Goal: Contribute content: Contribute content

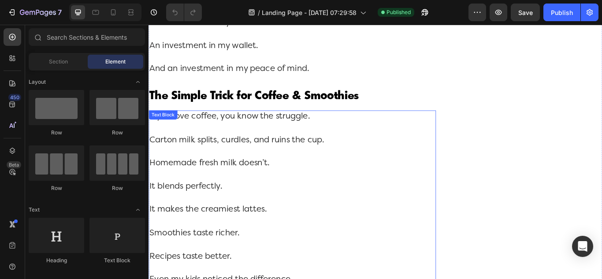
scroll to position [3615, 0]
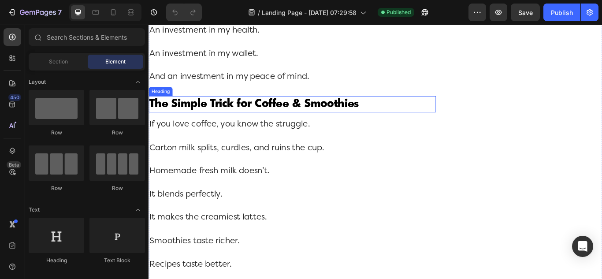
drag, startPoint x: 411, startPoint y: 146, endPoint x: 288, endPoint y: 147, distance: 123.0
click at [411, 127] on h2 "The Simple Trick for Coffee & Smoothies" at bounding box center [316, 117] width 335 height 19
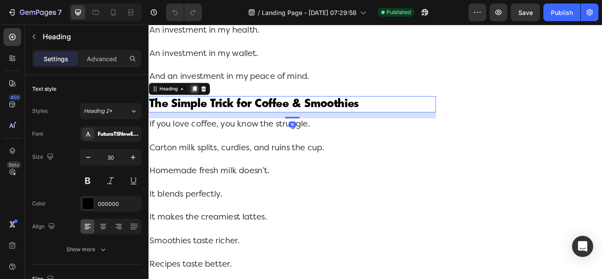
drag, startPoint x: 200, startPoint y: 126, endPoint x: 292, endPoint y: 156, distance: 96.6
click at [200, 103] on icon at bounding box center [201, 99] width 7 height 7
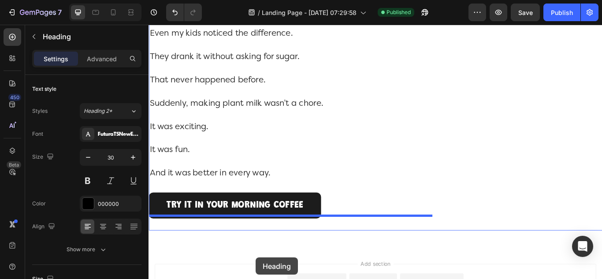
scroll to position [4055, 0]
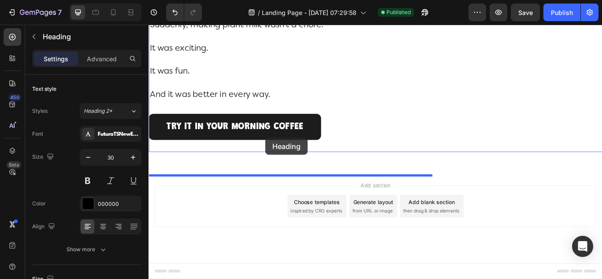
drag, startPoint x: 157, startPoint y: 150, endPoint x: 285, endPoint y: 156, distance: 127.6
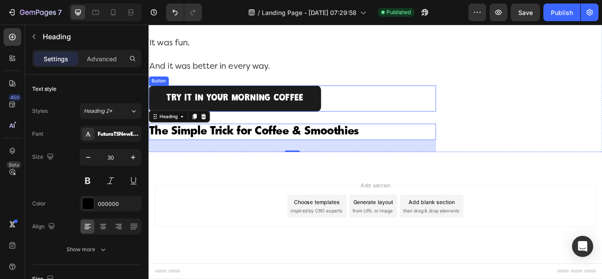
scroll to position [4029, 0]
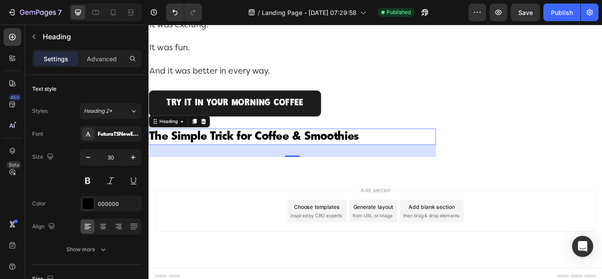
click at [332, 165] on h2 "The Simple Trick for Coffee & Smoothies" at bounding box center [316, 155] width 335 height 19
click at [332, 164] on p "The Simple Trick for Coffee & Smoothies" at bounding box center [315, 155] width 333 height 17
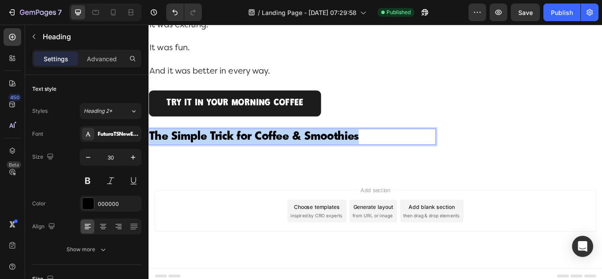
click at [332, 164] on p "The Simple Trick for Coffee & Smoothies" at bounding box center [315, 155] width 333 height 17
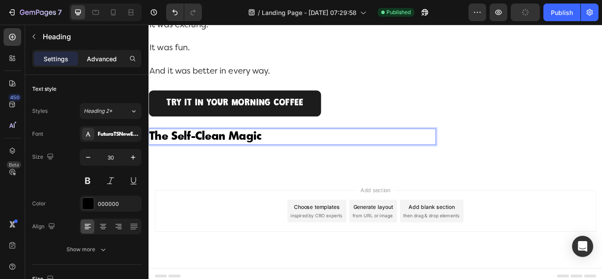
click at [94, 63] on p "Advanced" at bounding box center [102, 58] width 30 height 9
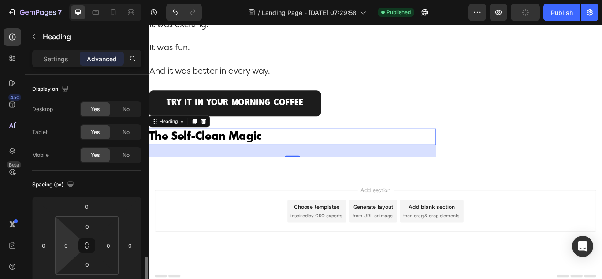
scroll to position [176, 0]
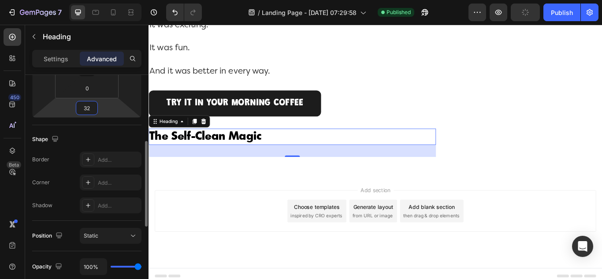
click at [92, 111] on input "32" at bounding box center [87, 107] width 18 height 13
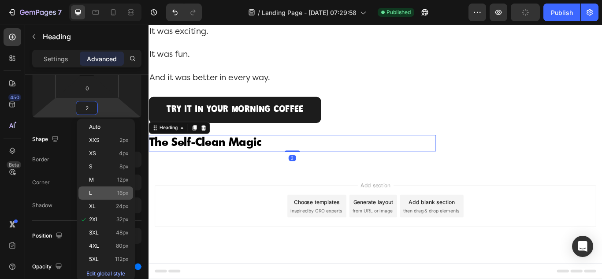
click at [90, 193] on span "L" at bounding box center [90, 193] width 3 height 6
type input "16"
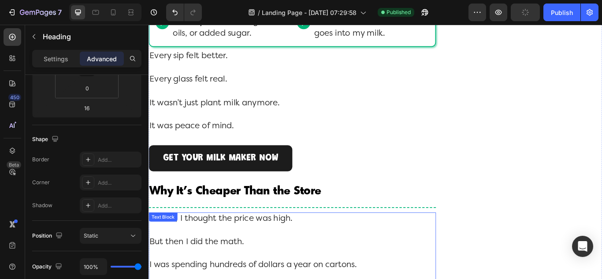
scroll to position [3104, 0]
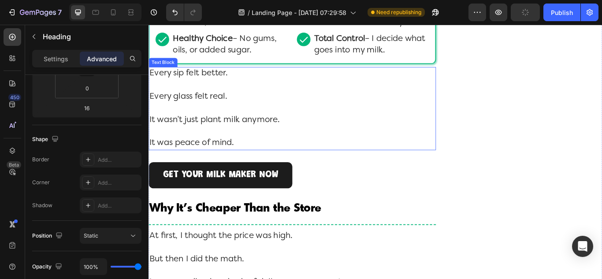
click at [370, 130] on p "Every glass felt real." at bounding box center [315, 115] width 333 height 27
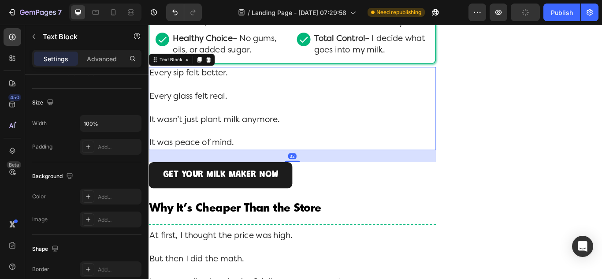
scroll to position [0, 0]
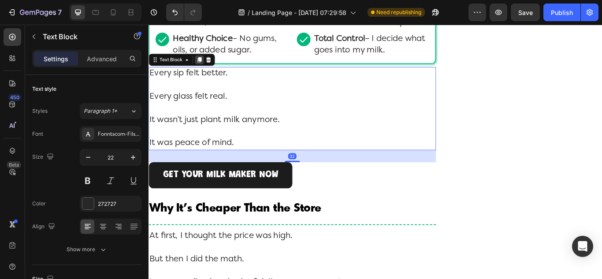
click at [208, 69] on icon at bounding box center [207, 66] width 5 height 6
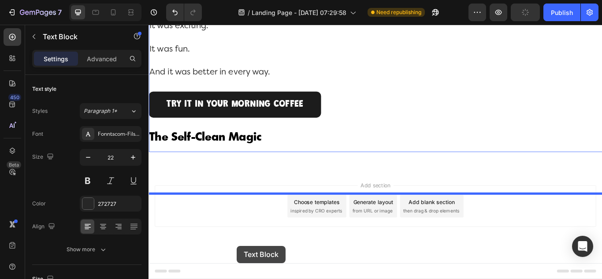
scroll to position [4166, 0]
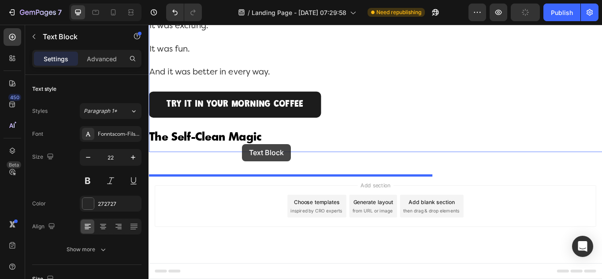
drag, startPoint x: 163, startPoint y: 208, endPoint x: 257, endPoint y: 164, distance: 104.3
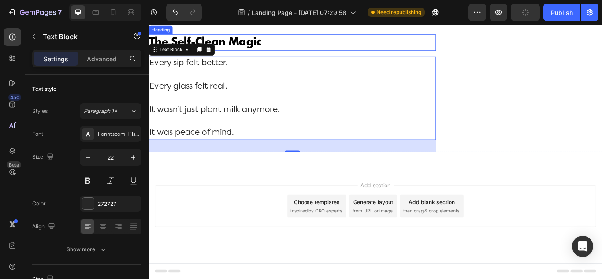
scroll to position [4055, 0]
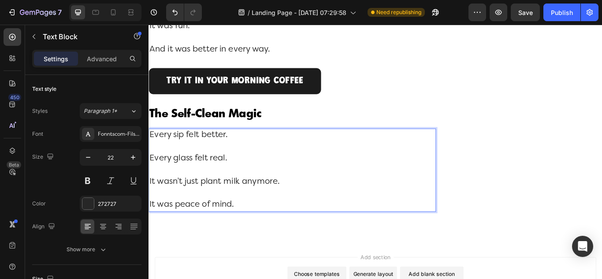
click at [249, 242] on p "It was peace of mind." at bounding box center [315, 235] width 333 height 14
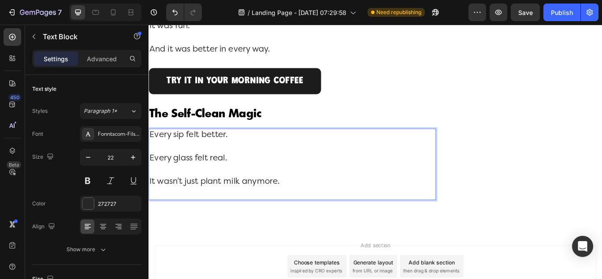
click at [241, 229] on p "It wasn’t just plant milk anymore." at bounding box center [315, 214] width 333 height 27
click at [158, 229] on p "It wasn’t just plamilk anymore." at bounding box center [315, 214] width 333 height 27
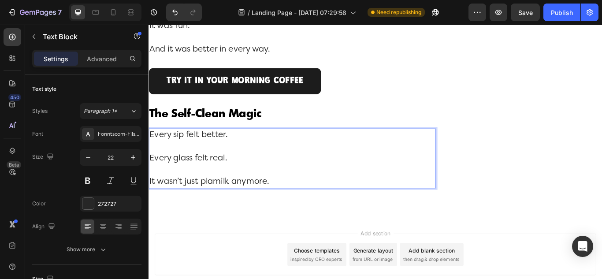
click at [194, 215] on p "It wasn’t just plamilk anymore." at bounding box center [315, 208] width 333 height 14
click at [195, 215] on p "It wasn’t just plamilk anymore." at bounding box center [315, 208] width 333 height 14
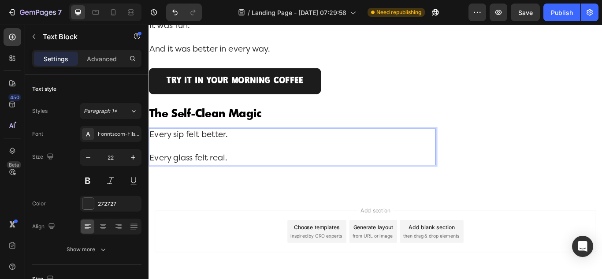
click at [187, 188] on p "Every glass felt real." at bounding box center [315, 181] width 333 height 14
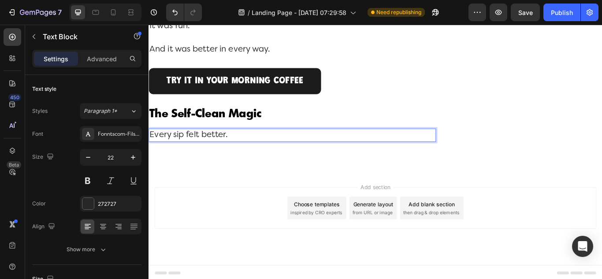
click at [183, 160] on p "Every sip felt better." at bounding box center [315, 154] width 333 height 14
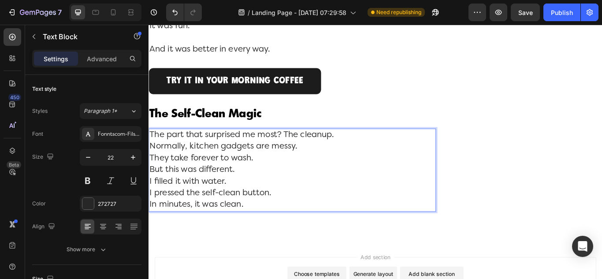
click at [153, 197] on p "The part that surprised me most? The cleanup. Normally, kitchen gadgets are mes…" at bounding box center [315, 194] width 333 height 95
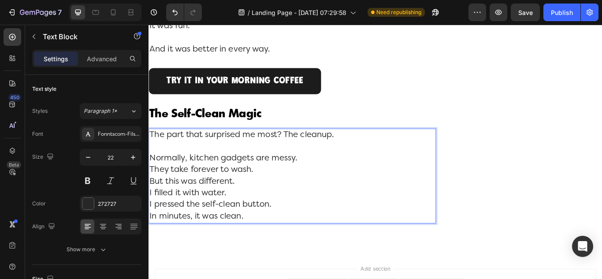
click at [150, 224] on p "Normally, kitchen gadgets are messy. They take forever to wash. But this was di…" at bounding box center [315, 215] width 333 height 82
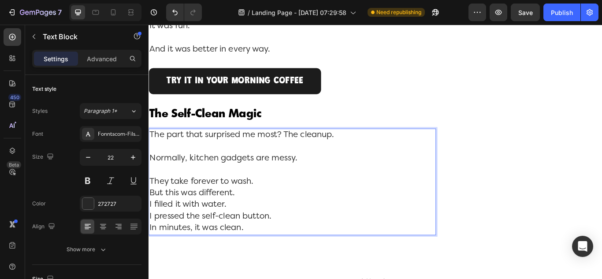
click at [150, 252] on p "They take forever to wash. But this was different. I filled it with water. I pr…" at bounding box center [315, 235] width 333 height 68
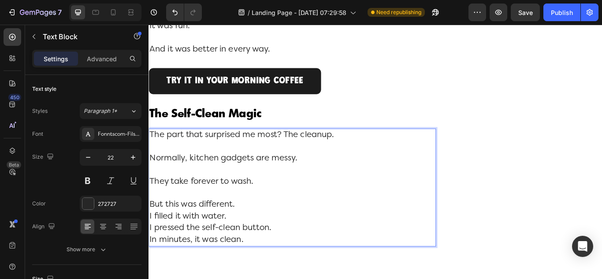
click at [150, 279] on p "But this was different. I filled it with water. I pressed the self-clean button…" at bounding box center [315, 255] width 333 height 54
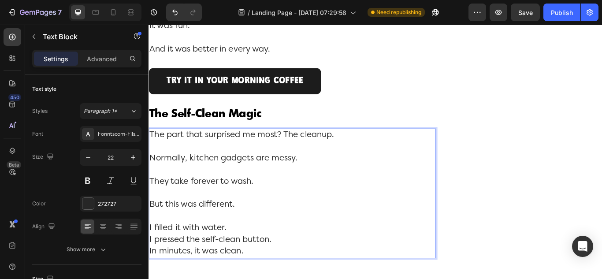
click at [150, 279] on p "I filled it with water. I pressed the self-clean button. In minutes, it was cle…" at bounding box center [315, 276] width 333 height 41
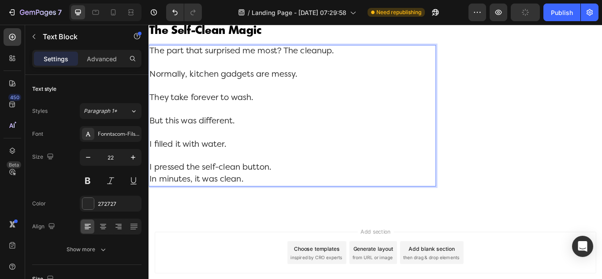
scroll to position [4153, 0]
click at [149, 212] on p "I pressed the self-clean button. In minutes, it was clean." at bounding box center [315, 198] width 333 height 27
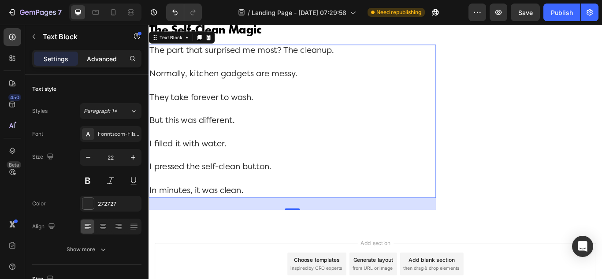
click at [99, 58] on p "Advanced" at bounding box center [102, 58] width 30 height 9
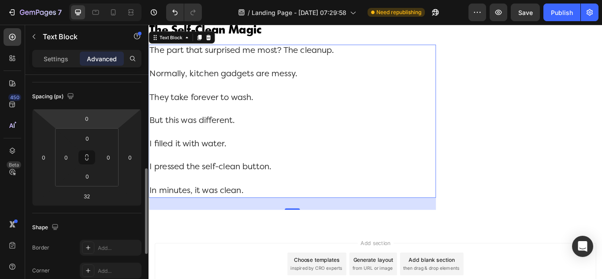
scroll to position [132, 0]
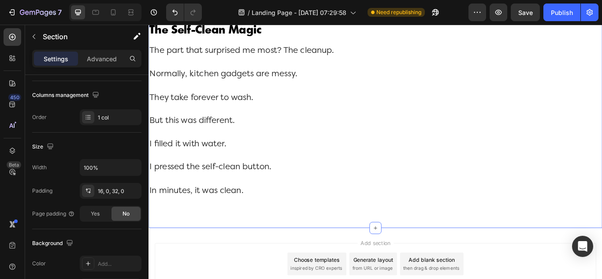
scroll to position [0, 0]
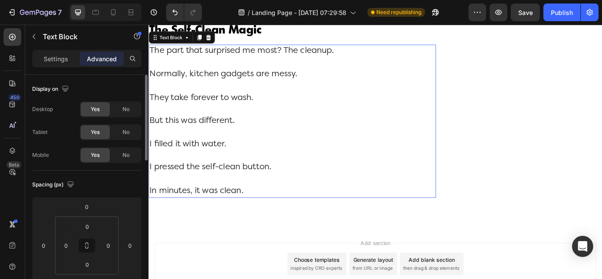
drag, startPoint x: 314, startPoint y: 238, endPoint x: 388, endPoint y: 208, distance: 80.0
click at [314, 212] on p "I pressed the self-clean button." at bounding box center [315, 198] width 333 height 27
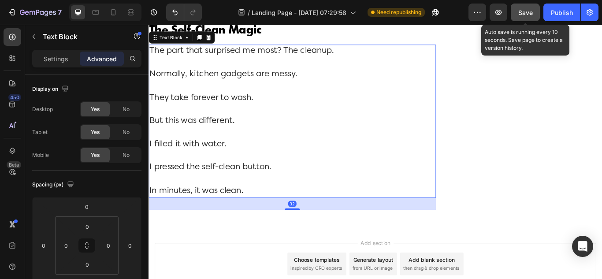
click at [527, 18] on button "Save" at bounding box center [525, 13] width 29 height 18
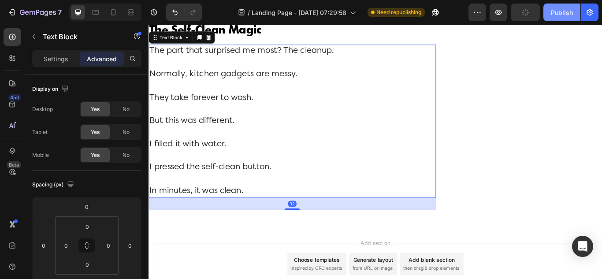
click at [553, 16] on div "Publish" at bounding box center [562, 12] width 22 height 9
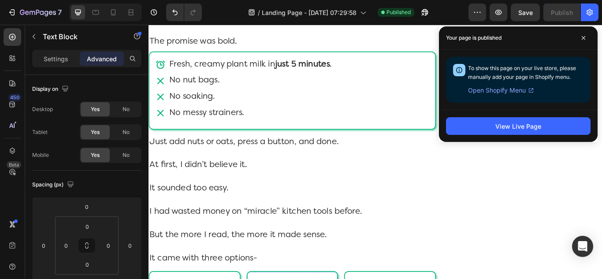
scroll to position [1641, 0]
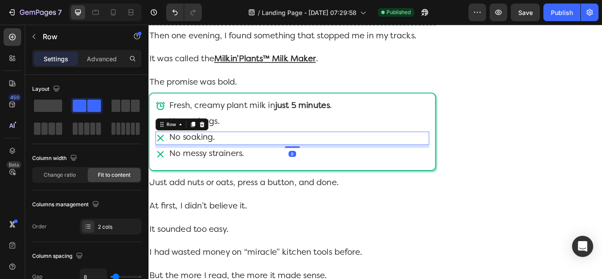
click at [302, 165] on div "Icon No soaking. Text Block Row 8" at bounding box center [315, 156] width 319 height 15
click at [202, 144] on icon at bounding box center [200, 141] width 5 height 6
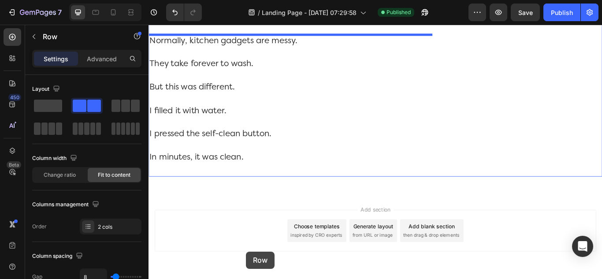
scroll to position [4267, 0]
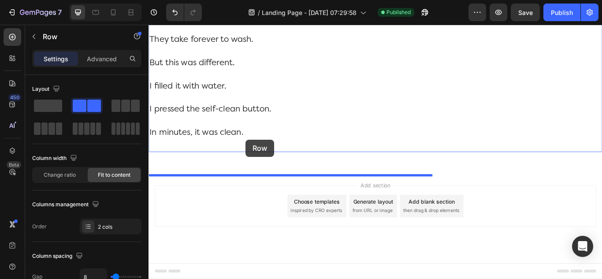
drag, startPoint x: 165, startPoint y: 187, endPoint x: 262, endPoint y: 159, distance: 100.6
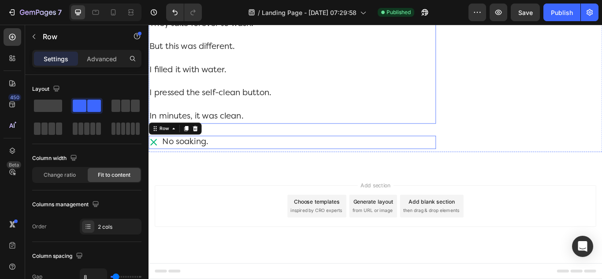
scroll to position [4248, 0]
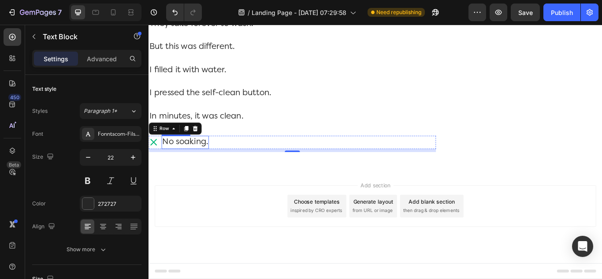
click at [197, 169] on p "No soaking." at bounding box center [190, 162] width 53 height 14
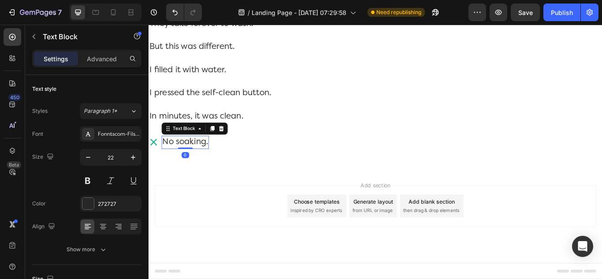
click at [197, 169] on p "No soaking." at bounding box center [190, 162] width 53 height 14
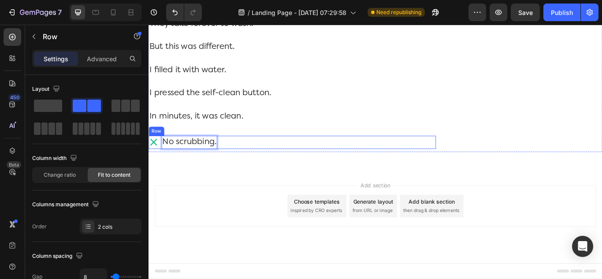
click at [249, 170] on div "Icon No scrubbing. Text Block 0 Row" at bounding box center [316, 161] width 335 height 15
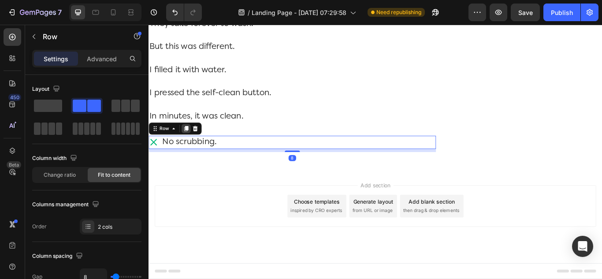
click at [193, 149] on icon at bounding box center [192, 146] width 5 height 6
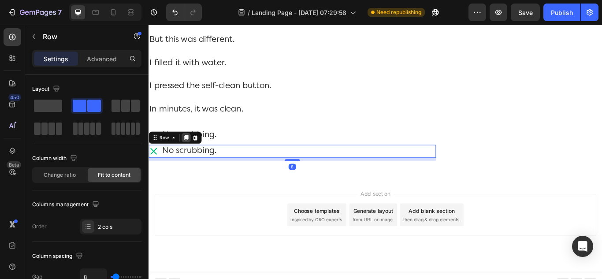
click at [191, 160] on icon at bounding box center [192, 156] width 5 height 6
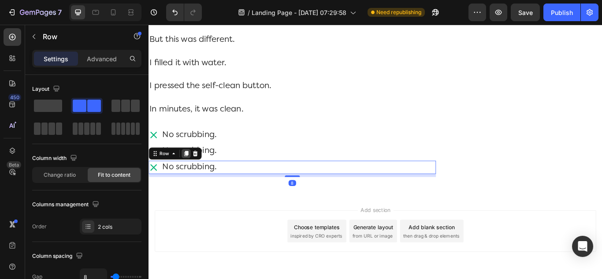
click at [194, 179] on icon at bounding box center [192, 174] width 7 height 7
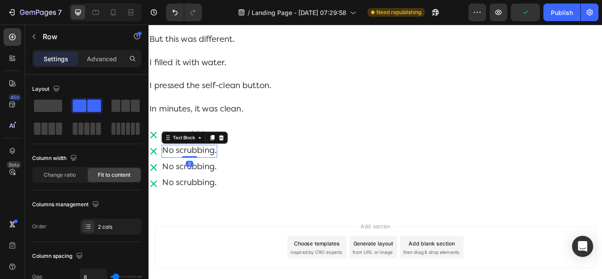
click at [205, 179] on p "No scrubbing." at bounding box center [195, 173] width 63 height 14
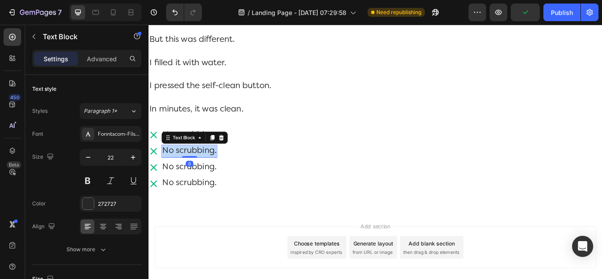
click at [205, 179] on p "No scrubbing." at bounding box center [195, 173] width 63 height 14
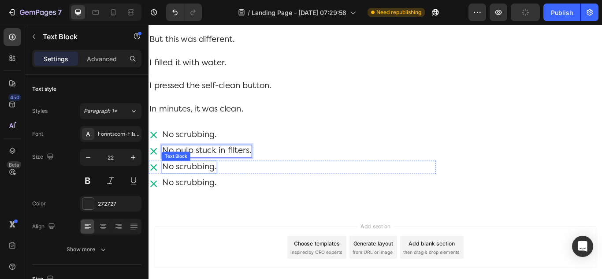
click at [175, 198] on p "No scrubbing." at bounding box center [195, 191] width 63 height 14
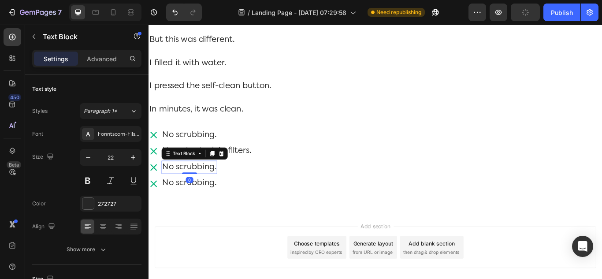
click at [197, 198] on p "No scrubbing." at bounding box center [195, 191] width 63 height 14
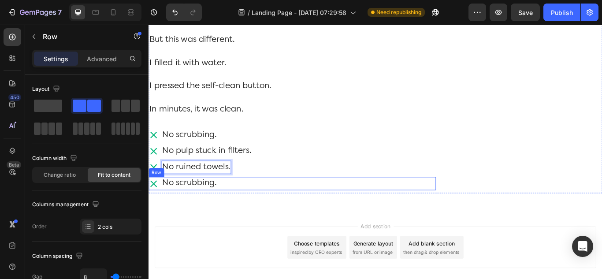
drag, startPoint x: 237, startPoint y: 239, endPoint x: 231, endPoint y: 239, distance: 5.7
click at [237, 218] on div "Icon No scrubbing. Text Block Row" at bounding box center [316, 209] width 335 height 15
click at [202, 197] on icon at bounding box center [203, 194] width 6 height 6
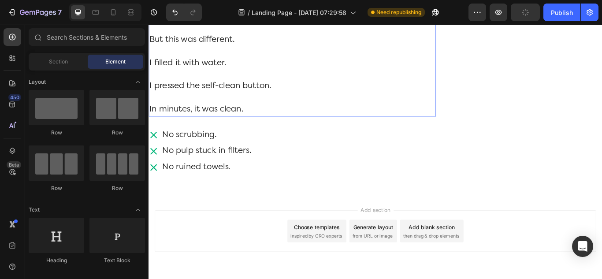
click at [354, 131] on p "In minutes, it was clean." at bounding box center [315, 124] width 333 height 14
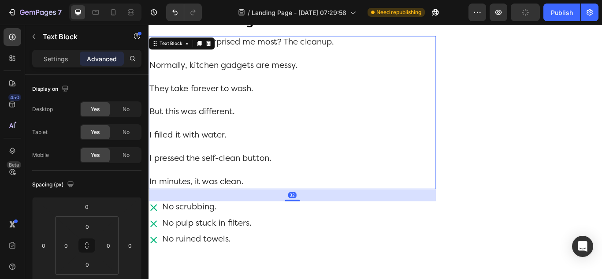
scroll to position [4160, 0]
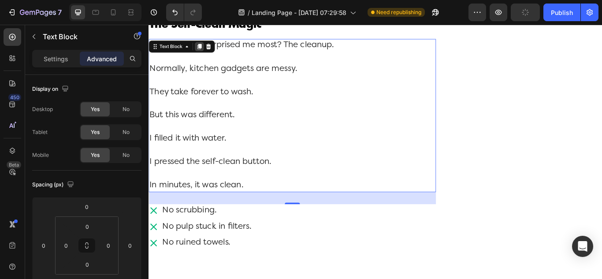
click at [206, 54] on icon at bounding box center [207, 51] width 5 height 6
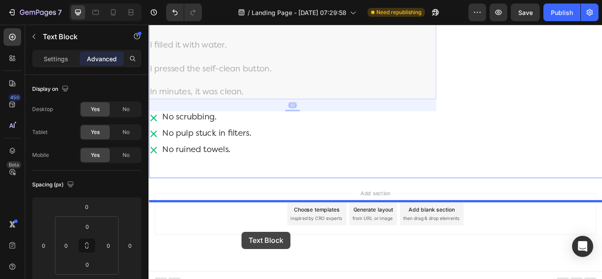
scroll to position [4497, 0]
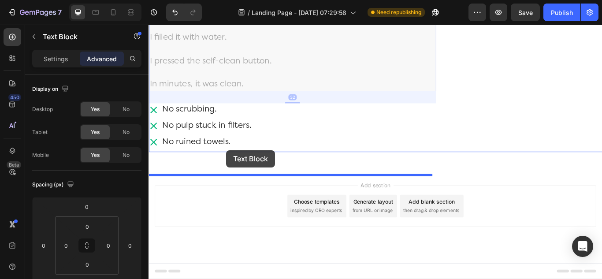
drag, startPoint x: 154, startPoint y: 45, endPoint x: 239, endPoint y: 171, distance: 151.5
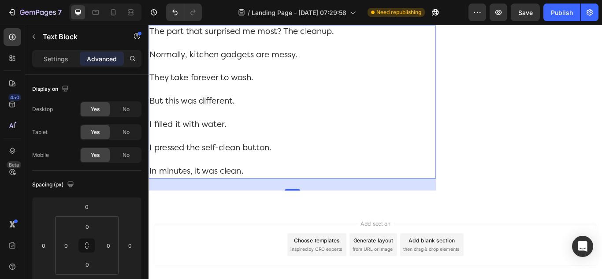
scroll to position [4436, 0]
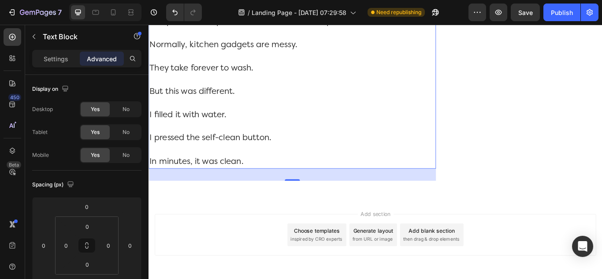
click at [240, 192] on p "In minutes, it was clean." at bounding box center [315, 185] width 333 height 14
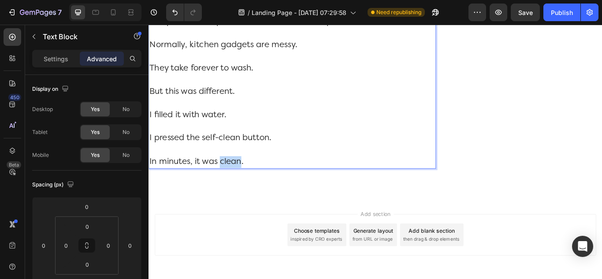
click at [240, 192] on p "In minutes, it was clean." at bounding box center [315, 185] width 333 height 14
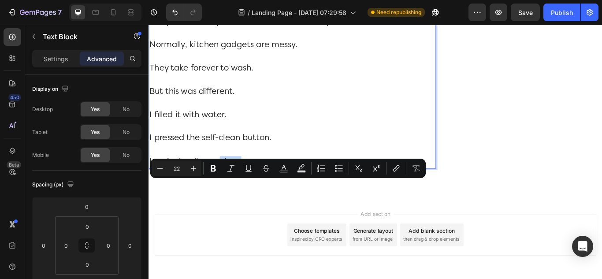
click at [240, 192] on p "In minutes, it was clean." at bounding box center [315, 185] width 333 height 14
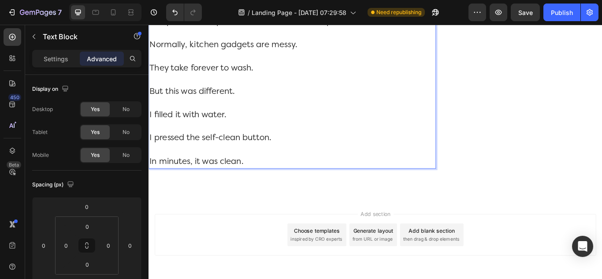
click at [240, 192] on p "In minutes, it was clean." at bounding box center [315, 185] width 333 height 14
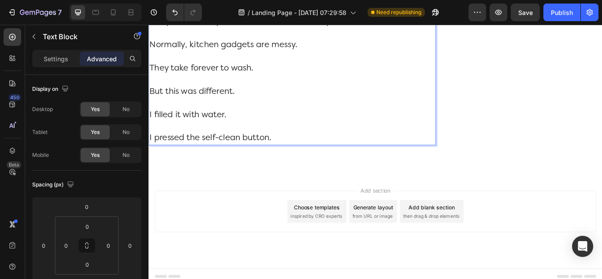
click at [212, 164] on p "I pressed the self-clean button." at bounding box center [315, 158] width 333 height 14
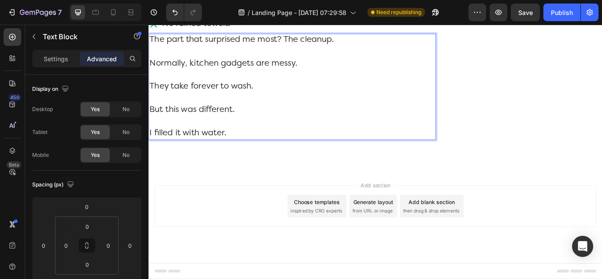
click at [201, 157] on p "I filled it with water." at bounding box center [315, 152] width 333 height 14
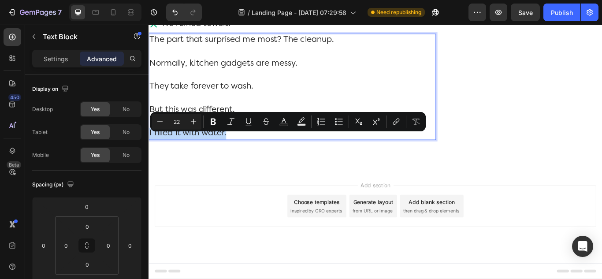
click at [201, 157] on p "I filled it with water." at bounding box center [315, 152] width 333 height 14
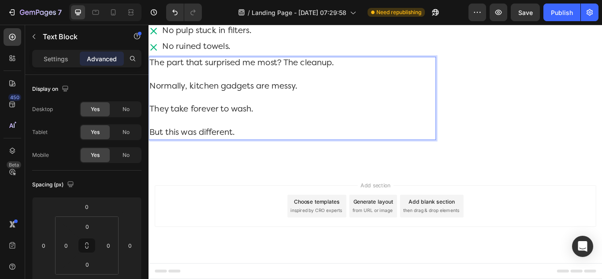
scroll to position [4415, 0]
click at [201, 150] on p "But this was different." at bounding box center [315, 152] width 333 height 14
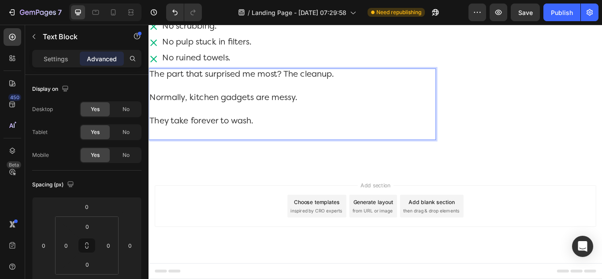
scroll to position [4388, 0]
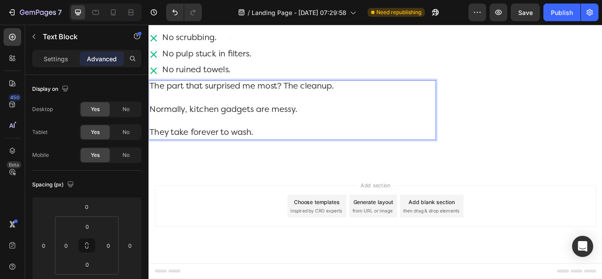
click at [197, 146] on p "They take forever to wash." at bounding box center [315, 152] width 333 height 14
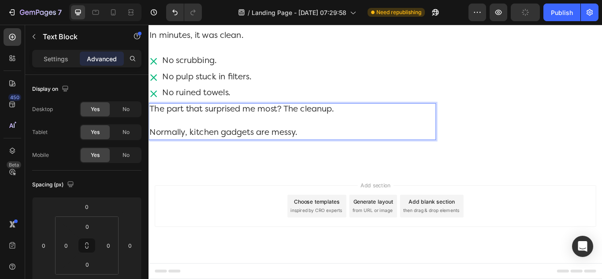
scroll to position [4361, 0]
click at [197, 149] on p "Normally, kitchen gadgets are messy." at bounding box center [315, 152] width 333 height 14
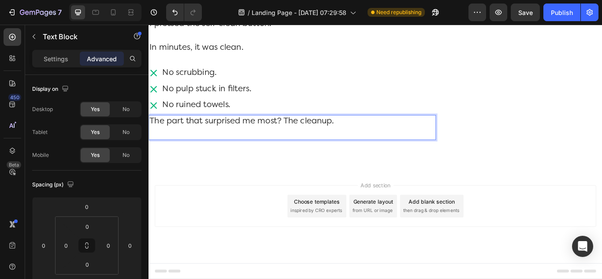
scroll to position [4334, 0]
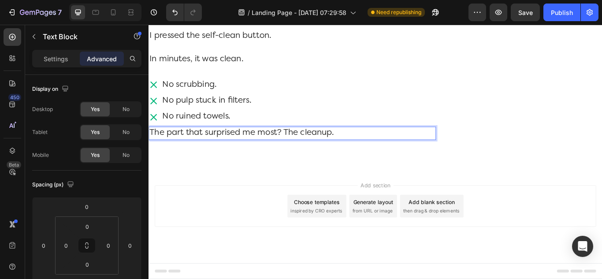
click at [196, 150] on p "The part that surprised me most? The cleanup." at bounding box center [315, 152] width 333 height 14
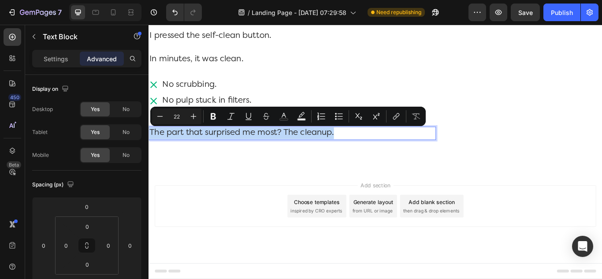
scroll to position [4375, 0]
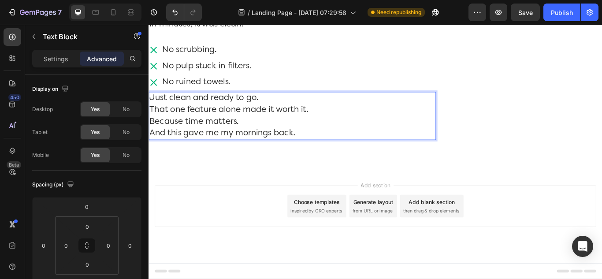
click at [150, 124] on p "Just clean and ready to go. That one feature alone made it worth it. Because ti…" at bounding box center [315, 131] width 333 height 54
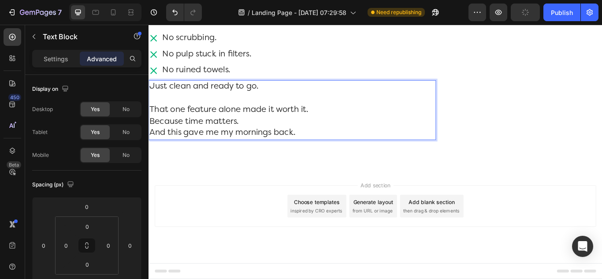
click at [153, 138] on p "That one feature alone made it worth it. Because time matters. And this gave me…" at bounding box center [315, 138] width 333 height 41
click at [150, 139] on p "That one feature alone made it worth it. Because time matters. And this gave me…" at bounding box center [315, 138] width 333 height 41
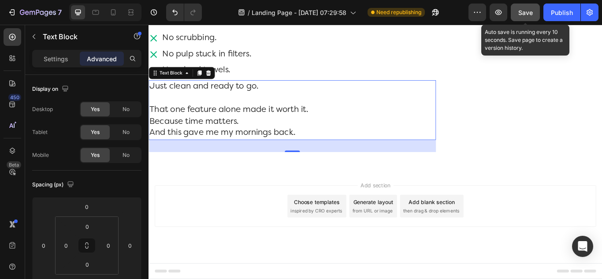
drag, startPoint x: 527, startPoint y: 12, endPoint x: 540, endPoint y: 15, distance: 13.2
click at [527, 12] on span "Save" at bounding box center [525, 12] width 15 height 7
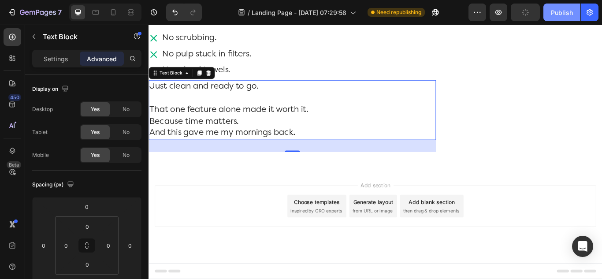
click at [554, 15] on div "Publish" at bounding box center [562, 12] width 22 height 9
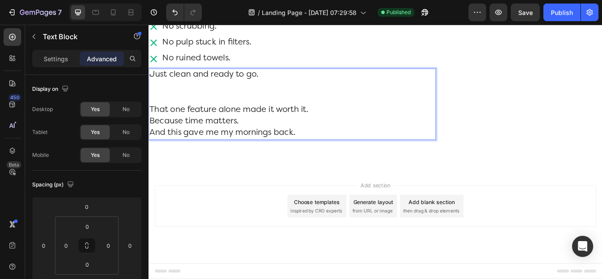
click at [151, 138] on p "That one feature alone made it worth it. Because time matters. And this gave me…" at bounding box center [315, 138] width 333 height 41
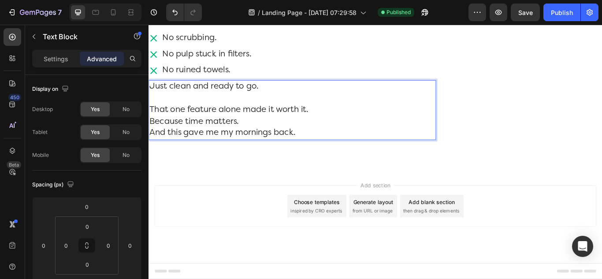
click at [151, 138] on p "Just clean and ready to go. That one feature alone made it worth it. Because ti…" at bounding box center [315, 124] width 333 height 68
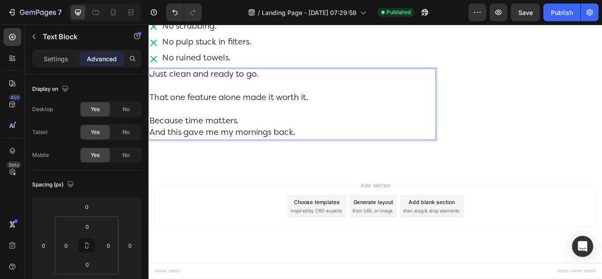
click at [150, 158] on p "Because time matters. And this gave me my mornings back." at bounding box center [315, 144] width 333 height 27
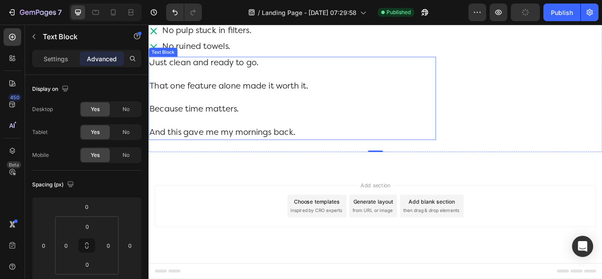
click at [153, 145] on p "Because time matters." at bounding box center [315, 130] width 333 height 27
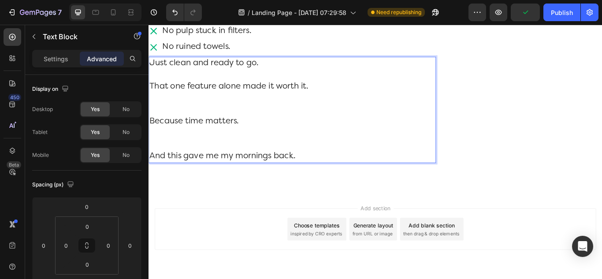
click at [150, 186] on p "And this gave me my mornings back." at bounding box center [315, 179] width 333 height 14
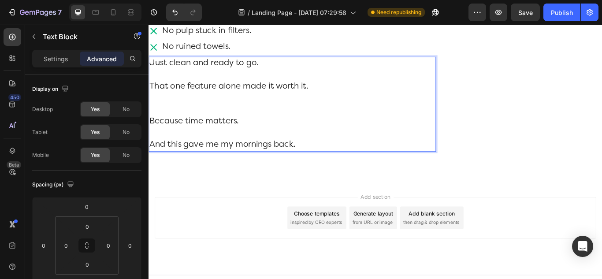
click at [153, 168] on p "Because time matters. And this gave me my mornings back." at bounding box center [315, 151] width 333 height 41
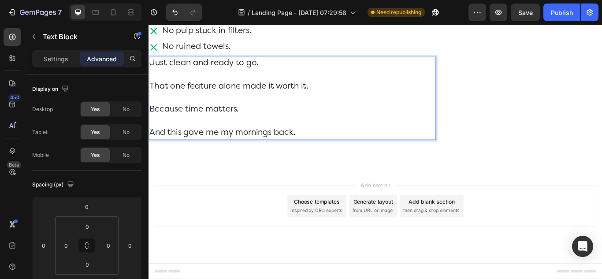
click at [175, 124] on p "Just clean and ready to go. That one feature alone made it worth it. Because ti…" at bounding box center [315, 110] width 333 height 95
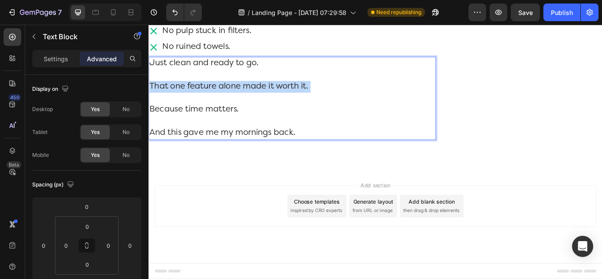
click at [175, 124] on p "Just clean and ready to go. That one feature alone made it worth it. Because ti…" at bounding box center [315, 110] width 333 height 95
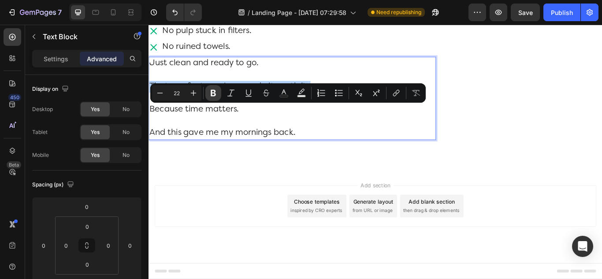
click at [214, 91] on icon "Editor contextual toolbar" at bounding box center [213, 93] width 5 height 7
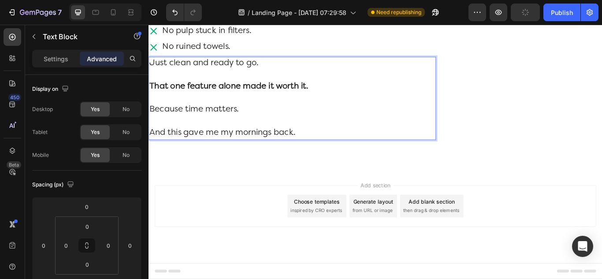
click at [193, 153] on p "Just clean and ready to go. That one feature alone made it worth it. Because ti…" at bounding box center [315, 110] width 333 height 95
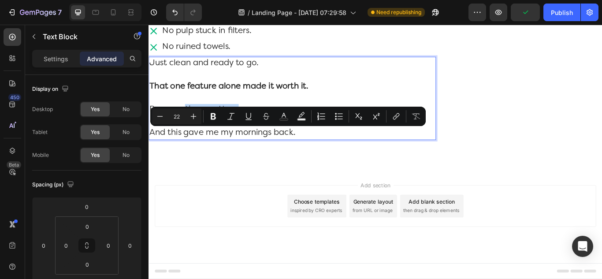
drag, startPoint x: 191, startPoint y: 153, endPoint x: 256, endPoint y: 153, distance: 64.8
click at [256, 153] on p "Just clean and ready to go. That one feature alone made it worth it. Because ti…" at bounding box center [315, 110] width 333 height 95
click at [213, 117] on icon "Editor contextual toolbar" at bounding box center [213, 116] width 9 height 9
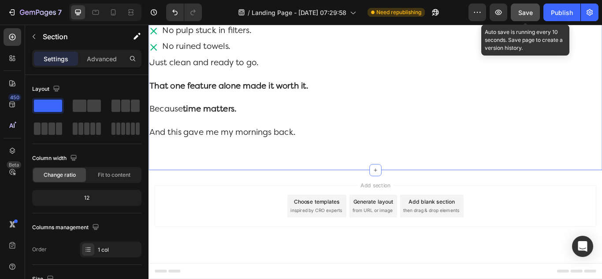
drag, startPoint x: 525, startPoint y: 12, endPoint x: 536, endPoint y: 13, distance: 11.1
click at [526, 12] on span "Save" at bounding box center [525, 12] width 15 height 7
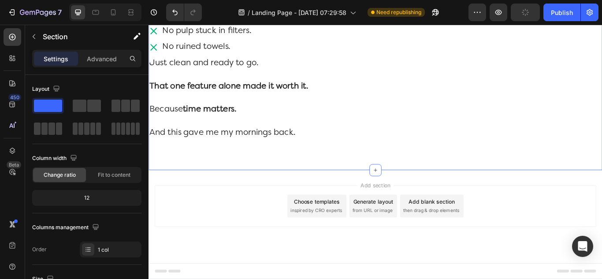
drag, startPoint x: 556, startPoint y: 12, endPoint x: 525, endPoint y: 11, distance: 30.4
click at [551, 12] on button "Publish" at bounding box center [562, 13] width 37 height 18
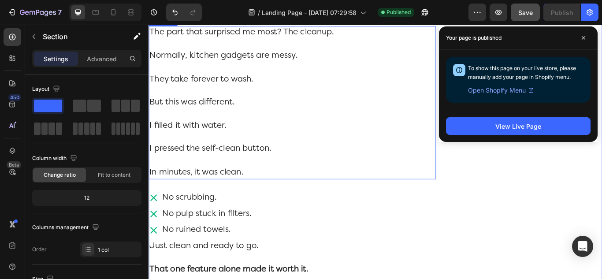
scroll to position [4168, 0]
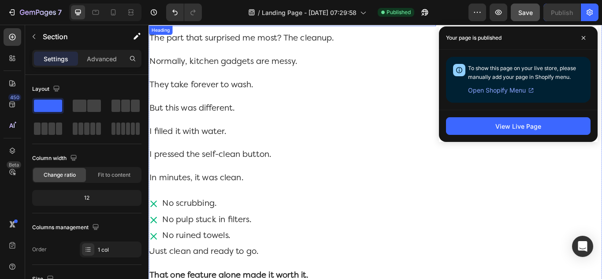
click at [305, 26] on p "The Self-Clean Magic" at bounding box center [315, 16] width 333 height 17
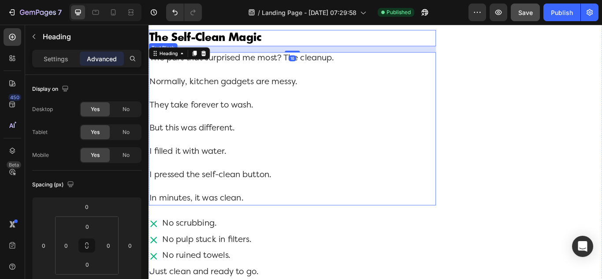
scroll to position [4124, 0]
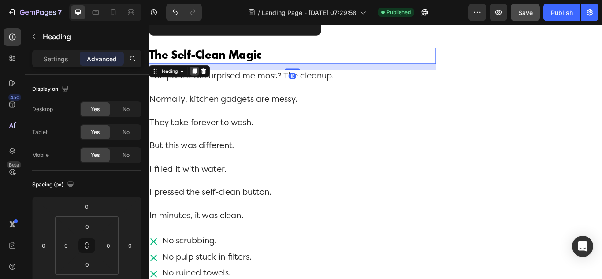
click at [200, 82] on icon at bounding box center [201, 78] width 7 height 7
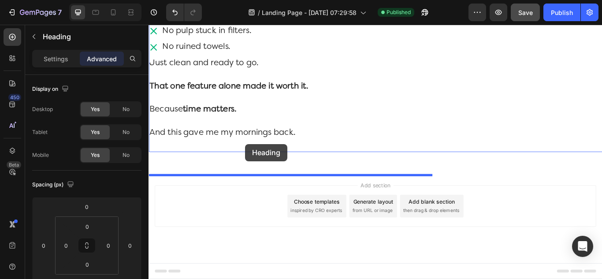
drag, startPoint x: 162, startPoint y: 99, endPoint x: 261, endPoint y: 164, distance: 118.1
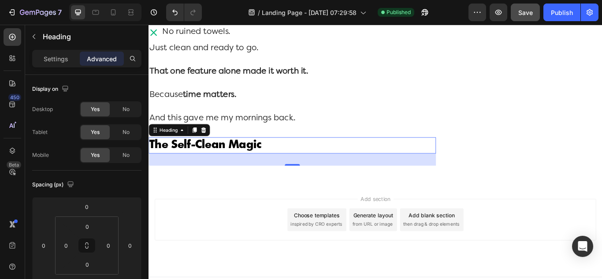
scroll to position [176, 0]
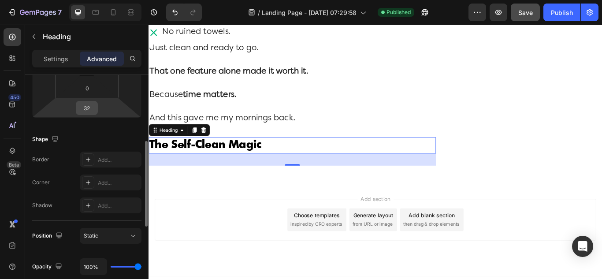
click at [86, 106] on input "32" at bounding box center [87, 107] width 18 height 13
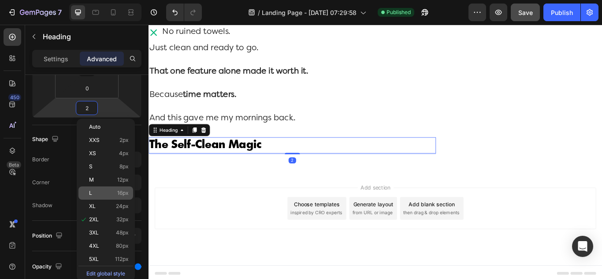
click at [104, 191] on p "L 16px" at bounding box center [109, 193] width 40 height 6
type input "16"
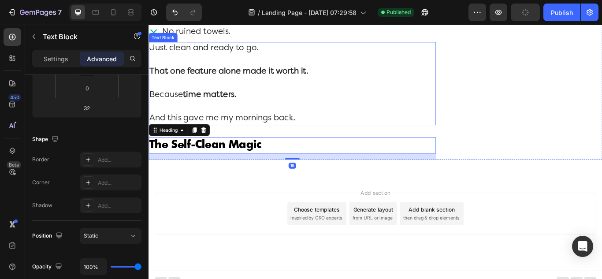
click at [386, 138] on p "Just clean and ready to go. That one feature alone made it worth it. Because ti…" at bounding box center [315, 93] width 333 height 95
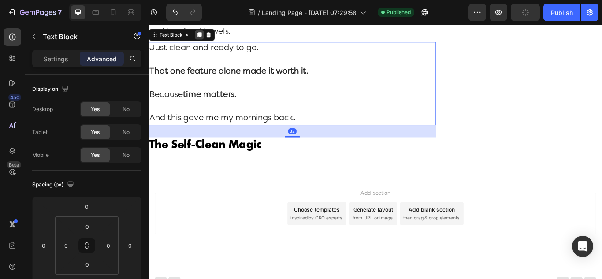
click at [206, 40] on icon at bounding box center [207, 36] width 7 height 7
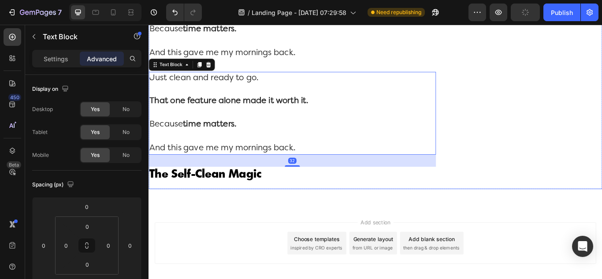
scroll to position [4494, 0]
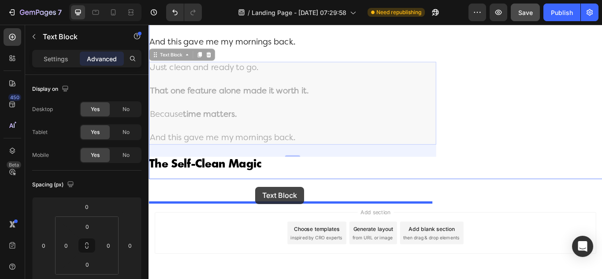
drag, startPoint x: 173, startPoint y: 88, endPoint x: 273, endPoint y: 214, distance: 161.0
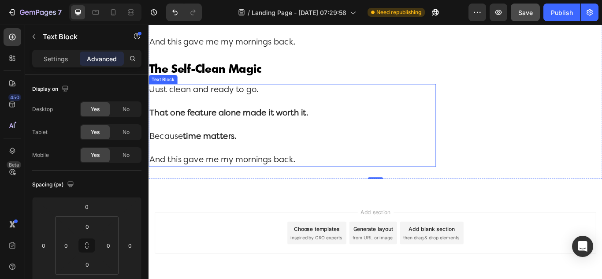
click at [248, 189] on p "Just clean and ready to go. That one feature alone made it worth it. Because ti…" at bounding box center [315, 142] width 333 height 95
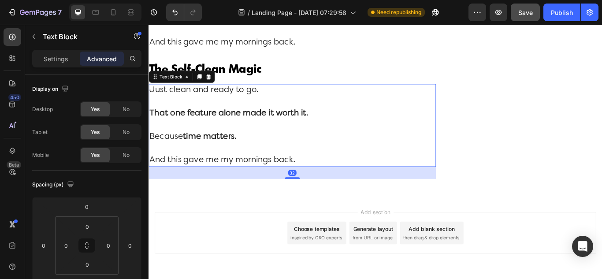
click at [265, 190] on p "Just clean and ready to go. That one feature alone made it worth it. Because ti…" at bounding box center [315, 142] width 333 height 95
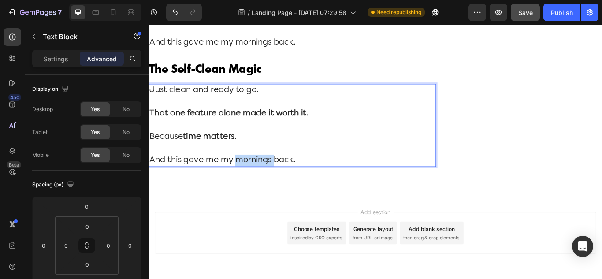
click at [265, 190] on p "Just clean and ready to go. That one feature alone made it worth it. Because ti…" at bounding box center [315, 142] width 333 height 95
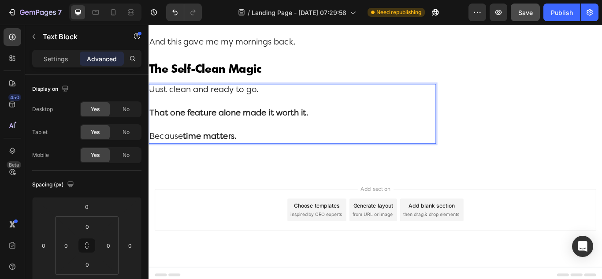
click at [238, 160] on strong "time matters." at bounding box center [219, 155] width 63 height 9
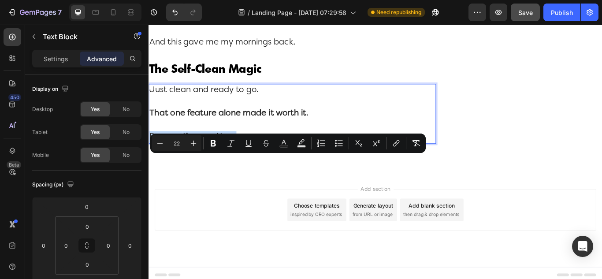
click at [238, 160] on strong "time matters." at bounding box center [219, 155] width 63 height 9
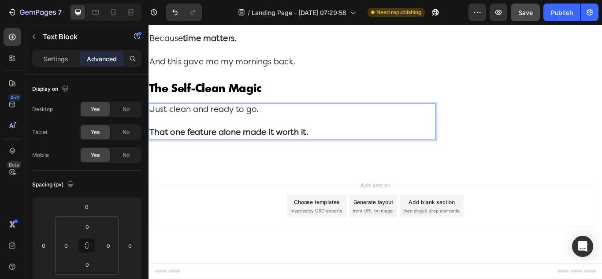
click at [233, 156] on strong "That one feature alone made it worth it." at bounding box center [241, 150] width 185 height 9
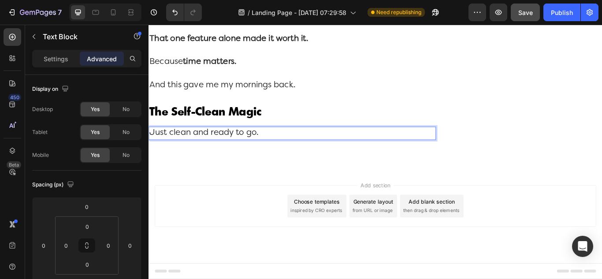
scroll to position [4471, 0]
click at [236, 153] on p "Just clean and ready to go." at bounding box center [315, 152] width 333 height 14
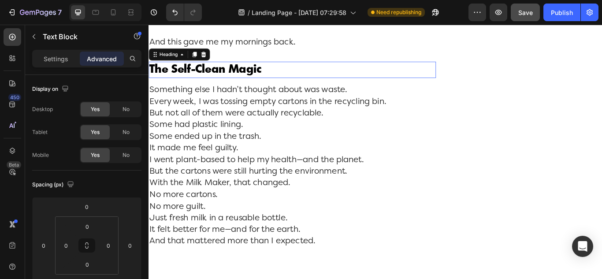
click at [231, 87] on h2 "The Self-Clean Magic" at bounding box center [316, 77] width 335 height 19
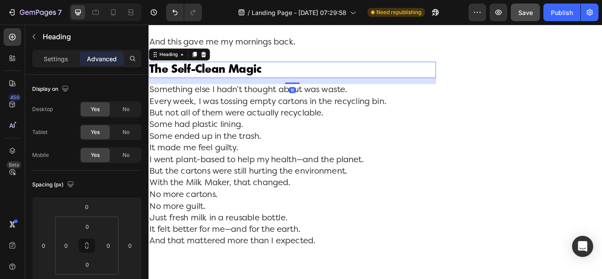
click at [231, 87] on h2 "The Self-Clean Magic" at bounding box center [316, 77] width 335 height 19
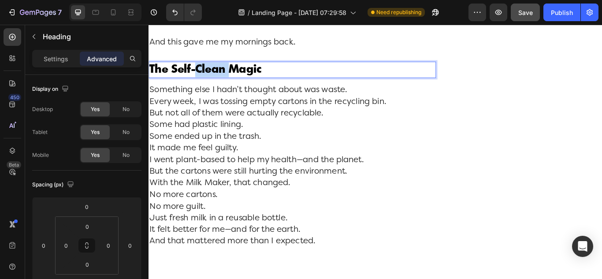
click at [231, 86] on p "The Self-Clean Magic" at bounding box center [315, 77] width 333 height 17
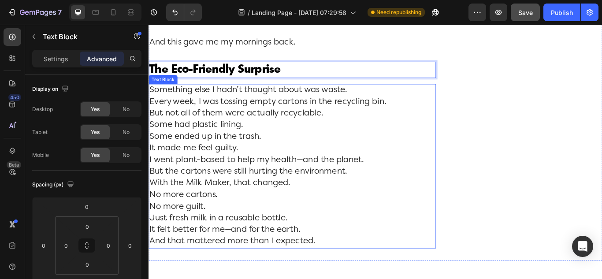
click at [202, 152] on p "Something else I hadn’t thought about was waste. Every week, I was tossing empt…" at bounding box center [315, 190] width 333 height 190
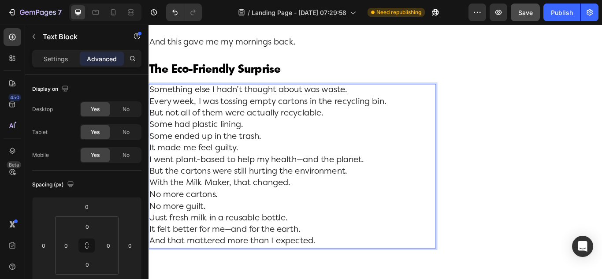
click at [150, 146] on p "Something else I hadn’t thought about was waste. Every week, I was tossing empt…" at bounding box center [315, 190] width 333 height 190
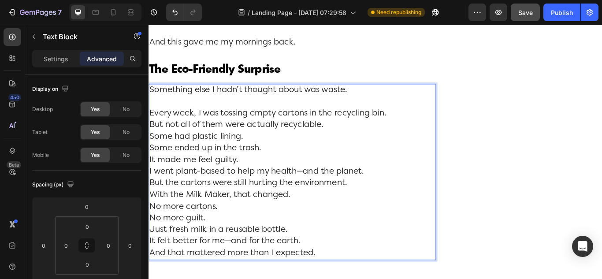
click at [152, 168] on p "Every week, I was tossing empty cartons in the recycling bin. But not all of th…" at bounding box center [315, 210] width 333 height 176
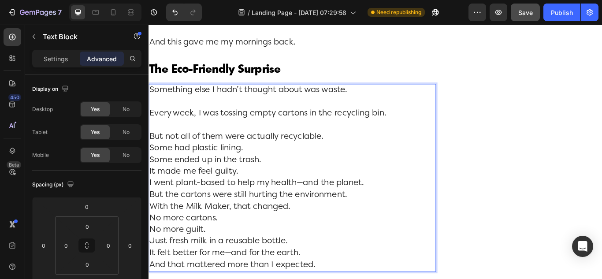
click at [153, 197] on p "But not all of them were actually recyclable. Some had plastic lining. Some end…" at bounding box center [315, 230] width 333 height 163
click at [151, 200] on p "But not all of them were actually recyclable. Some had plastic lining. Some end…" at bounding box center [315, 230] width 333 height 163
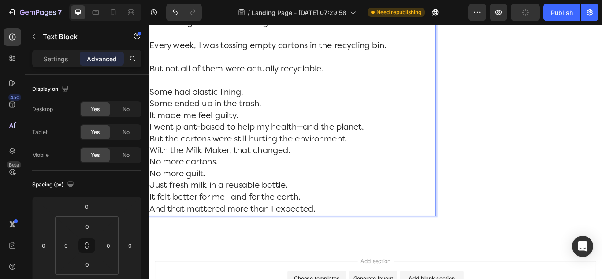
scroll to position [4582, 0]
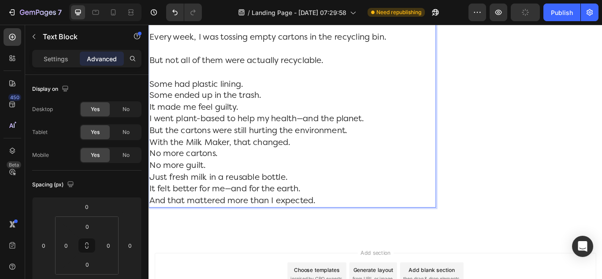
click at [150, 137] on p "Some had plastic lining. Some ended up in the trash. It made me feel guilty. I …" at bounding box center [315, 162] width 333 height 149
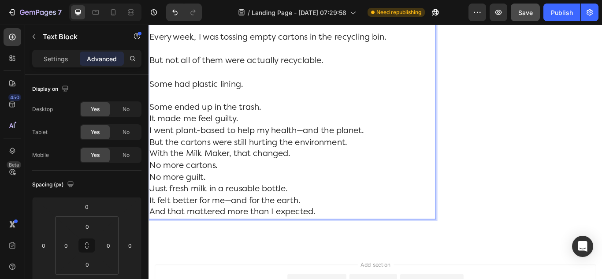
click at [152, 164] on p "Some ended up in the trash. It made me feel guilty. I went plant-based to help …" at bounding box center [315, 183] width 333 height 136
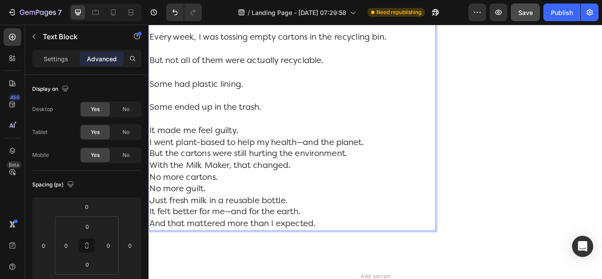
click at [150, 189] on p "It made me feel guilty. I went plant-based to help my health—and the planet. Bu…" at bounding box center [315, 203] width 333 height 122
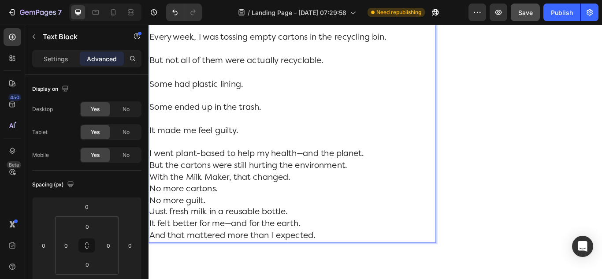
click at [327, 205] on p "I went plant-based to help my health—and the planet. But the cartons were still…" at bounding box center [315, 223] width 333 height 108
click at [154, 221] on p "I went plant-based to help my health-and the planet. But the cartons were still…" at bounding box center [315, 223] width 333 height 108
click at [153, 220] on p "I went plant-based to help my health-and the planet. But the cartons were still…" at bounding box center [315, 223] width 333 height 108
click at [153, 218] on p "I went plant-based to help my health-and the planet. But the cartons were still…" at bounding box center [315, 223] width 333 height 108
click at [152, 216] on p "I went plant-based to help my health-and the planet. But the cartons were still…" at bounding box center [315, 223] width 333 height 108
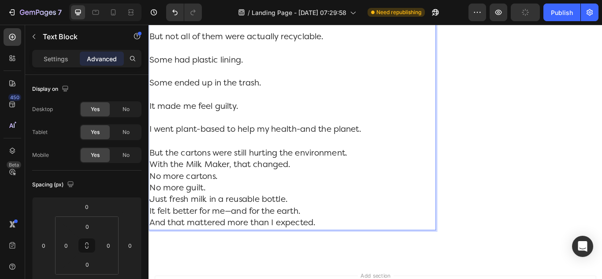
scroll to position [4626, 0]
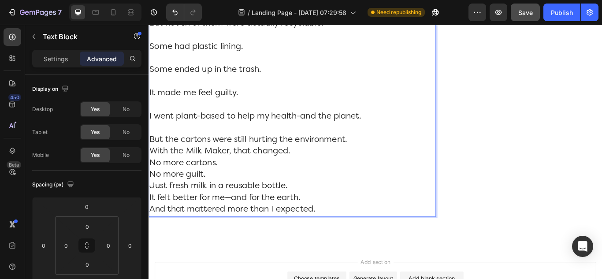
click at [150, 201] on p "But the cartons were still hurting the environment. With the Milk Maker, that c…" at bounding box center [315, 200] width 333 height 95
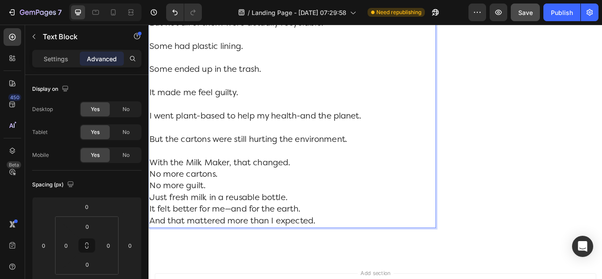
click at [150, 227] on p "With the Milk Maker, that changed. No more cartons. No more guilt. Just fresh m…" at bounding box center [315, 221] width 333 height 82
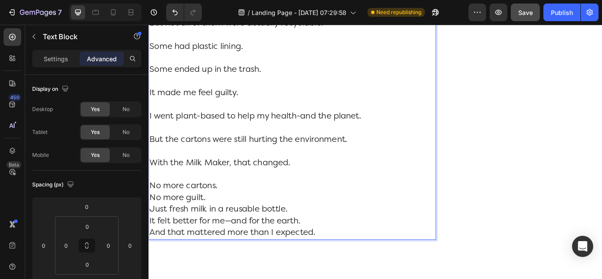
click at [150, 256] on p "No more cartons. No more guilt. Just fresh milk in a reusable bottle. It felt b…" at bounding box center [315, 241] width 333 height 68
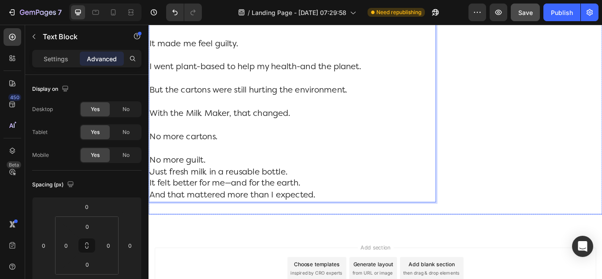
scroll to position [4714, 0]
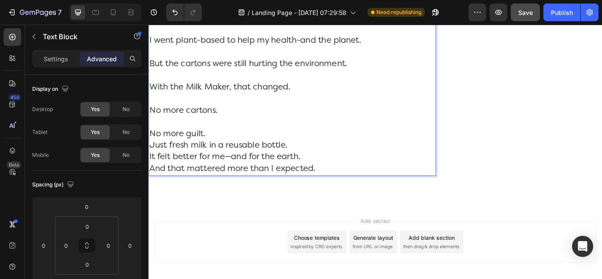
click at [151, 197] on p "No more guilt. Just fresh milk in a reusable bottle. It felt better for me—and …" at bounding box center [315, 173] width 333 height 54
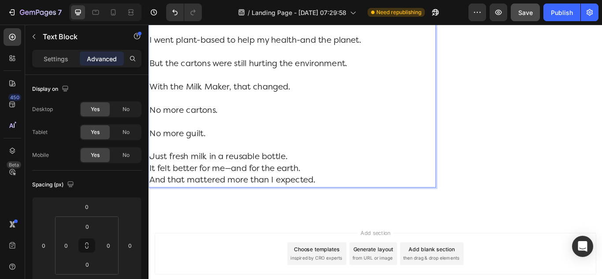
click at [150, 213] on p "Just fresh milk in a reusable bottle. It felt better for me—and for the earth. …" at bounding box center [315, 193] width 333 height 41
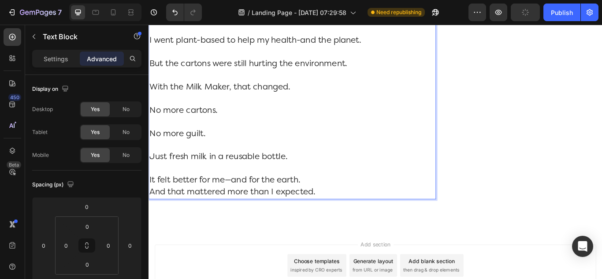
click at [149, 227] on p "It felt better for me—and for the earth. And that mattered more than I expected." at bounding box center [315, 213] width 333 height 27
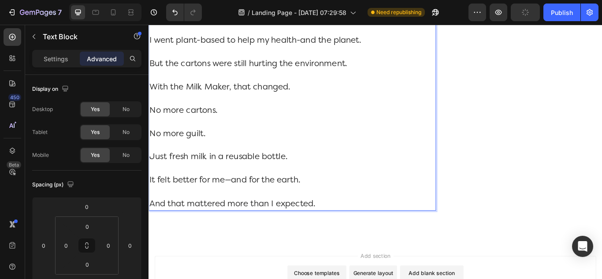
click at [242, 227] on p "It felt better for me—and for the earth." at bounding box center [315, 213] width 333 height 27
click at [219, 146] on p "No more cartons." at bounding box center [315, 132] width 333 height 27
drag, startPoint x: 231, startPoint y: 156, endPoint x: 149, endPoint y: 158, distance: 82.0
click at [149, 146] on p "No more cartons." at bounding box center [315, 132] width 333 height 27
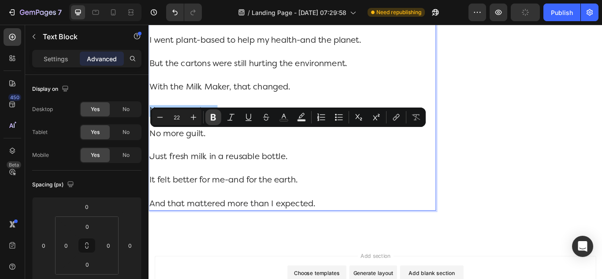
click at [209, 119] on icon "Editor contextual toolbar" at bounding box center [213, 117] width 9 height 9
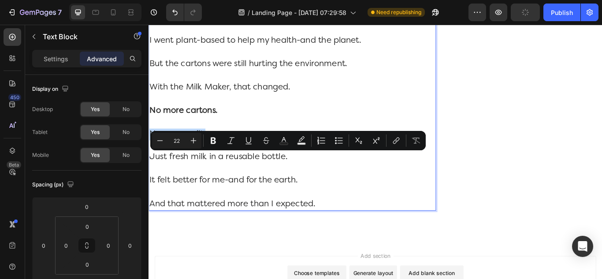
drag, startPoint x: 216, startPoint y: 180, endPoint x: 153, endPoint y: 181, distance: 63.5
click at [153, 173] on p "No more guilt." at bounding box center [315, 159] width 333 height 27
click at [214, 139] on icon "Editor contextual toolbar" at bounding box center [213, 140] width 9 height 9
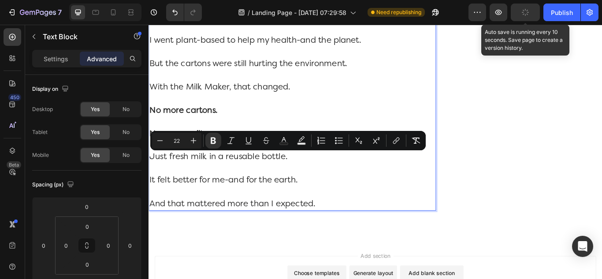
click at [529, 13] on icon "button" at bounding box center [525, 12] width 8 height 8
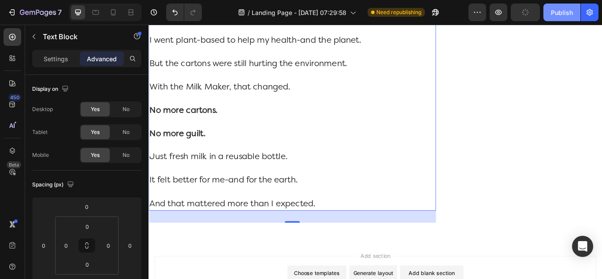
click at [555, 13] on div "Publish" at bounding box center [562, 12] width 22 height 9
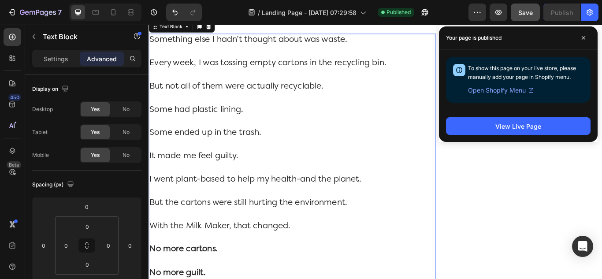
scroll to position [4538, 0]
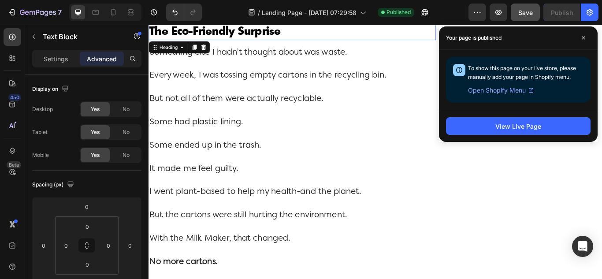
click at [311, 42] on p "The Eco-Friendly Surprise" at bounding box center [315, 33] width 333 height 17
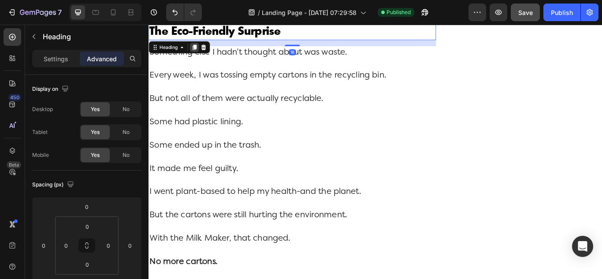
click at [202, 55] on icon at bounding box center [201, 51] width 7 height 7
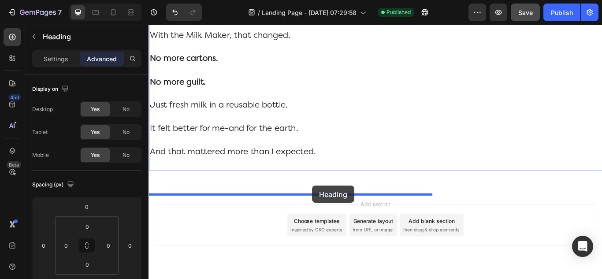
drag, startPoint x: 162, startPoint y: 68, endPoint x: 339, endPoint y: 212, distance: 228.8
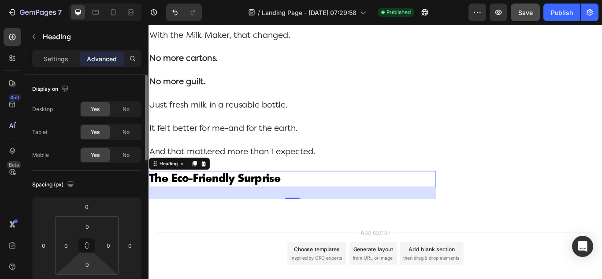
scroll to position [176, 0]
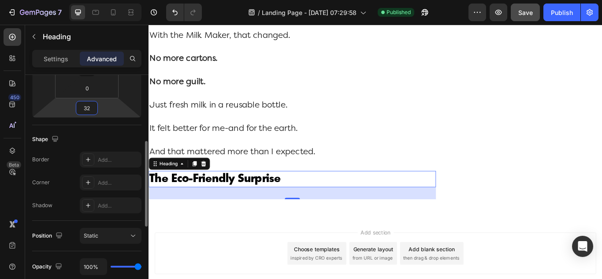
click at [88, 110] on input "32" at bounding box center [87, 107] width 18 height 13
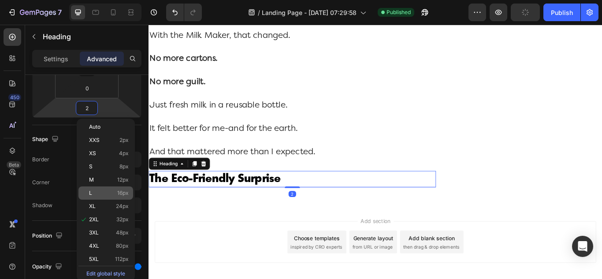
click at [96, 195] on p "L 16px" at bounding box center [109, 193] width 40 height 6
type input "16"
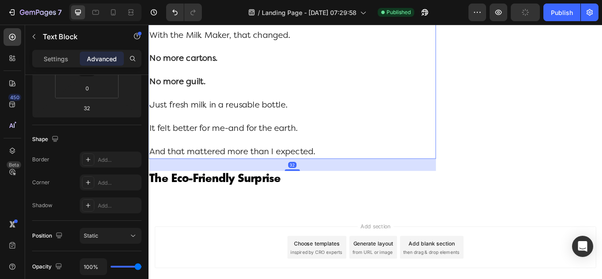
click at [435, 181] on p "And that mattered more than I expected." at bounding box center [315, 174] width 333 height 14
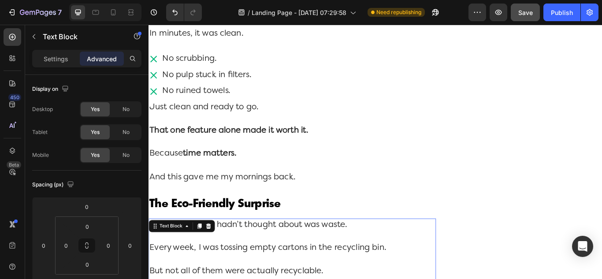
scroll to position [4334, 0]
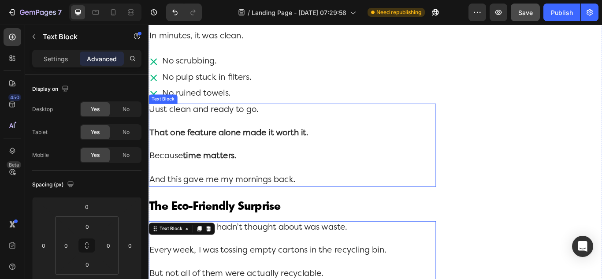
click at [409, 190] on p "Just clean and ready to go. That one feature alone made it worth it. Because ti…" at bounding box center [315, 165] width 333 height 95
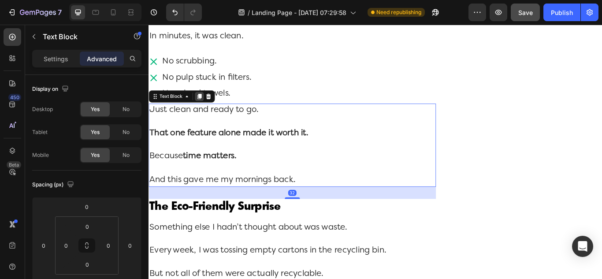
click at [208, 112] on icon at bounding box center [207, 108] width 7 height 7
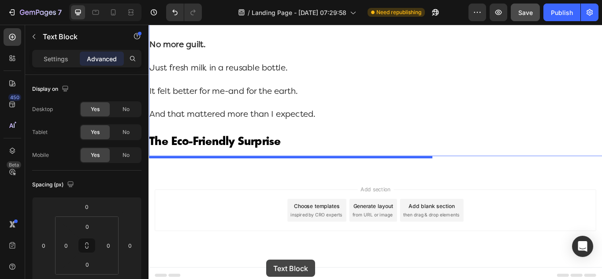
scroll to position [4961, 0]
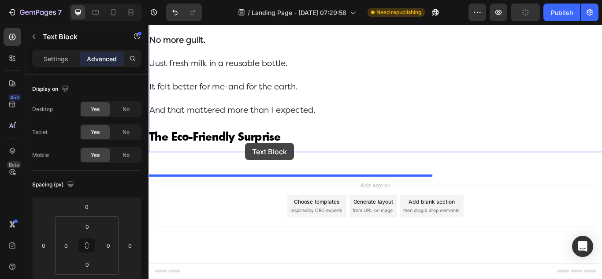
drag, startPoint x: 156, startPoint y: 50, endPoint x: 261, endPoint y: 163, distance: 154.1
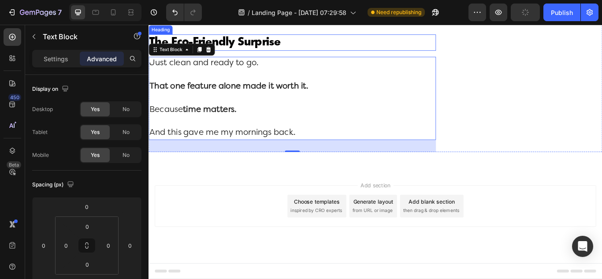
scroll to position [4850, 0]
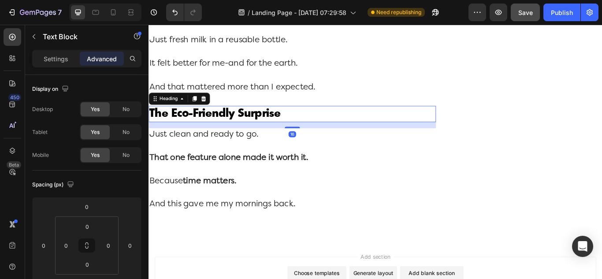
click at [269, 138] on h2 "The Eco-Friendly Surprise" at bounding box center [316, 128] width 335 height 19
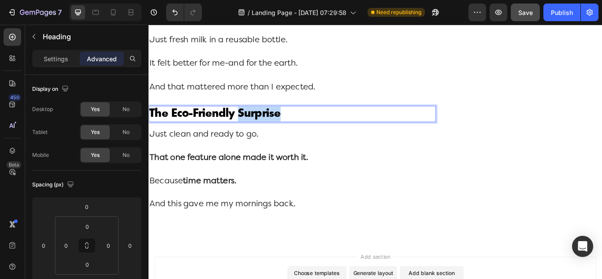
click at [269, 138] on h2 "The Eco-Friendly Surprise" at bounding box center [316, 128] width 335 height 19
click at [269, 138] on p "The Eco-Friendly Surprise" at bounding box center [315, 128] width 333 height 17
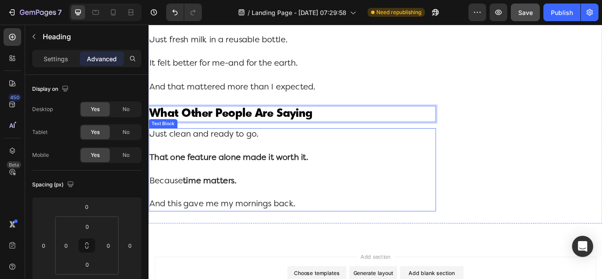
click at [223, 185] on strong "That one feature alone made it worth it." at bounding box center [241, 179] width 185 height 9
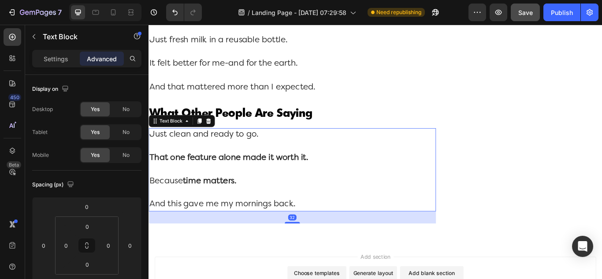
click at [276, 242] on p "Just clean and ready to go. That one feature alone made it worth it. Because ti…" at bounding box center [315, 193] width 333 height 95
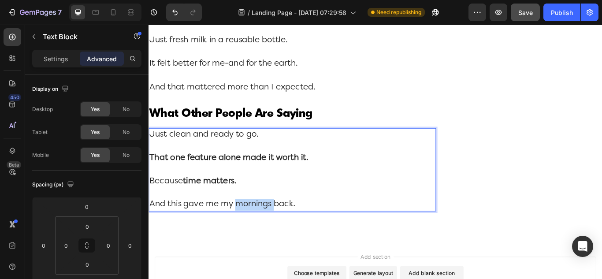
click at [276, 242] on p "Just clean and ready to go. That one feature alone made it worth it. Because ti…" at bounding box center [315, 193] width 333 height 95
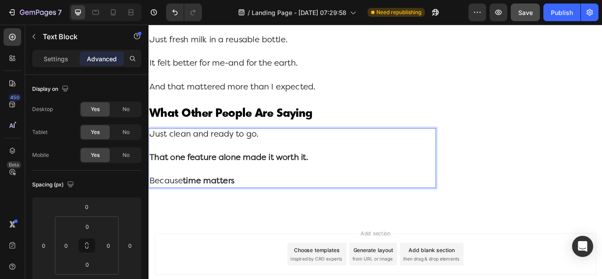
click at [224, 212] on strong "time matters" at bounding box center [218, 207] width 60 height 9
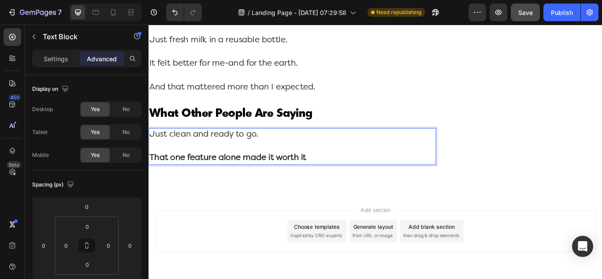
click at [221, 185] on strong "That one feature alone made it worth it" at bounding box center [240, 179] width 183 height 9
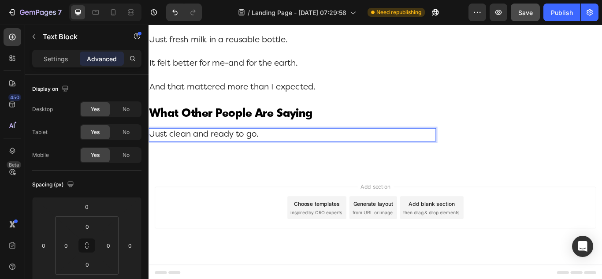
click at [214, 160] on p "Just clean and ready to go." at bounding box center [315, 153] width 333 height 14
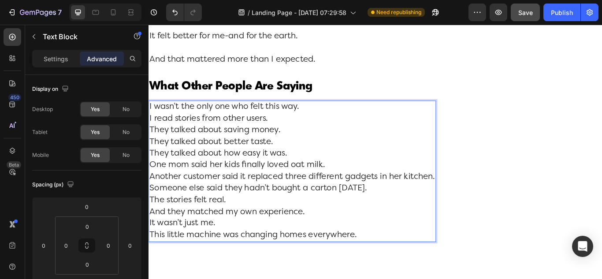
scroll to position [4886, 0]
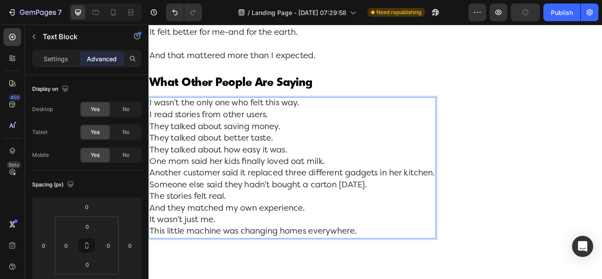
click at [151, 159] on p "I wasn’t the only one who felt this way. I read stories from other users. They …" at bounding box center [315, 191] width 333 height 163
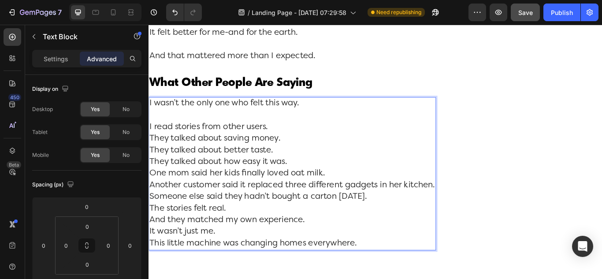
click at [151, 184] on p "I read stories from other users. They talked about saving money. They talked ab…" at bounding box center [315, 212] width 333 height 149
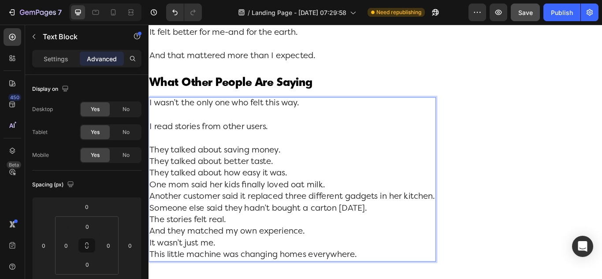
click at [150, 212] on p "They talked about saving money. They talked about better taste. They talked abo…" at bounding box center [315, 233] width 333 height 136
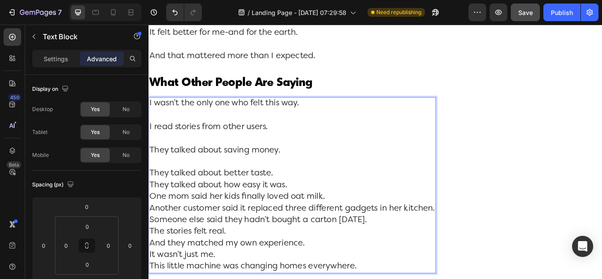
click at [150, 242] on p "They talked about better taste. They talked about how easy it was. One mom said…" at bounding box center [315, 253] width 333 height 122
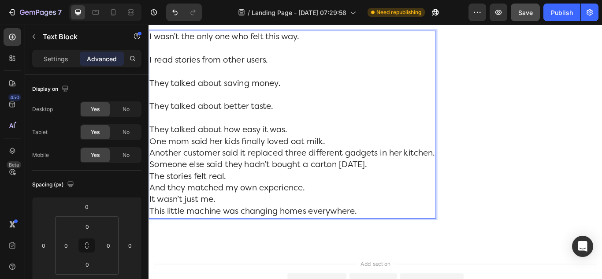
scroll to position [4974, 0]
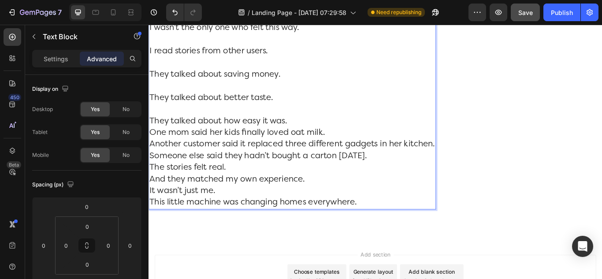
click at [151, 180] on p "They talked about how easy it was. One mom said her kids finally loved oat milk…" at bounding box center [315, 185] width 333 height 108
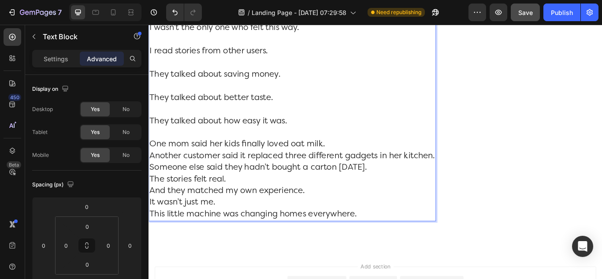
click at [151, 203] on p "One mom said her kids finally loved oat milk. Another customer said it replaced…" at bounding box center [315, 205] width 333 height 95
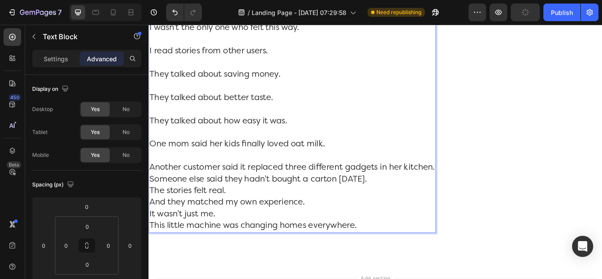
click at [151, 249] on p "Another customer said it replaced three different gadgets in her kitchen. Someo…" at bounding box center [315, 226] width 333 height 82
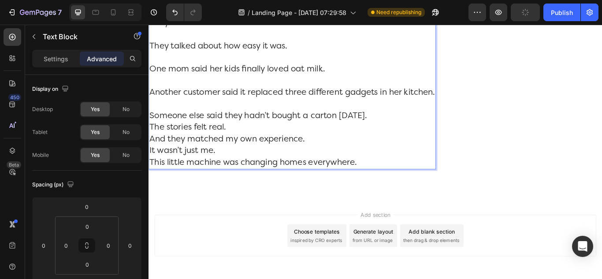
scroll to position [5063, 0]
click at [151, 188] on p "Someone else said they hadn’t bought a carton in six months. The stories felt r…" at bounding box center [315, 158] width 333 height 68
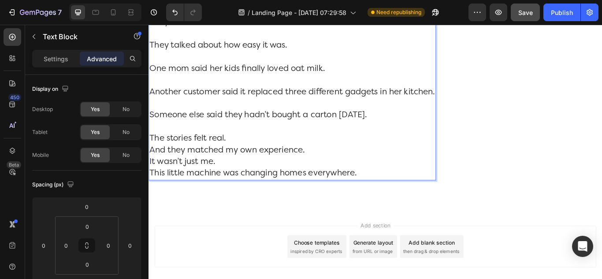
click at [153, 205] on p "The stories felt real. And they matched my own experience. It wasn’t just me. T…" at bounding box center [315, 178] width 333 height 54
click at [151, 205] on p "The stories felt real. And they matched my own experience. It wasn’t just me. T…" at bounding box center [315, 178] width 333 height 54
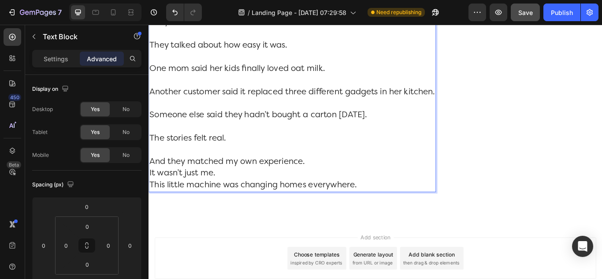
click at [151, 219] on p "And they matched my own experience. It wasn’t just me. This little machine was …" at bounding box center [315, 199] width 333 height 41
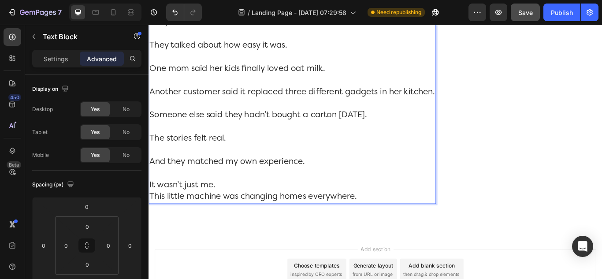
click at [153, 233] on p "It wasn’t just me. This little machine was changing homes everywhere." at bounding box center [315, 218] width 333 height 27
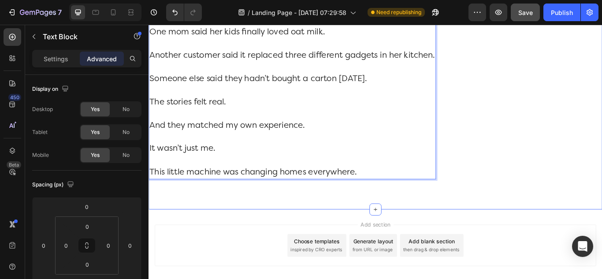
scroll to position [5107, 0]
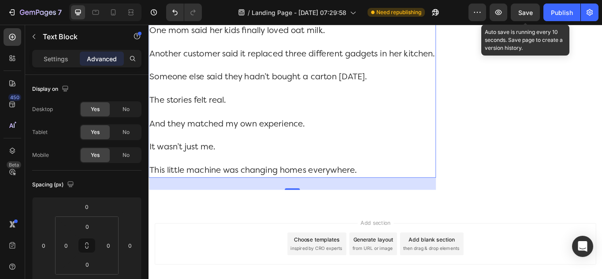
drag, startPoint x: 526, startPoint y: 15, endPoint x: 541, endPoint y: 12, distance: 15.6
click at [526, 14] on span "Save" at bounding box center [525, 12] width 15 height 7
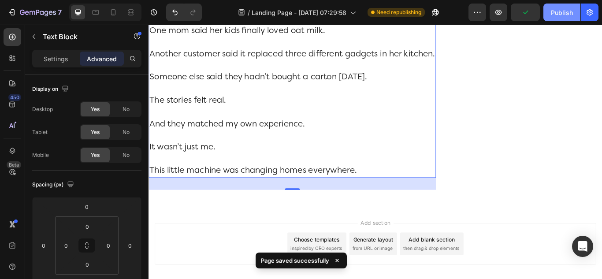
click at [555, 10] on div "Publish" at bounding box center [562, 12] width 22 height 9
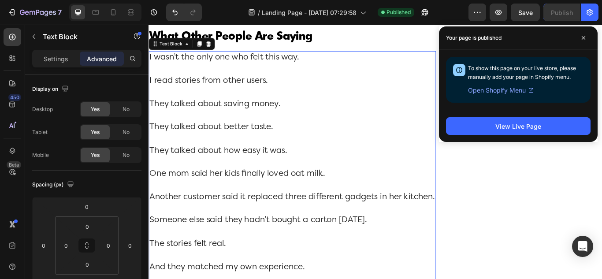
scroll to position [4886, 0]
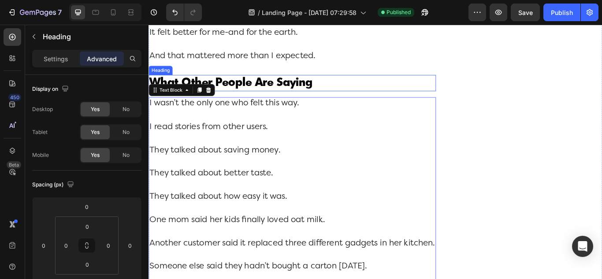
click at [355, 101] on p "What Other People Are Saying" at bounding box center [315, 92] width 333 height 17
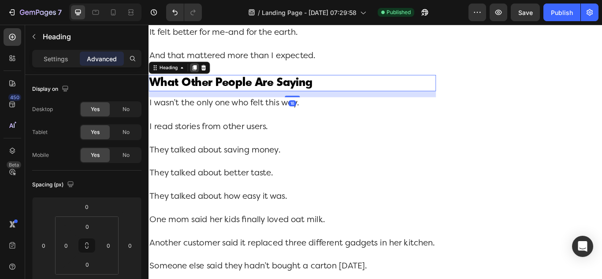
click at [202, 78] on icon at bounding box center [202, 75] width 5 height 6
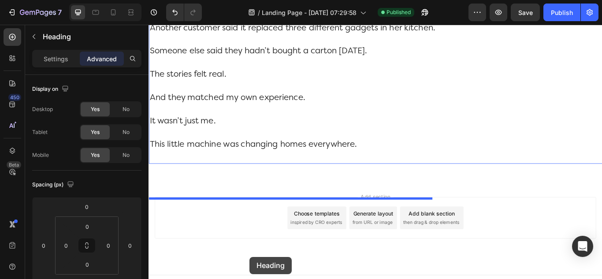
scroll to position [5217, 0]
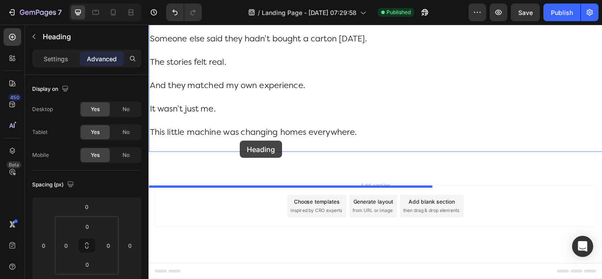
drag, startPoint x: 158, startPoint y: 130, endPoint x: 255, endPoint y: 160, distance: 101.1
type input "32"
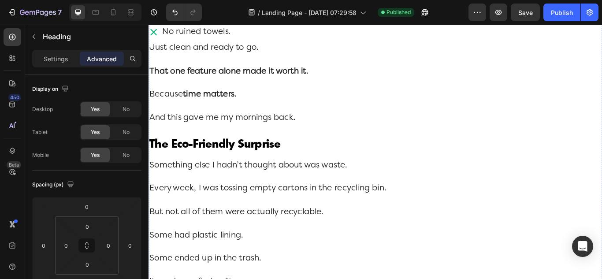
scroll to position [4398, 0]
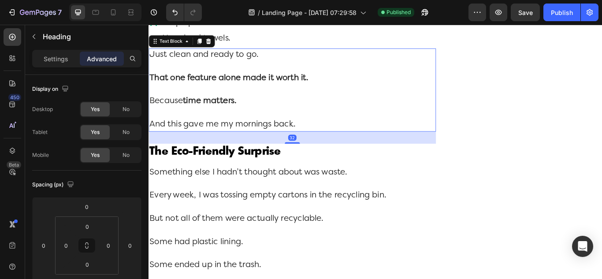
click at [376, 139] on p "Just clean and ready to go. That one feature alone made it worth it. Because ti…" at bounding box center [315, 100] width 333 height 95
click at [209, 47] on icon at bounding box center [207, 44] width 5 height 6
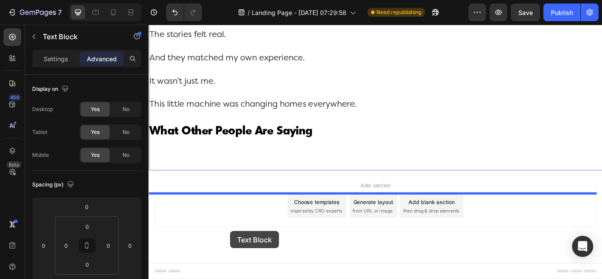
scroll to position [5315, 0]
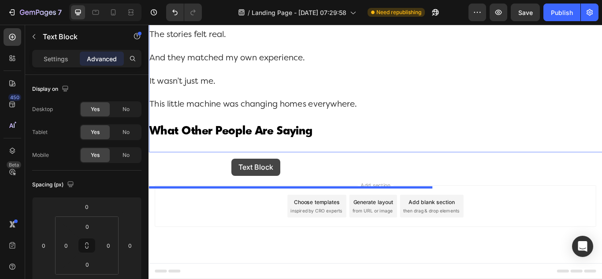
drag, startPoint x: 160, startPoint y: 182, endPoint x: 245, endPoint y: 181, distance: 85.5
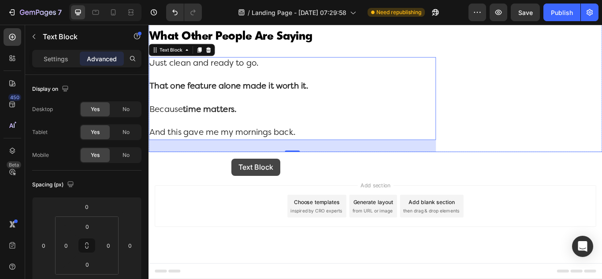
scroll to position [5204, 0]
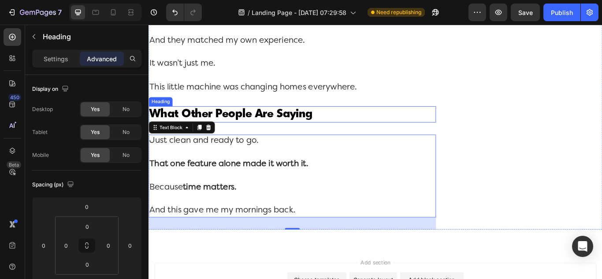
click at [291, 139] on h2 "What Other People Are Saying" at bounding box center [316, 129] width 335 height 19
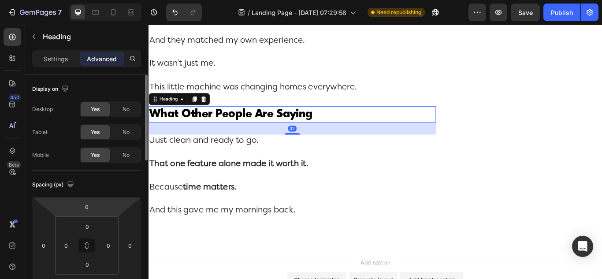
scroll to position [88, 0]
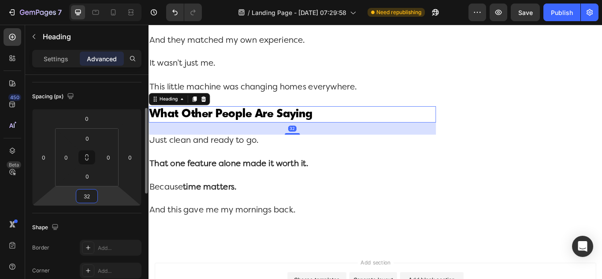
click at [80, 196] on input "32" at bounding box center [87, 196] width 18 height 13
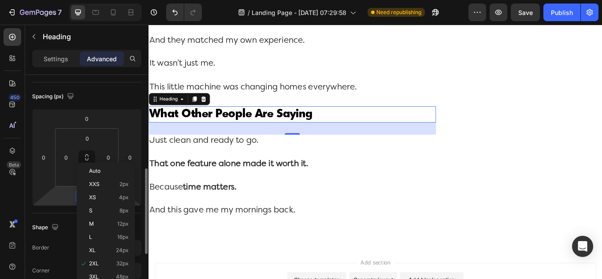
scroll to position [176, 0]
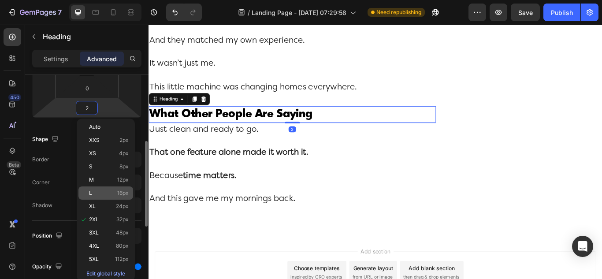
click at [100, 190] on p "L 16px" at bounding box center [109, 193] width 40 height 6
type input "16"
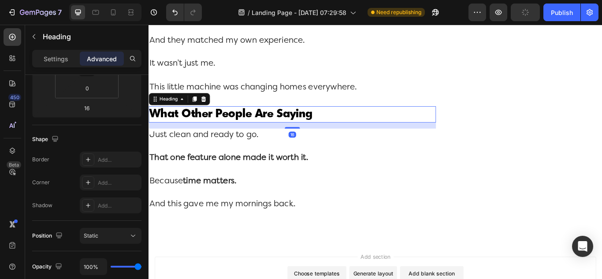
click at [253, 139] on h2 "What Other People Are Saying" at bounding box center [316, 129] width 335 height 19
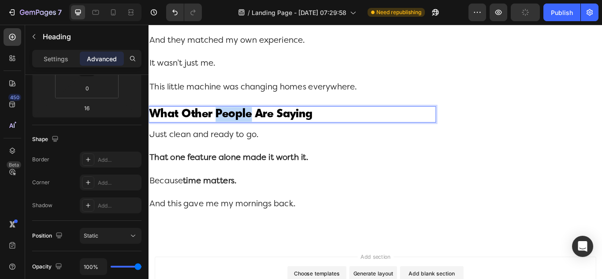
click at [253, 138] on p "What Other People Are Saying" at bounding box center [315, 129] width 333 height 17
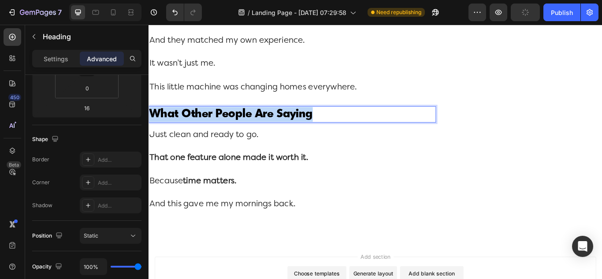
click at [253, 138] on p "What Other People Are Saying" at bounding box center [315, 129] width 333 height 17
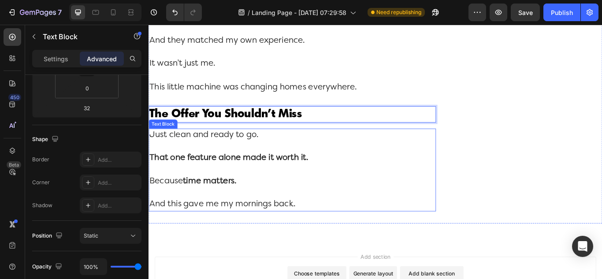
click at [246, 242] on p "Just clean and ready to go. That one feature alone made it worth it. Because ti…" at bounding box center [315, 194] width 333 height 95
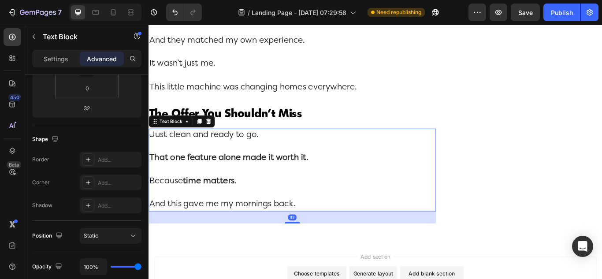
scroll to position [0, 0]
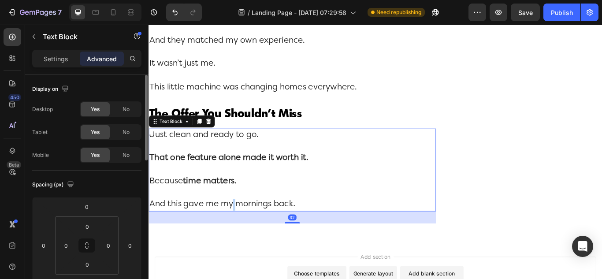
click at [246, 242] on p "Just clean and ready to go. That one feature alone made it worth it. Because ti…" at bounding box center [315, 194] width 333 height 95
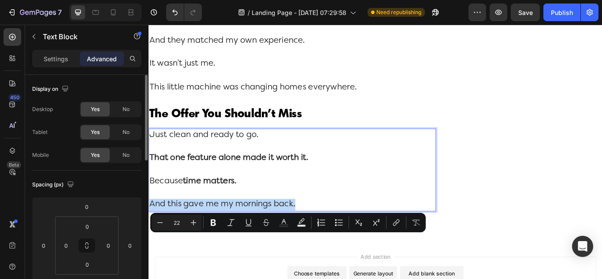
click at [246, 242] on p "Just clean and ready to go. That one feature alone made it worth it. Because ti…" at bounding box center [315, 194] width 333 height 95
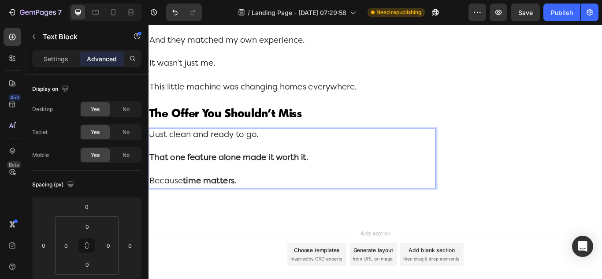
click at [230, 212] on strong "time matters." at bounding box center [219, 207] width 63 height 9
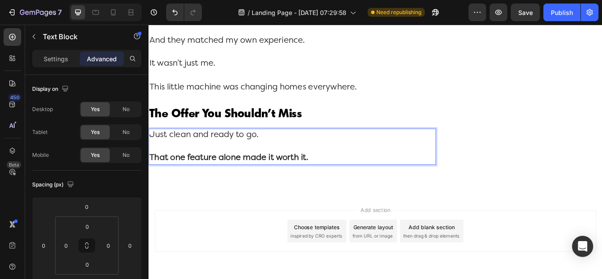
click at [220, 185] on strong "That one feature alone made it worth it." at bounding box center [241, 179] width 185 height 9
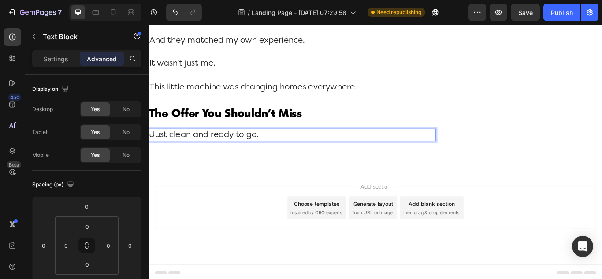
click at [217, 160] on p "Just clean and ready to go." at bounding box center [315, 154] width 333 height 14
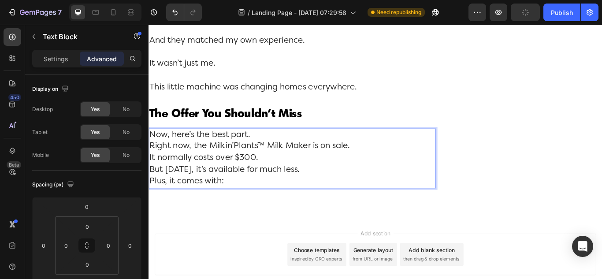
click at [151, 209] on p "Now, here’s the best part. Right now, the Milkin’Plants™ Milk Maker is on sale.…" at bounding box center [315, 181] width 333 height 68
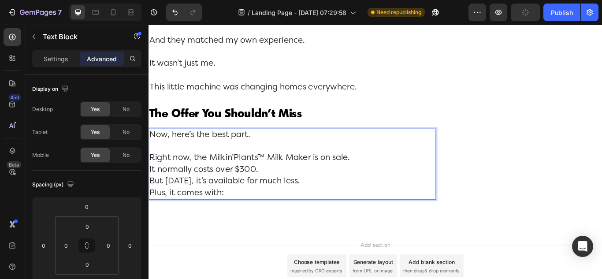
click at [150, 228] on p "Right now, the Milkin’Plants™ Milk Maker is on sale. It normally costs over $30…" at bounding box center [315, 201] width 333 height 54
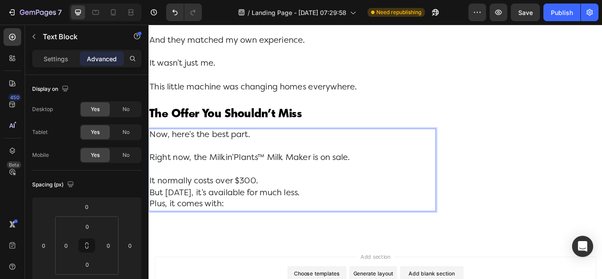
click at [151, 242] on p "It normally costs over $300. But today, it’s available for much less. Plus, it …" at bounding box center [315, 221] width 333 height 41
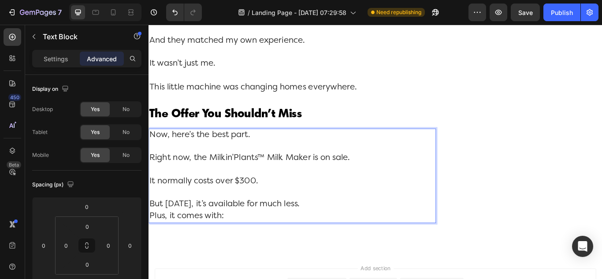
click at [152, 255] on p "But today, it’s available for much less. Plus, it comes with:" at bounding box center [315, 241] width 333 height 27
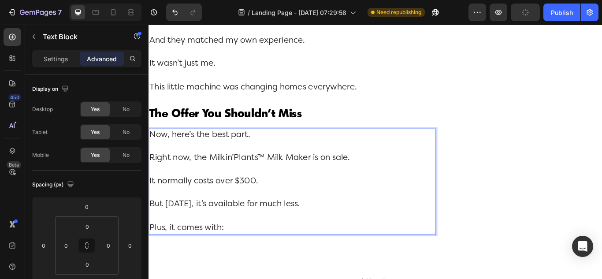
click at [316, 201] on p "Right now, the Milkin’Plants™ Milk Maker is on sale." at bounding box center [315, 187] width 333 height 27
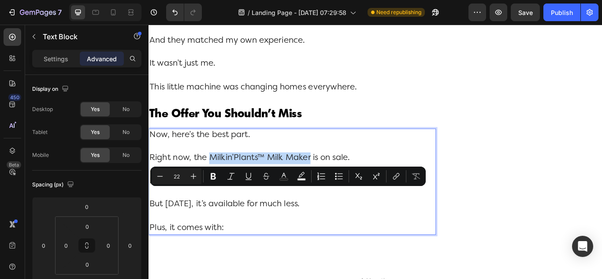
drag, startPoint x: 339, startPoint y: 223, endPoint x: 222, endPoint y: 225, distance: 116.8
click at [222, 201] on p "Right now, the Milkin’Plants™ Milk Maker is on sale." at bounding box center [315, 187] width 333 height 27
click at [213, 178] on icon "Editor contextual toolbar" at bounding box center [213, 176] width 9 height 9
click at [393, 179] on icon "Editor contextual toolbar" at bounding box center [395, 177] width 4 height 4
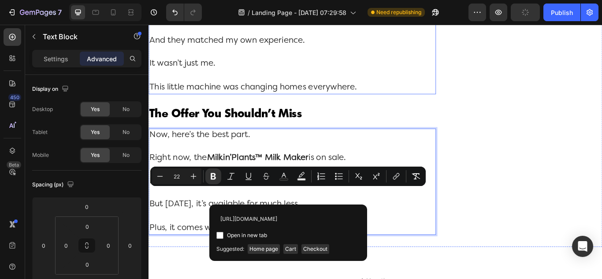
scroll to position [0, 13]
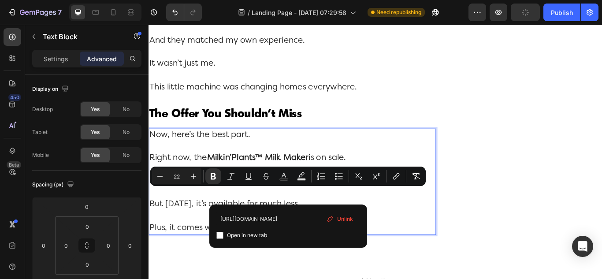
type input "https://milkinplants.com/products/milkmaker"
click at [213, 224] on div "https://milkinplants.com/products/milkmaker Open in new tab Unlink" at bounding box center [288, 226] width 158 height 43
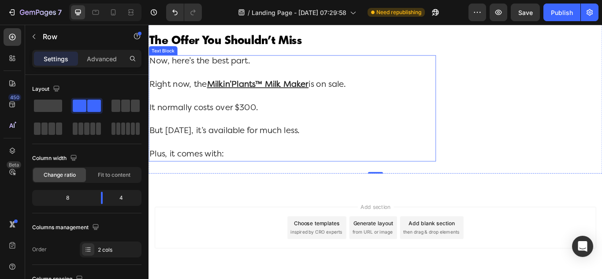
scroll to position [5292, 0]
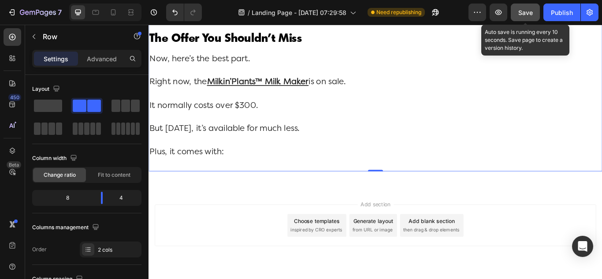
drag, startPoint x: 530, startPoint y: 14, endPoint x: 535, endPoint y: 14, distance: 4.9
click at [530, 14] on span "Save" at bounding box center [525, 12] width 15 height 7
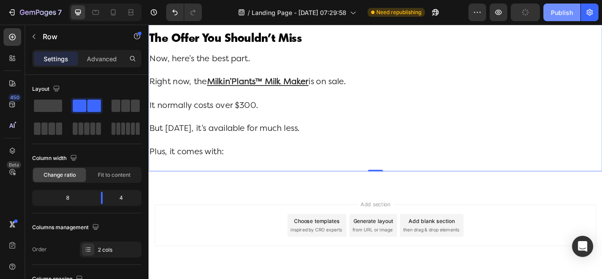
click at [560, 15] on div "Publish" at bounding box center [562, 12] width 22 height 9
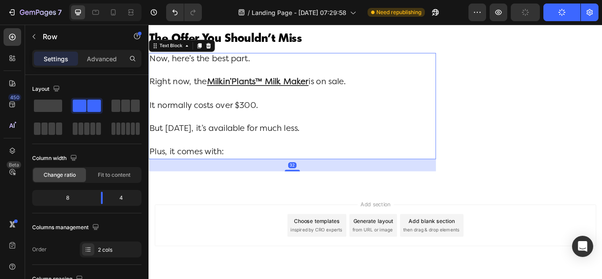
click at [290, 167] on p "But [DATE], it’s available for much less." at bounding box center [315, 153] width 333 height 27
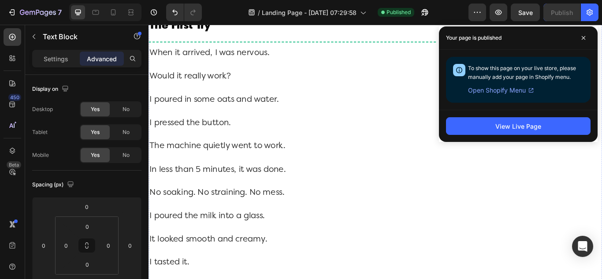
scroll to position [1986, 0]
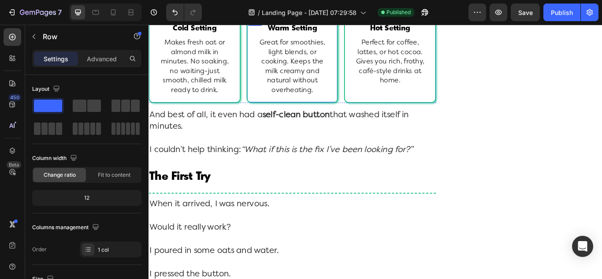
click at [263, 58] on div "Warm Setting Heading Great for smoothies, light blends, or cooking. Keeps the m…" at bounding box center [316, 65] width 107 height 101
click at [305, 28] on icon at bounding box center [307, 25] width 5 height 6
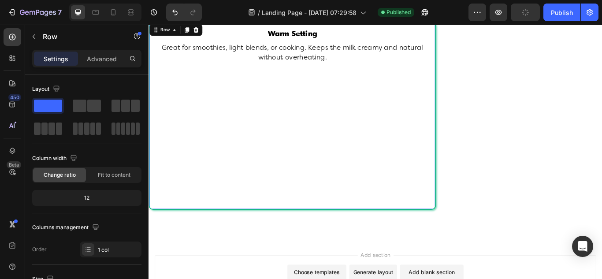
scroll to position [5324, 0]
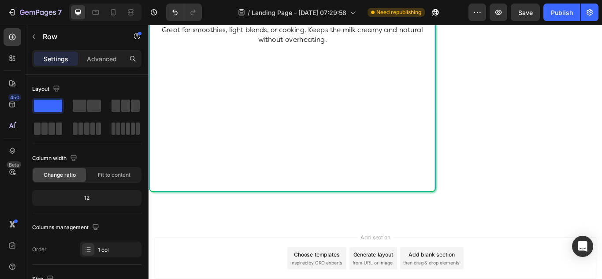
click at [253, 174] on div "Warm Setting Heading Great for smoothies, light blends, or cooking. Keeps the m…" at bounding box center [315, 110] width 319 height 204
click at [82, 108] on span at bounding box center [80, 106] width 14 height 12
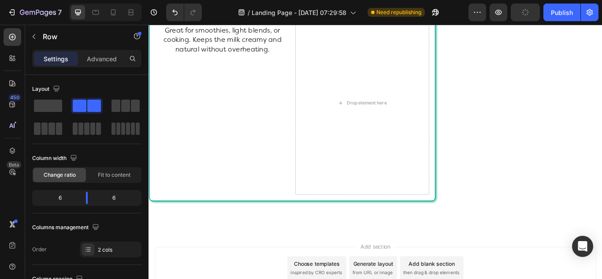
click at [252, 133] on div "Warm Setting Heading Great for smoothies, light blends, or cooking. Keeps the m…" at bounding box center [234, 116] width 156 height 215
click at [247, 22] on h2 "Warm Setting" at bounding box center [234, 15] width 156 height 13
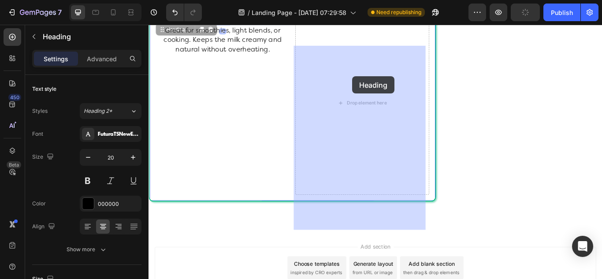
drag, startPoint x: 162, startPoint y: 73, endPoint x: 386, endPoint y: 85, distance: 224.7
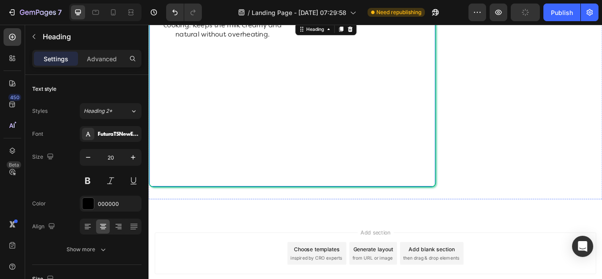
scroll to position [5324, 0]
click at [246, 43] on p "Great for smoothies, light blends, or cooking. Keeps the milk creamy and natura…" at bounding box center [234, 27] width 154 height 34
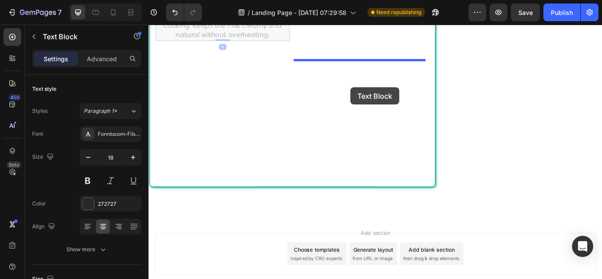
drag, startPoint x: 165, startPoint y: 56, endPoint x: 384, endPoint y: 98, distance: 222.5
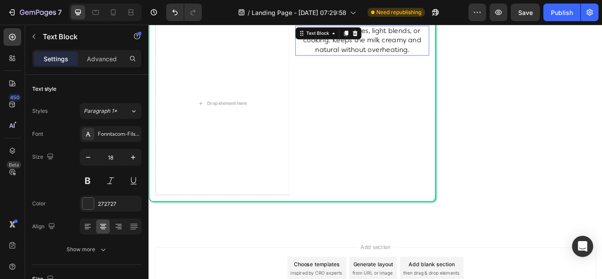
scroll to position [5324, 0]
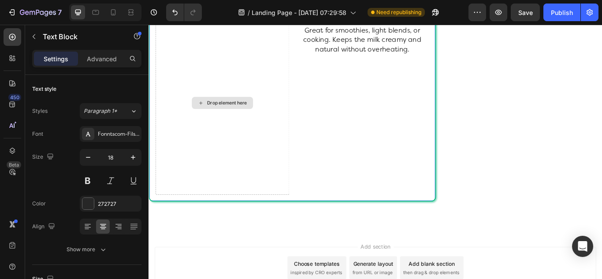
click at [205, 119] on div "Drop element here" at bounding box center [234, 116] width 156 height 215
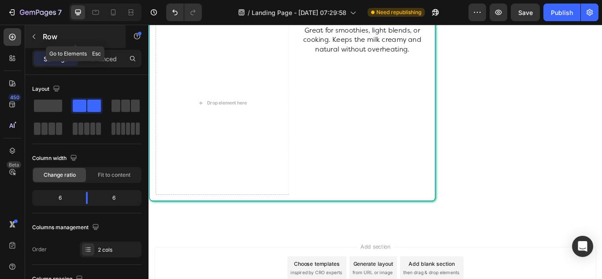
click at [33, 39] on icon "button" at bounding box center [33, 36] width 7 height 7
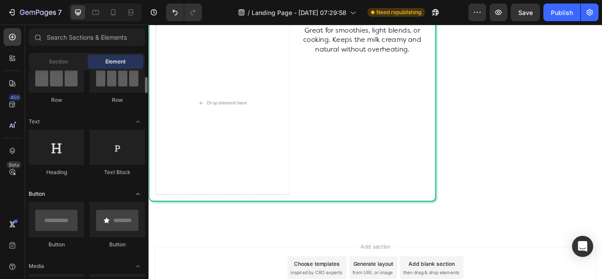
scroll to position [132, 0]
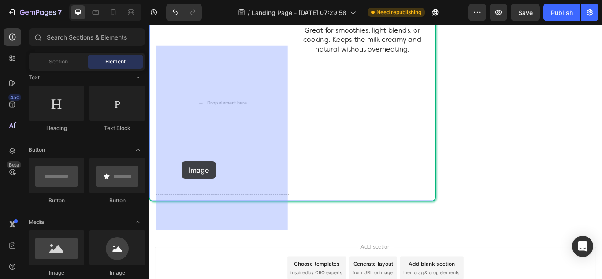
drag, startPoint x: 197, startPoint y: 273, endPoint x: 187, endPoint y: 184, distance: 89.7
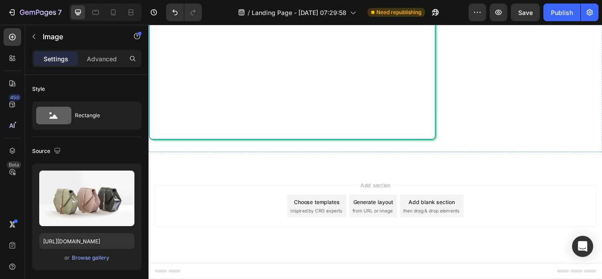
scroll to position [5414, 0]
click at [281, 152] on div "Image" at bounding box center [234, 44] width 156 height 215
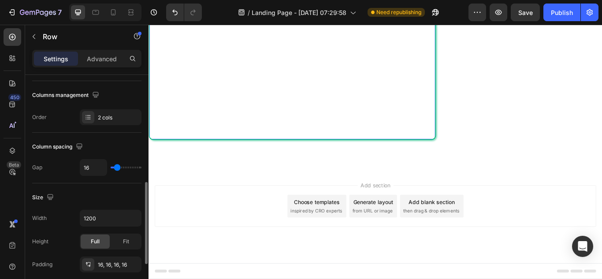
scroll to position [176, 0]
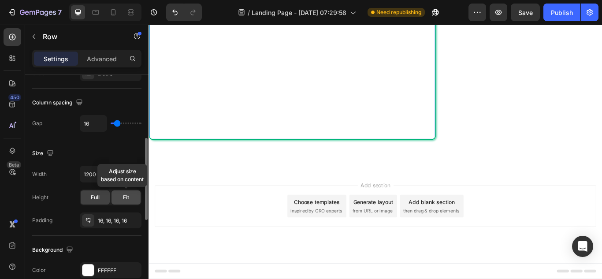
click at [127, 198] on span "Fit" at bounding box center [126, 198] width 6 height 8
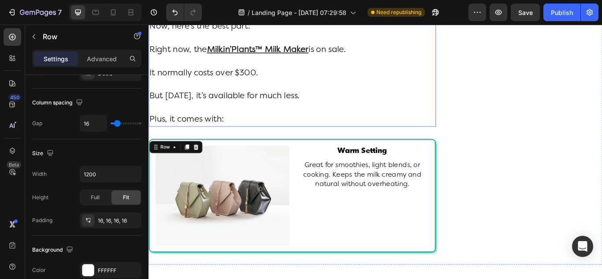
scroll to position [5326, 0]
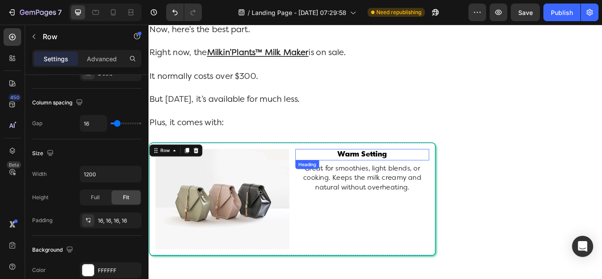
click at [385, 183] on h2 "Warm Setting" at bounding box center [398, 176] width 156 height 13
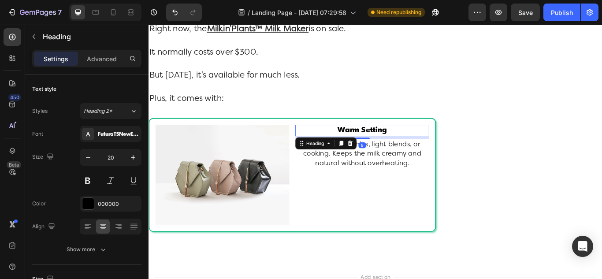
scroll to position [5370, 0]
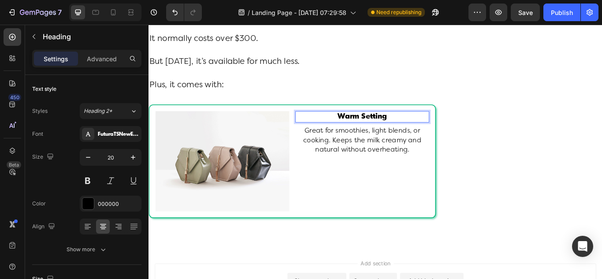
click at [403, 138] on p "Warm Setting" at bounding box center [397, 132] width 154 height 11
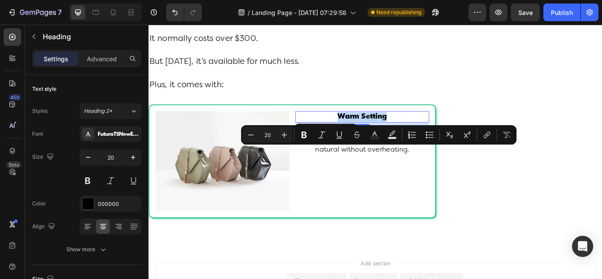
click at [403, 138] on p "Warm Setting" at bounding box center [397, 132] width 154 height 11
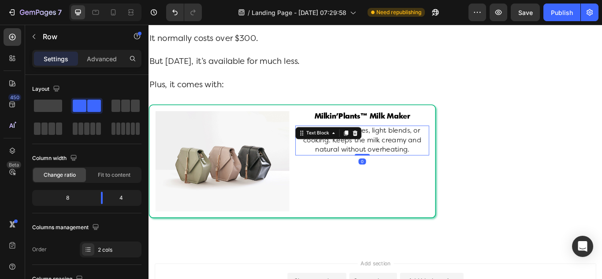
click at [354, 177] on p "Great for smoothies, light blends, or cooking. Keeps the milk creamy and natura…" at bounding box center [397, 160] width 154 height 34
click at [389, 243] on div "Milkin’Plants™ Milk Maker Heading Great for smoothies, light blends, or cooking…" at bounding box center [398, 184] width 156 height 117
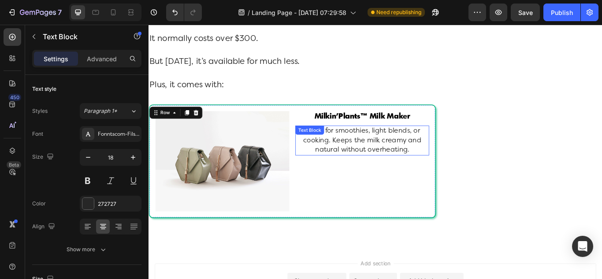
click at [400, 177] on p "Great for smoothies, light blends, or cooking. Keeps the milk creamy and natura…" at bounding box center [397, 160] width 154 height 34
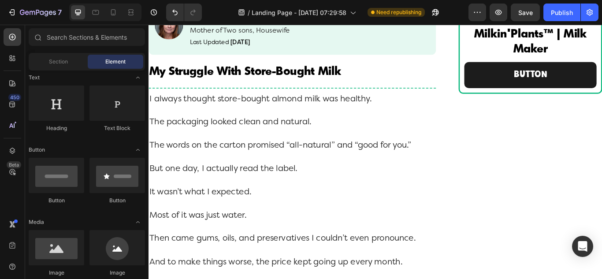
scroll to position [0, 0]
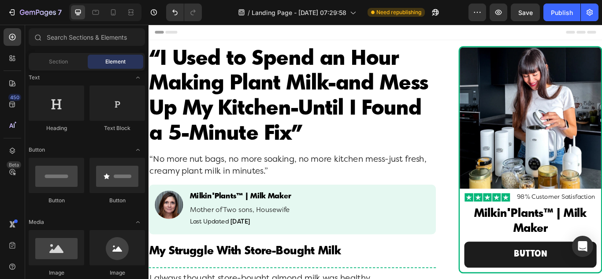
drag, startPoint x: 673, startPoint y: 277, endPoint x: 747, endPoint y: 46, distance: 242.1
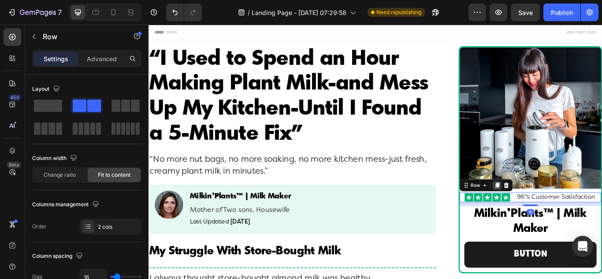
click at [551, 212] on icon at bounding box center [554, 211] width 7 height 7
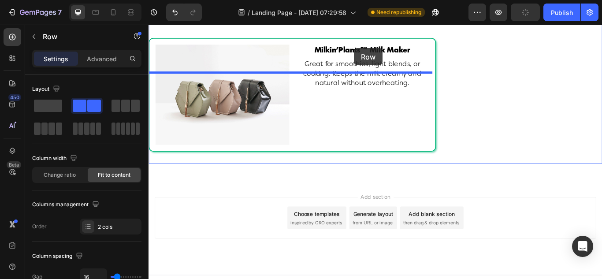
scroll to position [5436, 0]
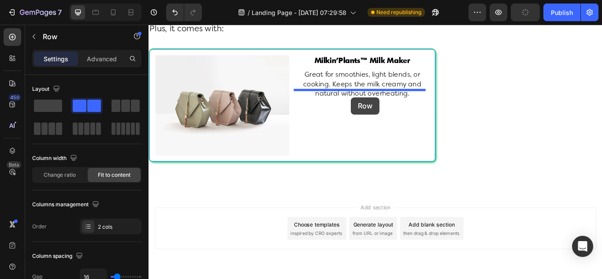
drag, startPoint x: 516, startPoint y: 233, endPoint x: 384, endPoint y: 109, distance: 180.6
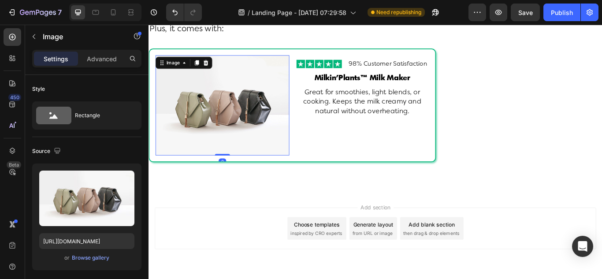
click at [240, 178] on img at bounding box center [234, 118] width 156 height 117
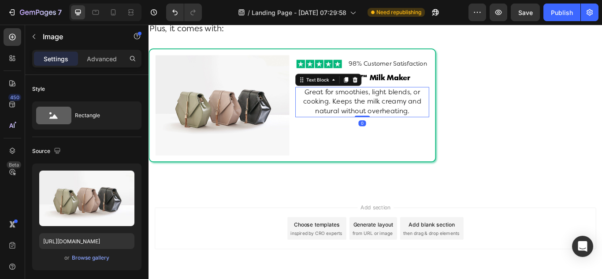
click at [365, 132] on p "Great for smoothies, light blends, or cooking. Keeps the milk creamy and natura…" at bounding box center [397, 115] width 154 height 34
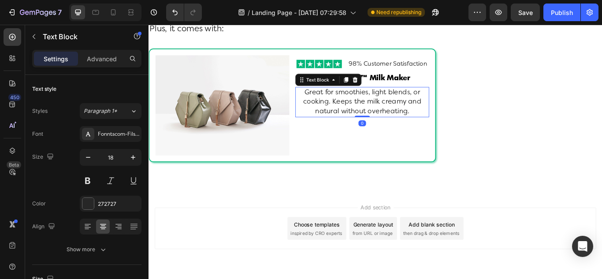
click at [365, 132] on p "Great for smoothies, light blends, or cooking. Keeps the milk creamy and natura…" at bounding box center [397, 115] width 154 height 34
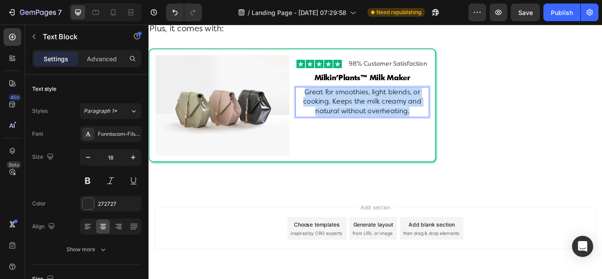
click at [365, 132] on p "Great for smoothies, light blends, or cooking. Keeps the milk creamy and natura…" at bounding box center [397, 115] width 154 height 34
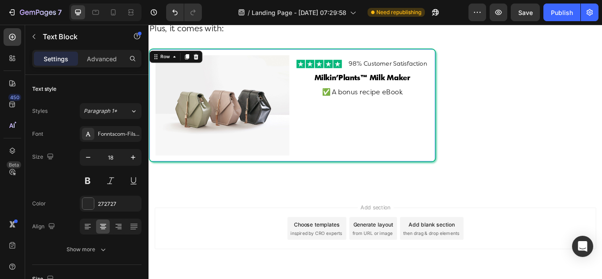
click at [361, 169] on div "Image 98% Customer Satisfaction Text Block Row Milkin’Plants™ Milk Maker Headin…" at bounding box center [398, 118] width 156 height 117
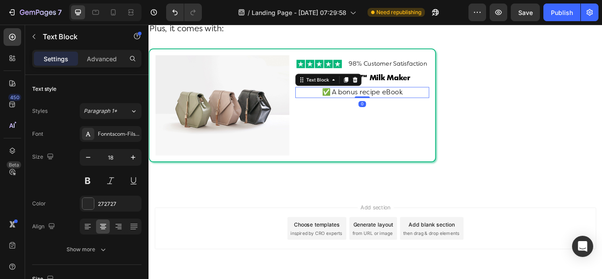
click at [364, 109] on p "✅ A bonus recipe eBook" at bounding box center [397, 103] width 154 height 11
click at [102, 66] on div "Settings Advanced" at bounding box center [86, 59] width 109 height 18
click at [100, 62] on p "Advanced" at bounding box center [102, 58] width 30 height 9
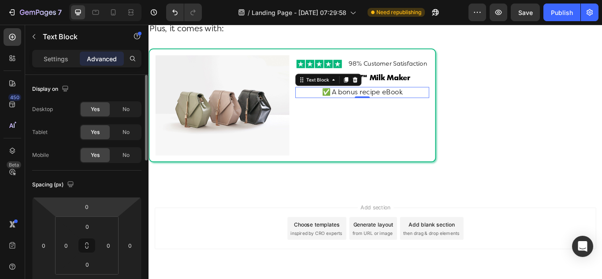
scroll to position [44, 0]
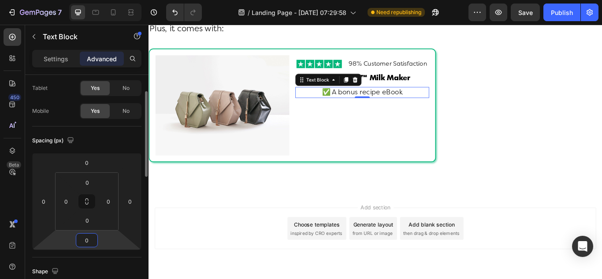
click at [86, 246] on input "0" at bounding box center [87, 240] width 18 height 13
type input "5"
click at [375, 93] on icon at bounding box center [378, 89] width 7 height 7
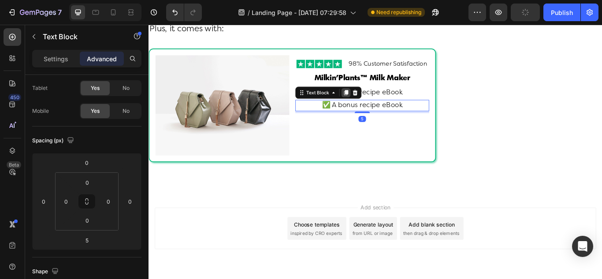
click at [376, 108] on icon at bounding box center [378, 104] width 5 height 6
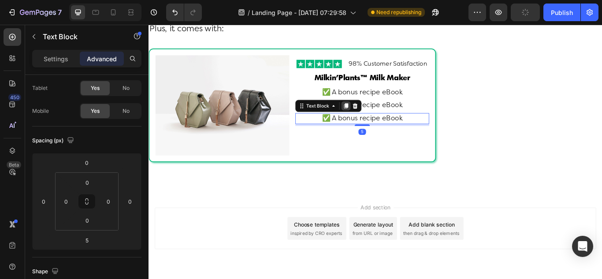
click at [377, 123] on icon at bounding box center [378, 119] width 5 height 6
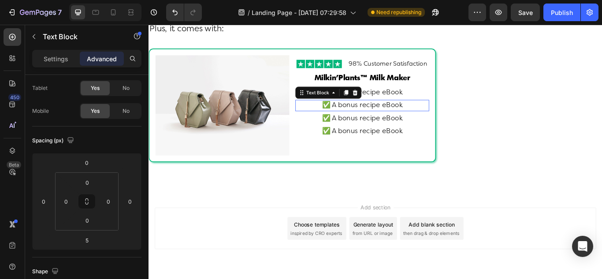
click at [398, 124] on p "✅ A bonus recipe eBook" at bounding box center [397, 118] width 154 height 11
click at [403, 124] on p "✅ A bonus recipe eBook" at bounding box center [397, 118] width 154 height 11
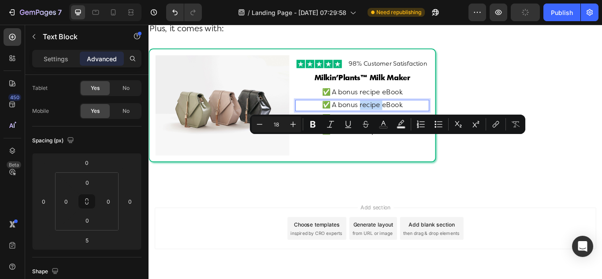
click at [403, 124] on p "✅ A bonus recipe eBook" at bounding box center [397, 118] width 154 height 11
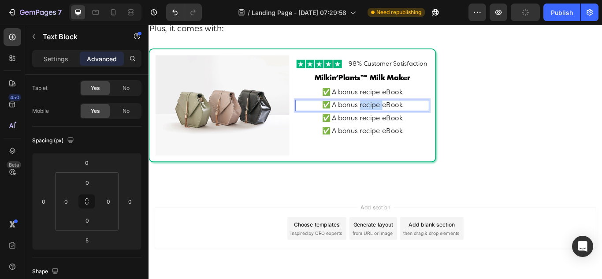
click at [403, 124] on p "✅ A bonus recipe eBook" at bounding box center [397, 118] width 154 height 11
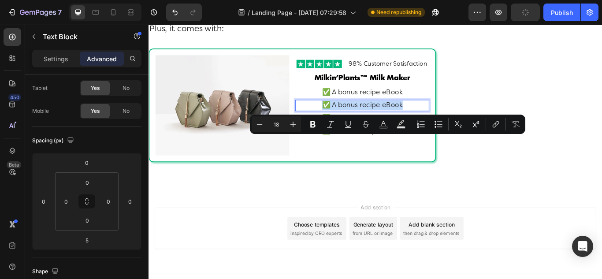
click at [403, 124] on p "✅ A bonus recipe eBook" at bounding box center [397, 118] width 154 height 11
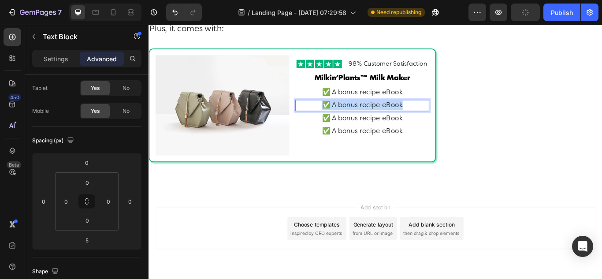
click at [403, 124] on p "✅ A bonus recipe eBook" at bounding box center [397, 118] width 154 height 11
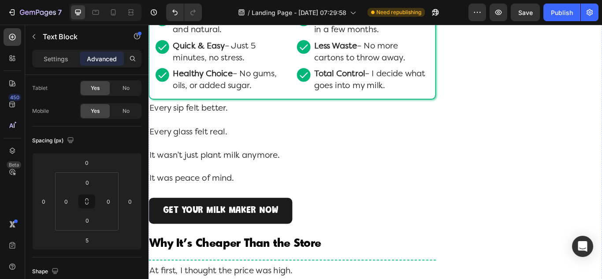
scroll to position [3055, 0]
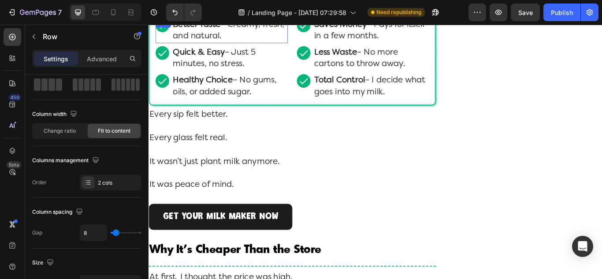
click at [175, 47] on div "Icon Better Taste – Creamy, fresh, and natural. Text Block Row" at bounding box center [233, 32] width 154 height 29
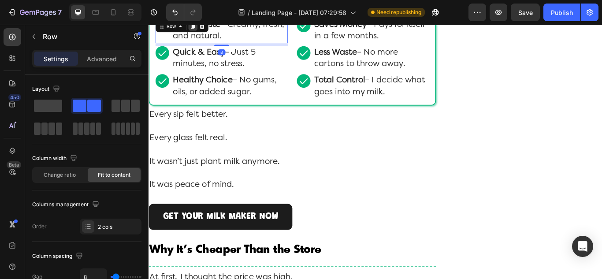
click at [199, 30] on icon at bounding box center [200, 26] width 5 height 6
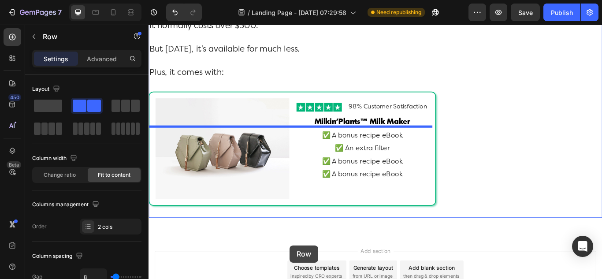
scroll to position [5533, 0]
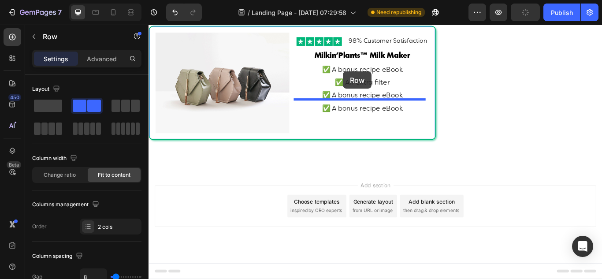
drag, startPoint x: 166, startPoint y: 69, endPoint x: 375, endPoint y: 79, distance: 209.6
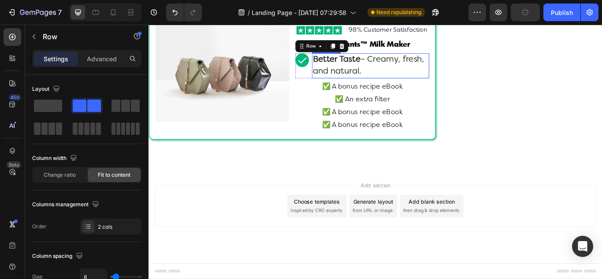
scroll to position [5501, 0]
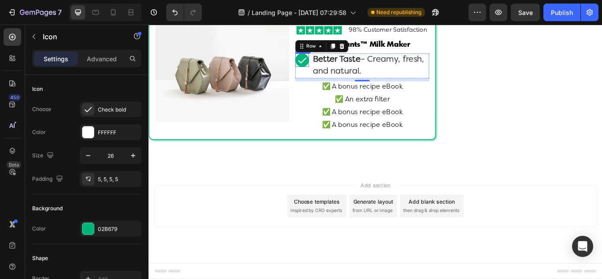
click at [326, 72] on icon at bounding box center [327, 65] width 11 height 11
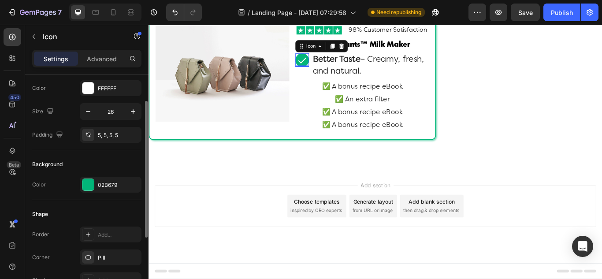
scroll to position [88, 0]
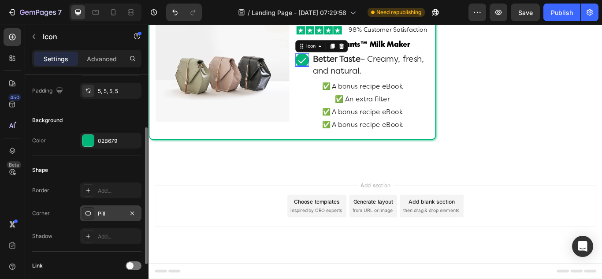
click at [105, 212] on div "Pill" at bounding box center [111, 214] width 26 height 8
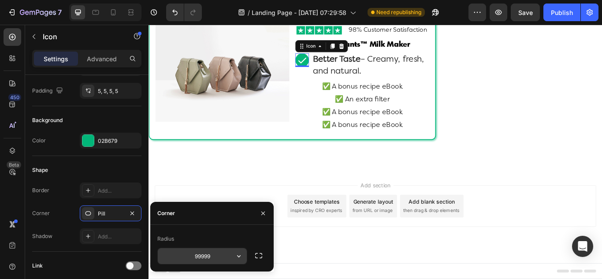
click at [212, 257] on input "99999" at bounding box center [202, 256] width 89 height 16
type input "8"
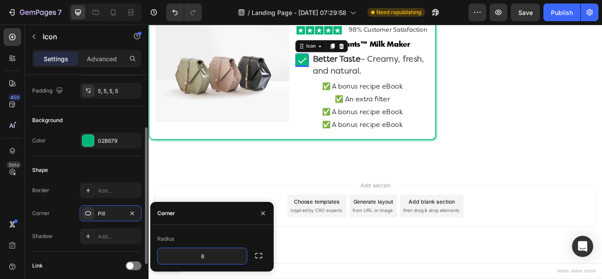
click at [65, 236] on div "Shadow Add..." at bounding box center [86, 236] width 109 height 16
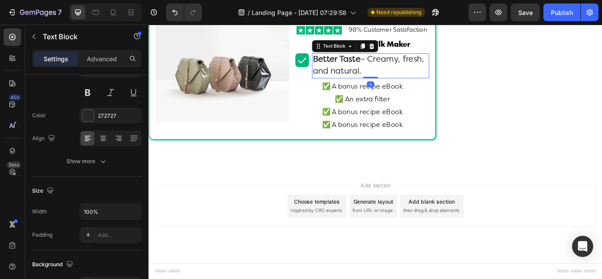
click at [373, 86] on p "Better Taste – Creamy, fresh, and natural." at bounding box center [407, 72] width 135 height 27
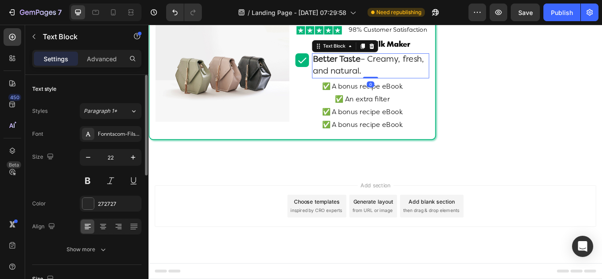
click at [373, 86] on p "Better Taste – Creamy, fresh, and natural." at bounding box center [407, 72] width 135 height 27
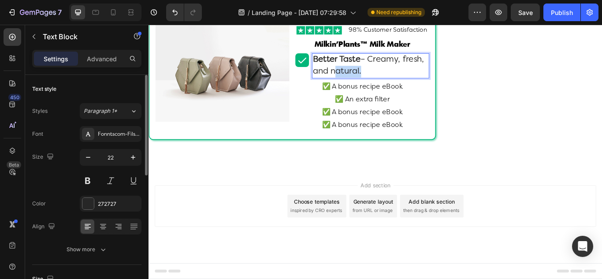
click at [373, 86] on p "Better Taste – Creamy, fresh, and natural." at bounding box center [407, 72] width 135 height 27
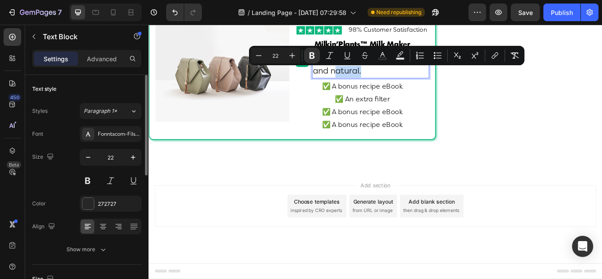
click at [373, 86] on p "Better Taste – Creamy, fresh, and natural." at bounding box center [407, 72] width 135 height 27
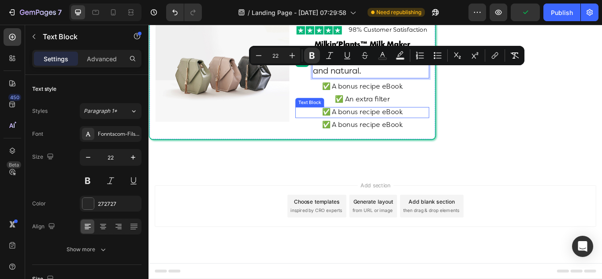
click at [321, 134] on div "✅ A bonus recipe eBook" at bounding box center [398, 127] width 156 height 13
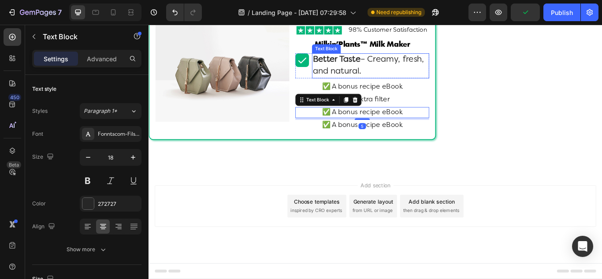
click at [359, 70] on strong "Better Taste" at bounding box center [368, 65] width 56 height 9
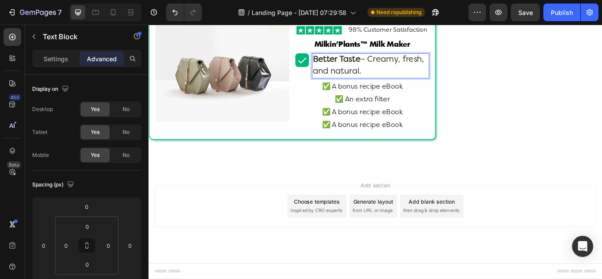
click at [359, 70] on strong "Better Taste" at bounding box center [368, 65] width 56 height 9
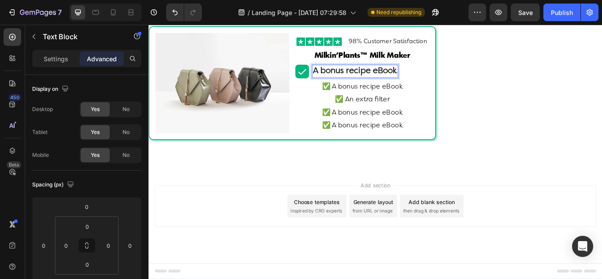
click at [365, 82] on strong "A bonus recipe eBook" at bounding box center [389, 78] width 99 height 9
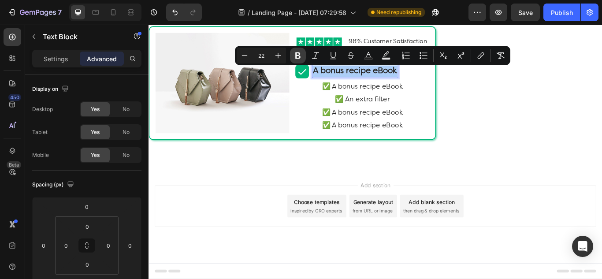
click at [298, 58] on icon "Editor contextual toolbar" at bounding box center [297, 55] width 5 height 7
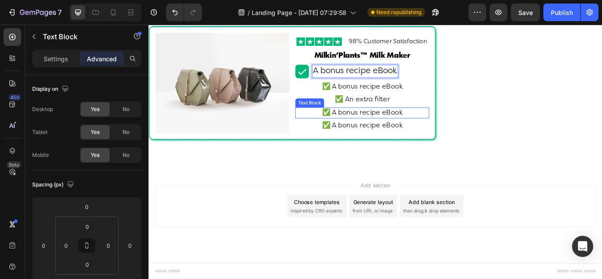
click at [322, 127] on p "✅ A bonus recipe eBook" at bounding box center [397, 127] width 154 height 11
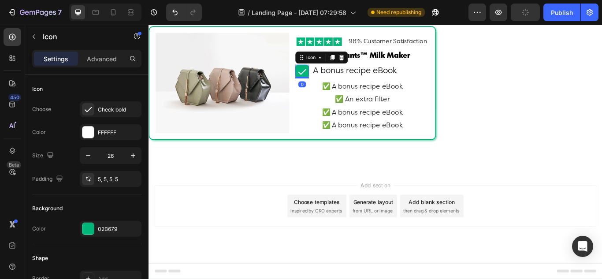
click at [328, 79] on icon at bounding box center [327, 79] width 9 height 7
click at [88, 155] on icon "button" at bounding box center [88, 155] width 9 height 9
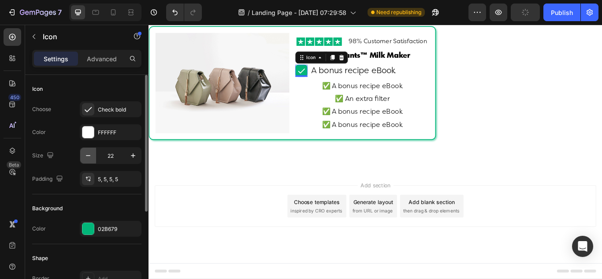
click at [88, 155] on icon "button" at bounding box center [88, 155] width 9 height 9
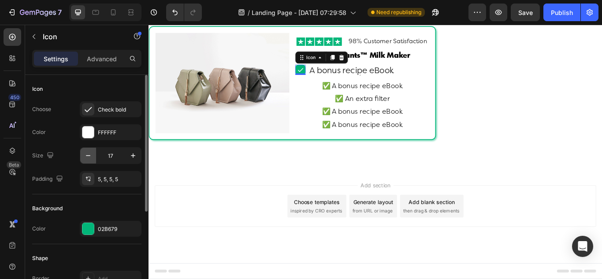
click at [88, 155] on icon "button" at bounding box center [88, 155] width 9 height 9
type input "16"
click at [115, 185] on div "5, 5, 5, 5" at bounding box center [111, 179] width 62 height 16
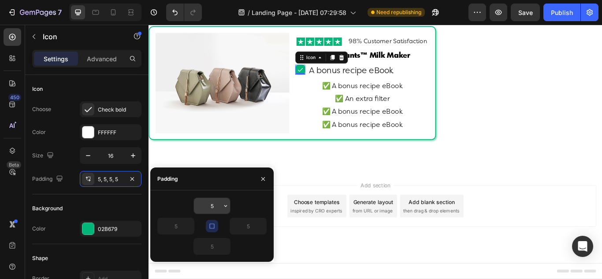
click at [211, 206] on input "5" at bounding box center [212, 206] width 36 height 16
type input "3"
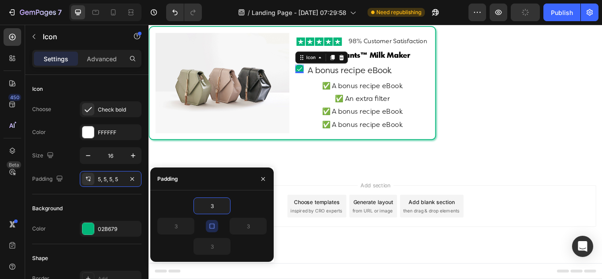
click at [165, 201] on div "3" at bounding box center [211, 205] width 109 height 17
click at [70, 215] on div "Background" at bounding box center [86, 208] width 109 height 14
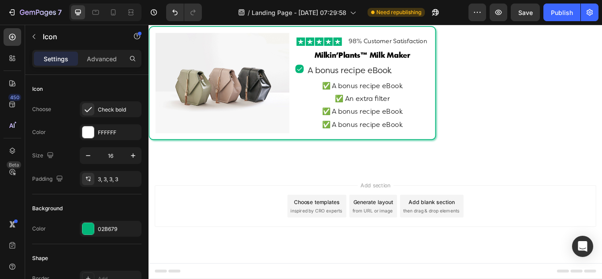
click at [193, 252] on div "Add section Choose templates inspired by CRO experts Generate layout from URL o…" at bounding box center [413, 236] width 515 height 48
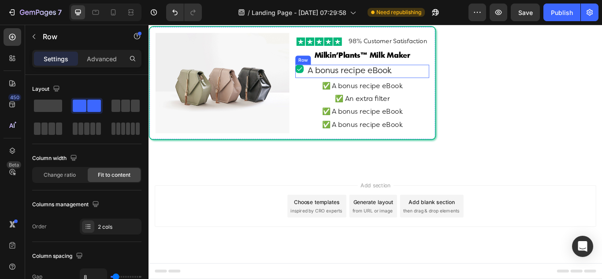
click at [323, 87] on div "Icon" at bounding box center [325, 78] width 10 height 15
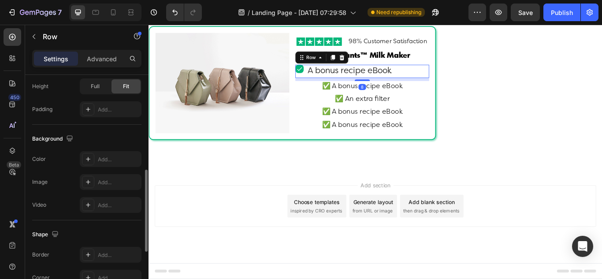
scroll to position [397, 0]
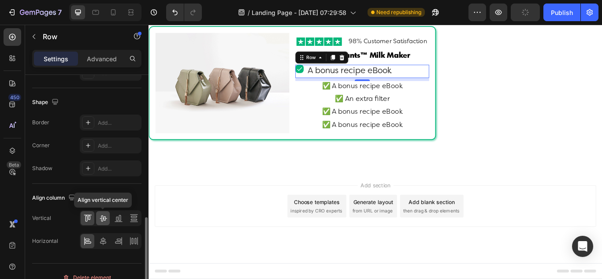
click at [104, 219] on icon at bounding box center [103, 219] width 7 height 6
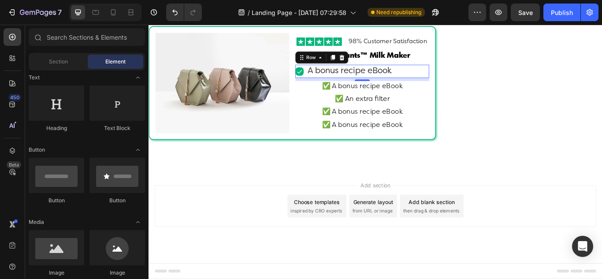
click at [291, 213] on div "Add section Choose templates inspired by CRO experts Generate layout from URL o…" at bounding box center [413, 236] width 515 height 48
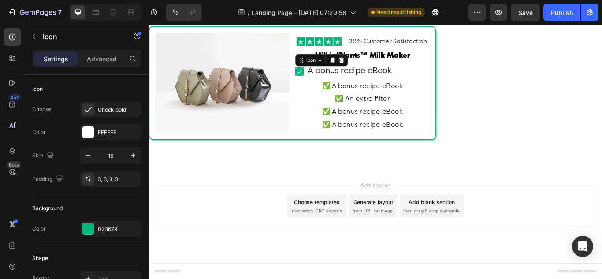
click at [324, 77] on icon at bounding box center [324, 79] width 7 height 7
click at [101, 230] on div "02B679" at bounding box center [111, 229] width 26 height 8
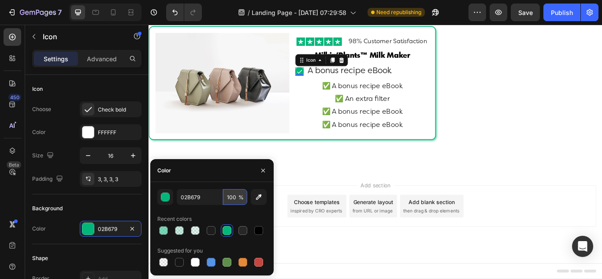
click at [223, 201] on input "100" at bounding box center [235, 197] width 24 height 16
click at [227, 198] on input "80" at bounding box center [235, 197] width 24 height 16
type input "70"
click at [182, 209] on div "02B679 70 % Recent colors Suggested for you" at bounding box center [211, 228] width 109 height 79
click at [194, 174] on div "Color" at bounding box center [211, 170] width 123 height 23
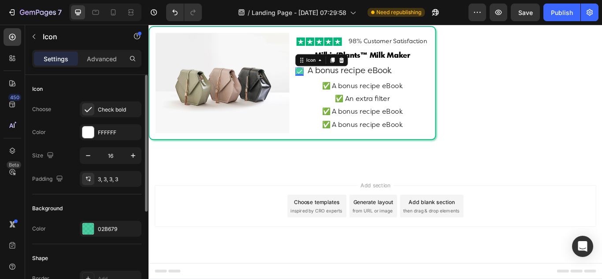
click at [96, 202] on div "Background" at bounding box center [86, 208] width 109 height 14
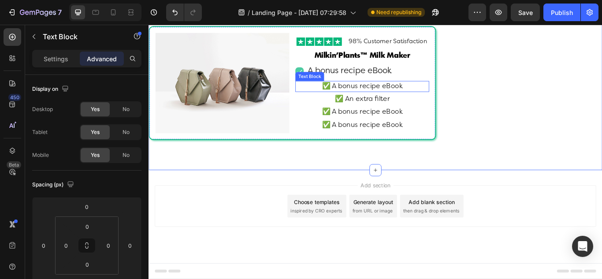
click at [379, 95] on p "✅ A bonus recipe eBook" at bounding box center [397, 96] width 154 height 11
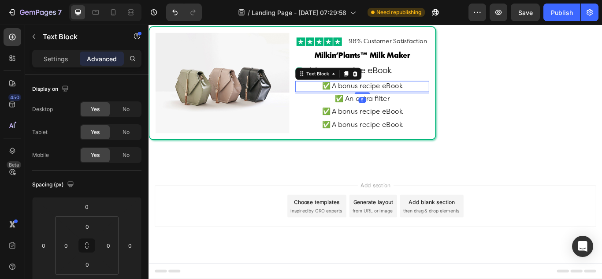
click at [51, 66] on div "Settings Advanced" at bounding box center [86, 59] width 109 height 18
click at [50, 61] on p "Settings" at bounding box center [56, 58] width 25 height 9
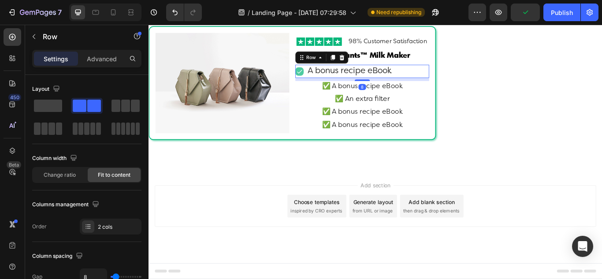
click at [446, 79] on div "Icon A bonus recipe eBook Text Block Row 8" at bounding box center [398, 78] width 156 height 15
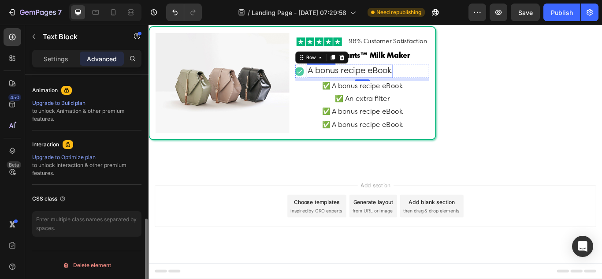
click at [413, 78] on p "A bonus recipe eBook" at bounding box center [383, 79] width 99 height 14
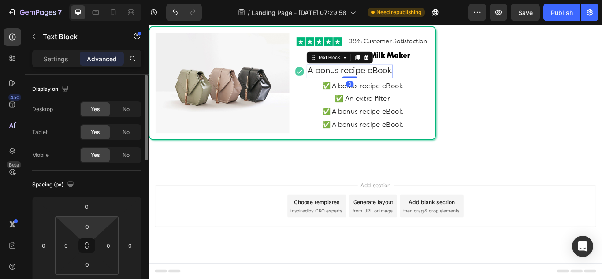
scroll to position [132, 0]
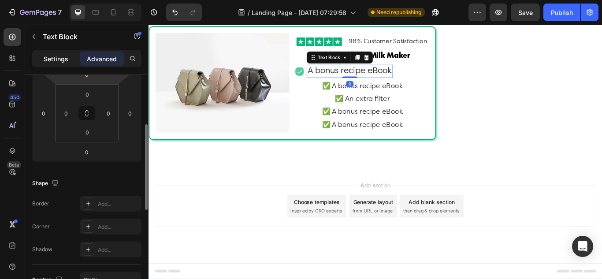
click at [54, 62] on p "Settings" at bounding box center [56, 58] width 25 height 9
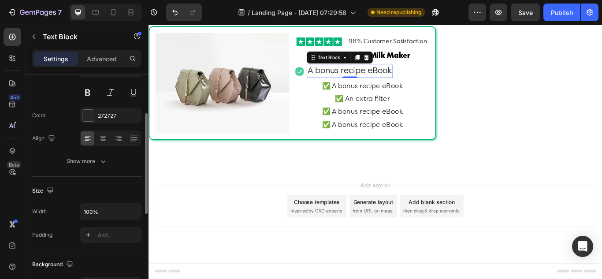
scroll to position [0, 0]
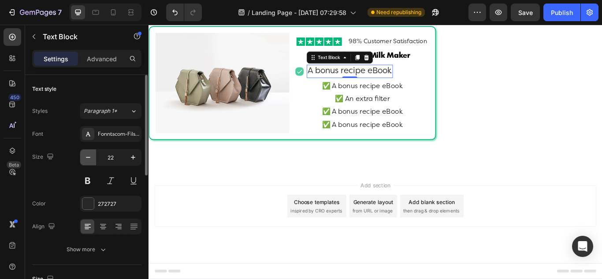
click at [88, 160] on icon "button" at bounding box center [88, 157] width 9 height 9
type input "18"
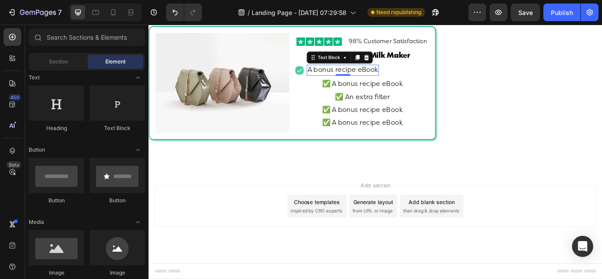
click at [222, 256] on div "Add section Choose templates inspired by CRO experts Generate layout from URL o…" at bounding box center [413, 236] width 515 height 48
click at [354, 82] on p "A bonus recipe eBook" at bounding box center [375, 77] width 82 height 11
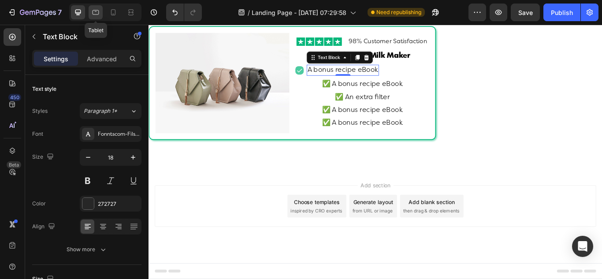
click at [93, 14] on icon at bounding box center [95, 12] width 9 height 9
type input "20"
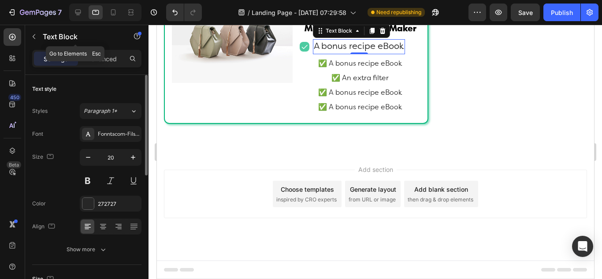
scroll to position [5600, 0]
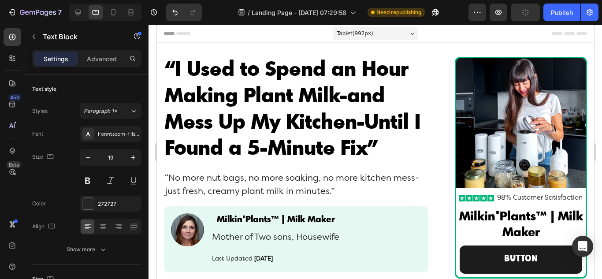
scroll to position [5600, 0]
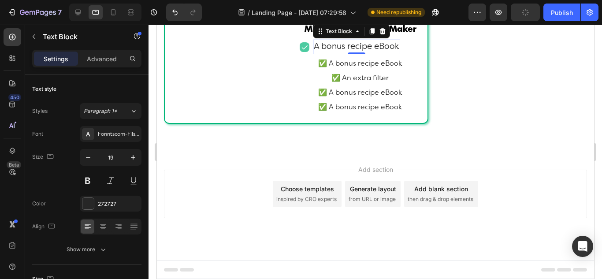
click at [88, 157] on icon "button" at bounding box center [88, 157] width 4 height 1
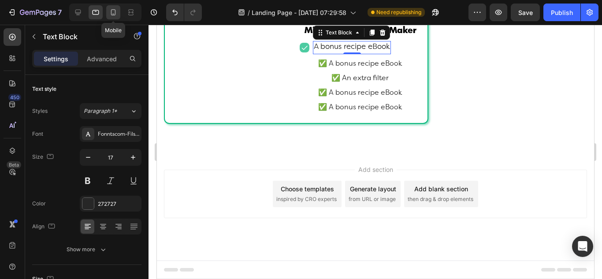
click at [111, 14] on icon at bounding box center [113, 12] width 9 height 9
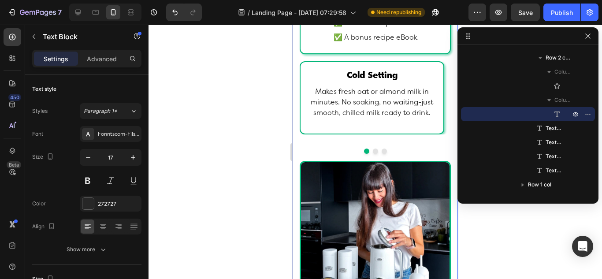
scroll to position [5635, 0]
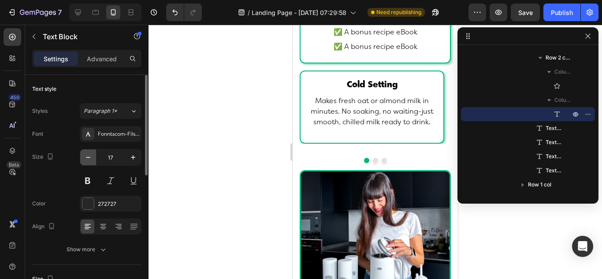
click at [86, 158] on icon "button" at bounding box center [88, 157] width 9 height 9
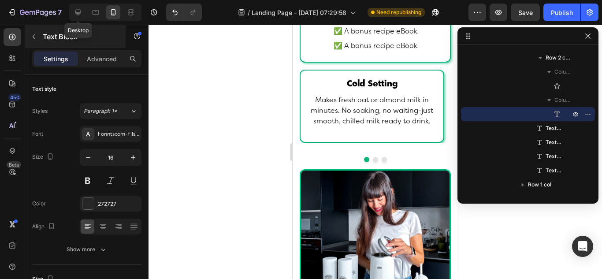
drag, startPoint x: 77, startPoint y: 11, endPoint x: 91, endPoint y: 32, distance: 25.7
click at [77, 11] on icon at bounding box center [78, 12] width 9 height 9
type input "18"
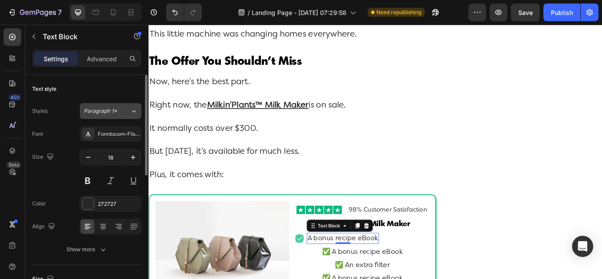
scroll to position [5501, 0]
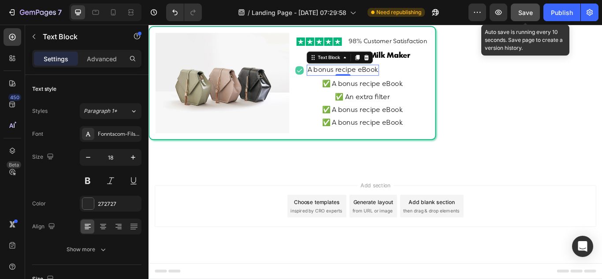
click at [525, 15] on span "Save" at bounding box center [525, 12] width 15 height 7
click at [558, 11] on div "Publish" at bounding box center [562, 12] width 22 height 9
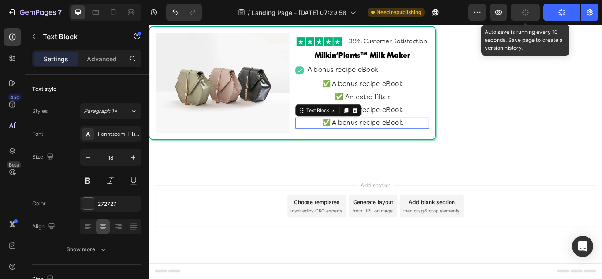
click at [447, 141] on p "✅ A bonus recipe eBook" at bounding box center [397, 139] width 154 height 11
click at [388, 126] on icon at bounding box center [390, 125] width 6 height 6
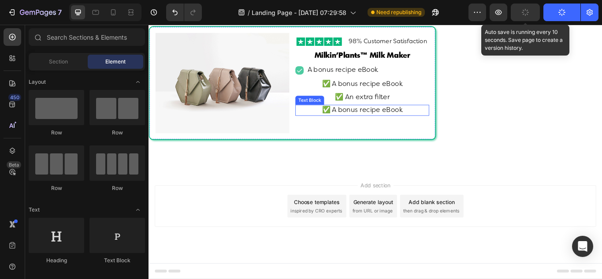
click at [447, 129] on p "✅ A bonus recipe eBook" at bounding box center [397, 124] width 154 height 11
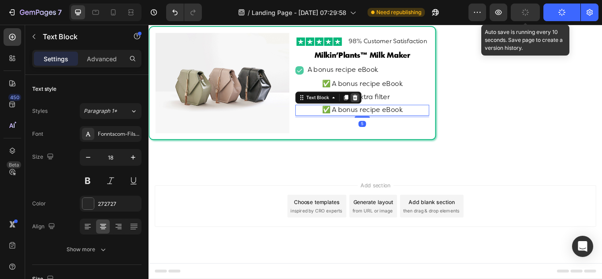
click at [387, 112] on icon at bounding box center [389, 109] width 7 height 7
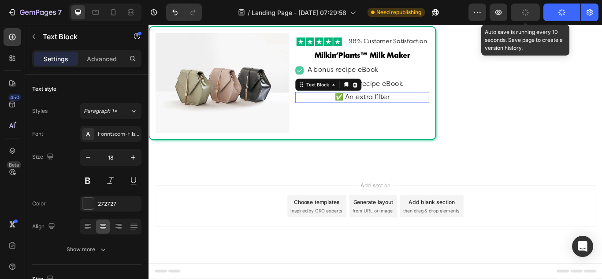
click at [433, 113] on p "✅ An extra filter" at bounding box center [397, 109] width 154 height 11
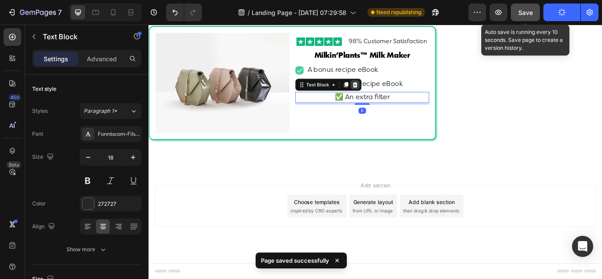
click at [390, 95] on icon at bounding box center [389, 94] width 7 height 7
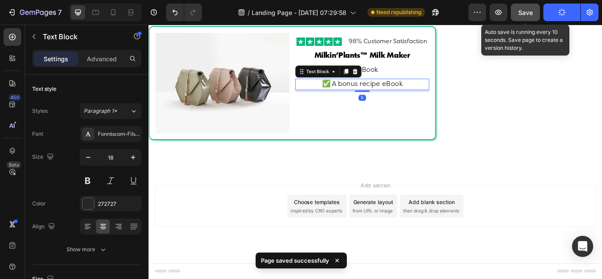
click at [447, 98] on p "✅ A bonus recipe eBook" at bounding box center [397, 94] width 154 height 11
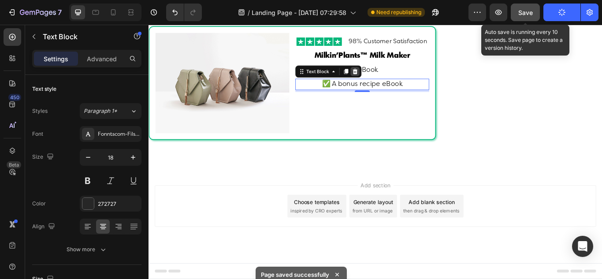
click at [386, 82] on icon at bounding box center [389, 79] width 7 height 7
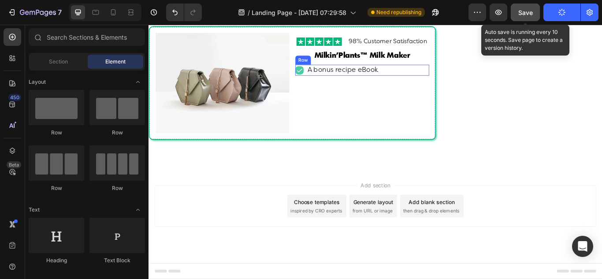
click at [431, 81] on div "Icon A bonus recipe eBook Text Block Row" at bounding box center [398, 77] width 156 height 13
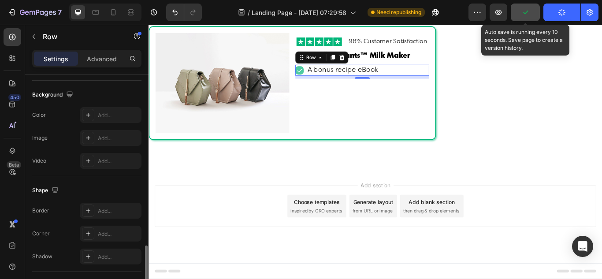
scroll to position [397, 0]
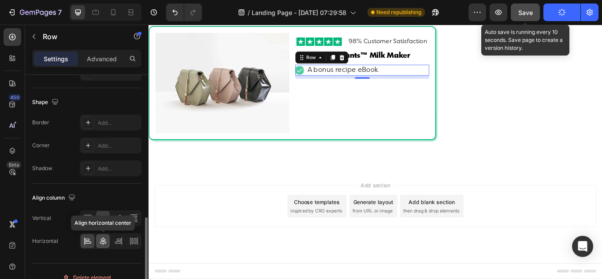
click at [102, 244] on icon at bounding box center [103, 241] width 9 height 9
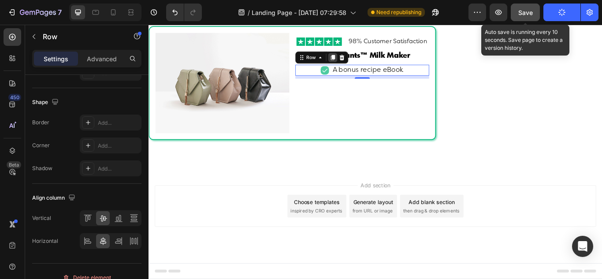
click at [363, 64] on icon at bounding box center [363, 63] width 5 height 6
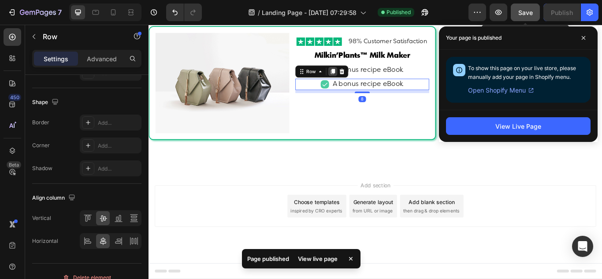
click at [360, 83] on icon at bounding box center [363, 79] width 7 height 7
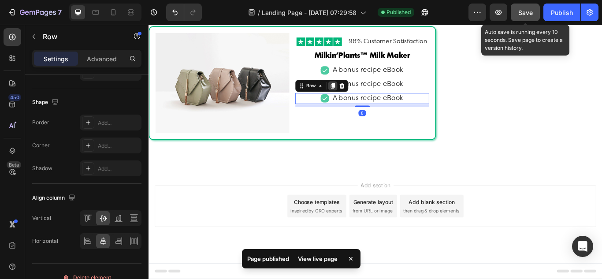
click at [360, 98] on icon at bounding box center [363, 96] width 7 height 7
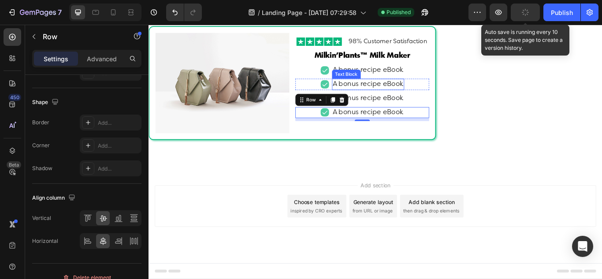
click at [409, 100] on p "A bonus recipe eBook" at bounding box center [404, 94] width 82 height 11
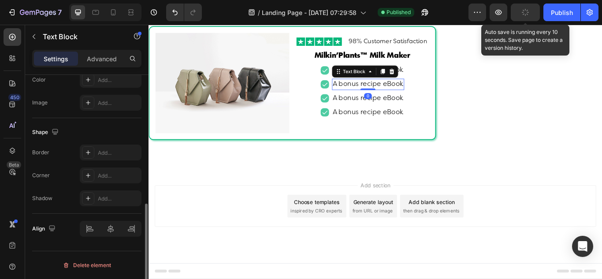
scroll to position [0, 0]
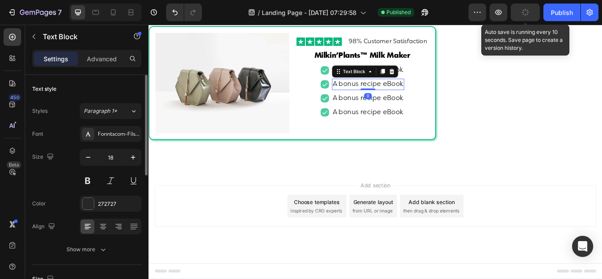
click at [409, 100] on div at bounding box center [404, 100] width 18 height 2
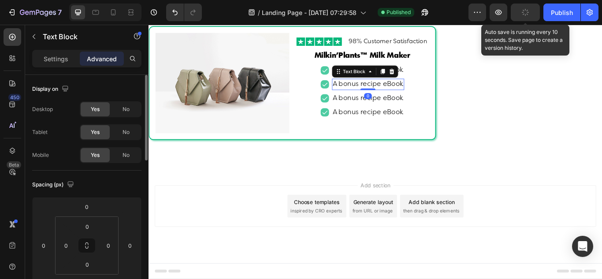
click at [409, 100] on div at bounding box center [404, 100] width 18 height 2
click at [415, 97] on p "A bonus recipe eBook" at bounding box center [404, 94] width 82 height 11
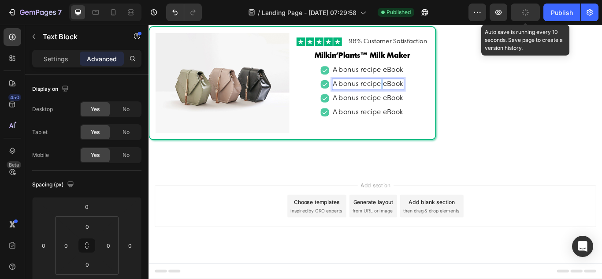
click at [415, 97] on p "A bonus recipe eBook" at bounding box center [404, 94] width 82 height 11
click at [416, 97] on p "A bonus recipe eBook" at bounding box center [404, 94] width 82 height 11
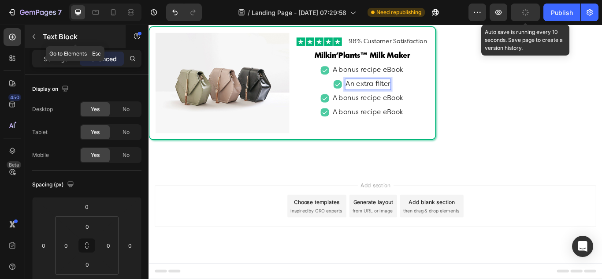
click at [33, 38] on icon "button" at bounding box center [33, 36] width 7 height 7
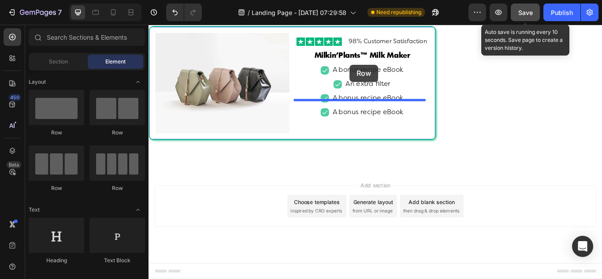
drag, startPoint x: 210, startPoint y: 134, endPoint x: 383, endPoint y: 71, distance: 183.9
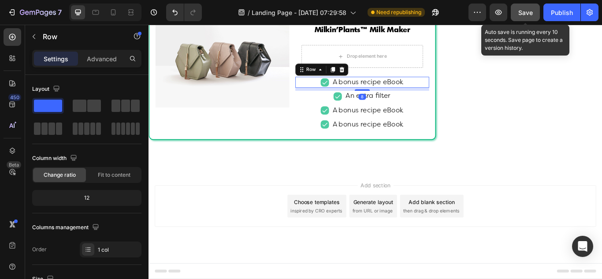
click at [341, 98] on div "Icon A bonus recipe eBook Text Block Row 8" at bounding box center [398, 92] width 156 height 13
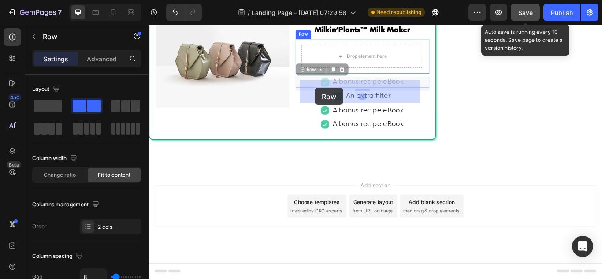
drag, startPoint x: 323, startPoint y: 112, endPoint x: 337, endPoint y: 101, distance: 17.3
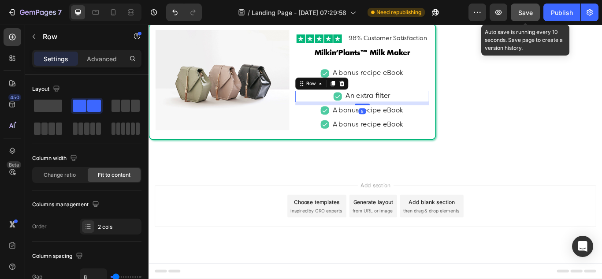
click at [339, 112] on div "Icon An extra filter Text Block Row 8" at bounding box center [398, 108] width 156 height 13
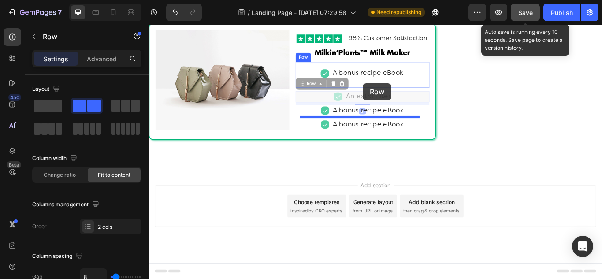
drag, startPoint x: 328, startPoint y: 101, endPoint x: 398, endPoint y: 93, distance: 70.5
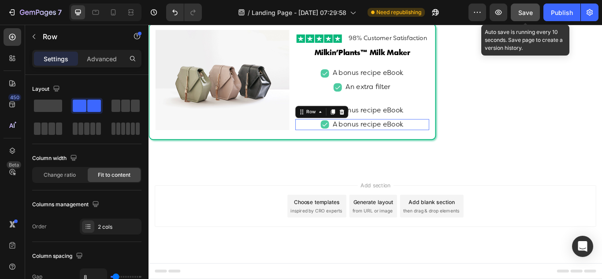
click at [330, 148] on div "Icon A bonus recipe eBook Text Block Row 0" at bounding box center [398, 141] width 156 height 13
click at [371, 130] on icon at bounding box center [374, 126] width 6 height 6
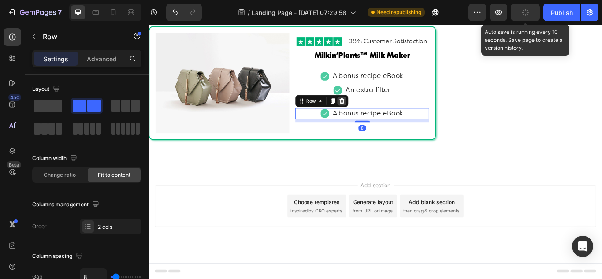
click at [375, 117] on icon at bounding box center [373, 113] width 7 height 7
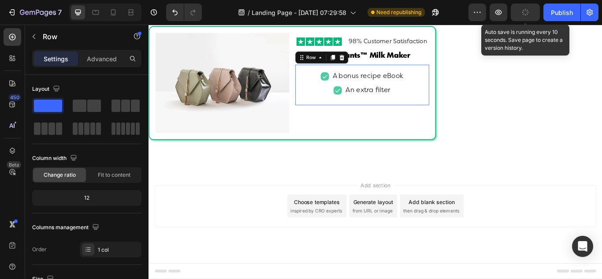
click at [342, 111] on div "Icon A bonus recipe eBook Text Block Row Icon An extra filter Text Block Row" at bounding box center [398, 94] width 142 height 33
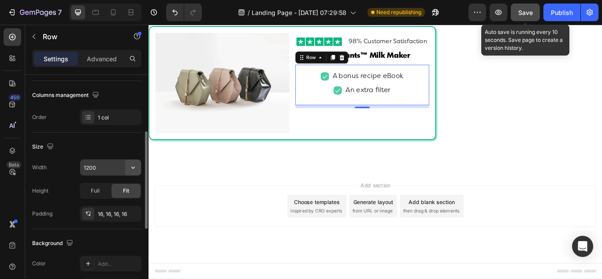
click at [135, 168] on icon "button" at bounding box center [133, 167] width 9 height 9
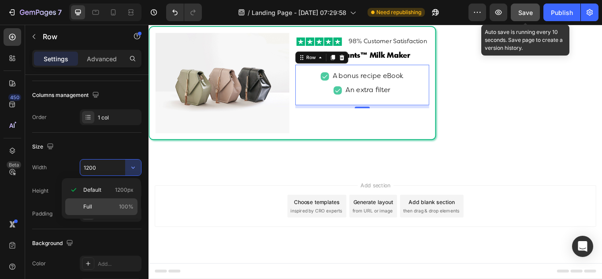
click at [114, 208] on p "Full 100%" at bounding box center [108, 207] width 50 height 8
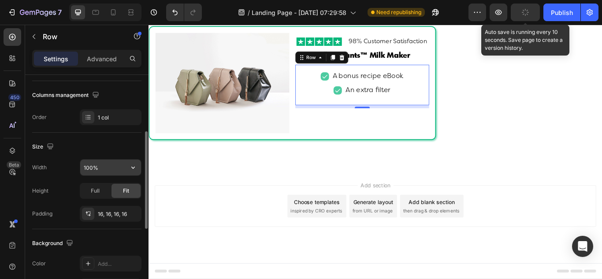
click at [89, 165] on input "100%" at bounding box center [110, 168] width 61 height 16
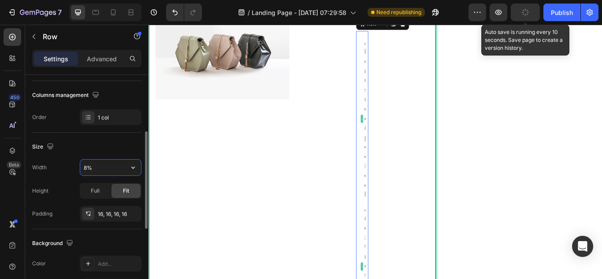
type input "80%"
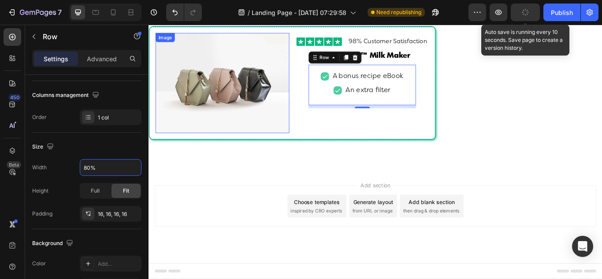
click at [192, 141] on img at bounding box center [234, 92] width 156 height 117
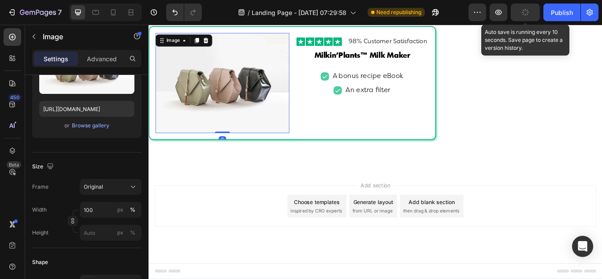
scroll to position [0, 0]
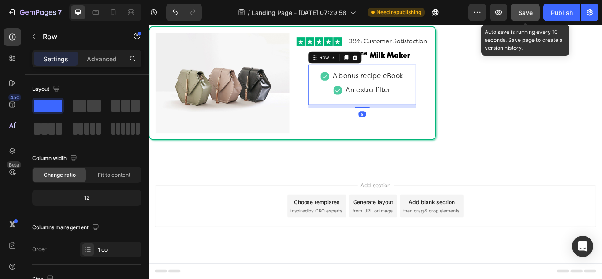
click at [338, 107] on div "Icon A bonus recipe eBook Text Block Row Icon An extra filter Text Block Row Ro…" at bounding box center [397, 94] width 125 height 47
click at [108, 64] on div "Advanced" at bounding box center [102, 59] width 44 height 14
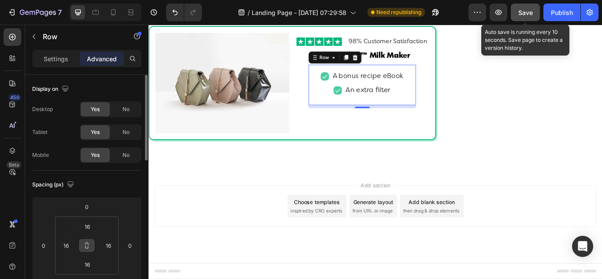
click at [87, 245] on icon at bounding box center [86, 245] width 7 height 7
click at [66, 244] on input "16" at bounding box center [66, 245] width 13 height 13
type input "0"
click at [63, 0] on html "7 / Landing Page - [DATE] 07:29:58 Need republishing Preview Save Auto save is …" at bounding box center [301, 0] width 602 height 0
type input "0"
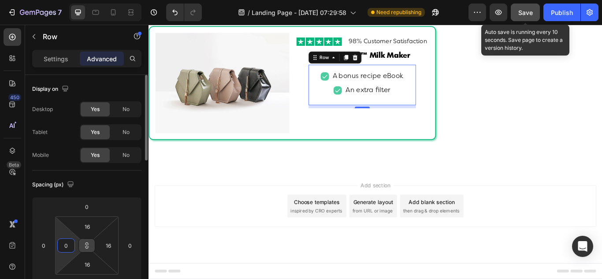
type input "0"
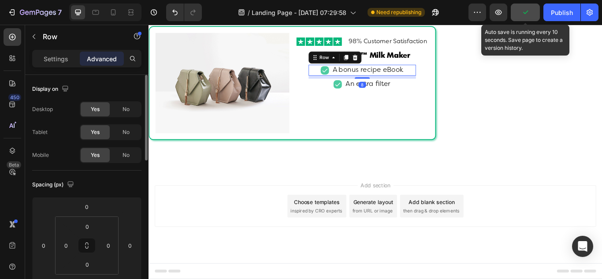
click at [339, 84] on div "Icon A bonus recipe eBook Text Block Row 8" at bounding box center [397, 77] width 125 height 13
click at [63, 63] on p "Settings" at bounding box center [56, 58] width 25 height 9
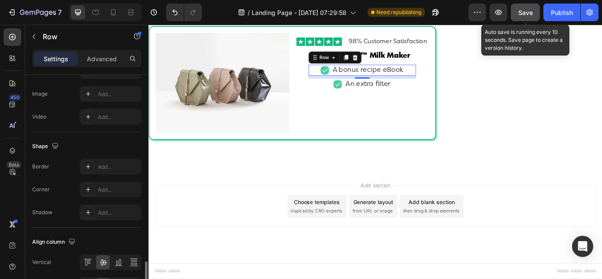
scroll to position [409, 0]
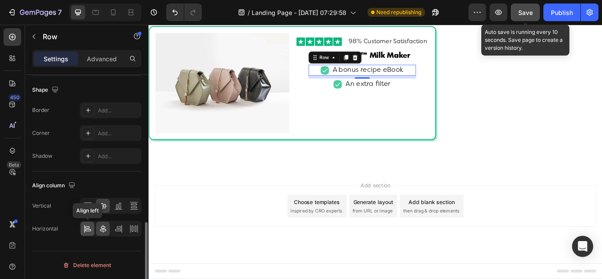
click at [86, 230] on icon at bounding box center [88, 230] width 6 height 2
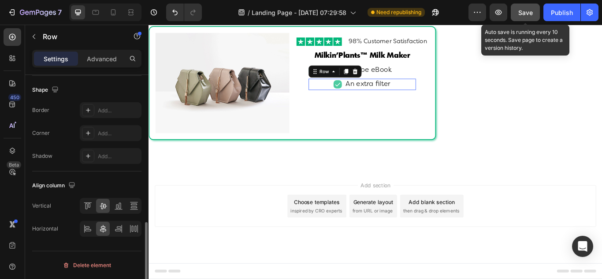
click at [352, 100] on div "Icon An extra filter Text Block Row 0" at bounding box center [397, 94] width 125 height 13
click at [88, 229] on icon at bounding box center [88, 230] width 6 height 2
click at [239, 254] on div "Add section Choose templates inspired by CRO experts Generate layout from URL o…" at bounding box center [413, 236] width 515 height 48
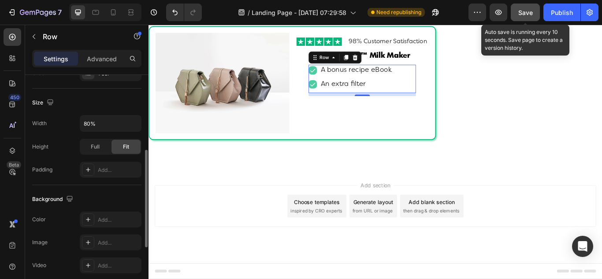
scroll to position [309, 0]
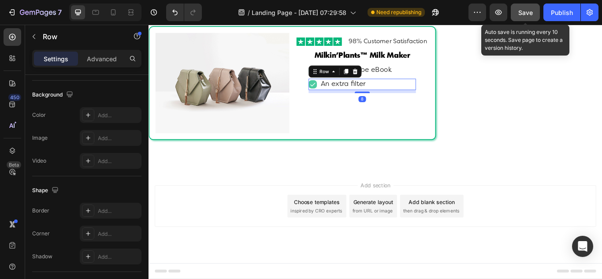
click at [434, 98] on div "Icon An extra filter Text Block Row 8" at bounding box center [397, 94] width 125 height 13
click at [376, 82] on icon at bounding box center [378, 80] width 5 height 6
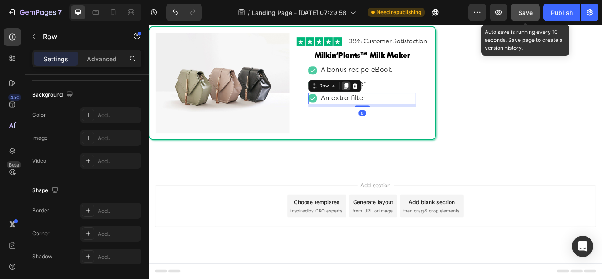
click at [378, 97] on icon at bounding box center [378, 96] width 5 height 6
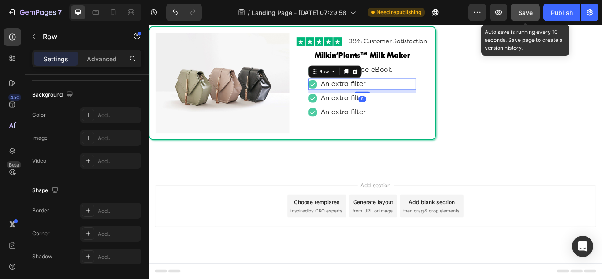
click at [418, 100] on div "Icon An extra filter Text Block Row 8" at bounding box center [397, 94] width 125 height 13
click at [369, 111] on p "An extra filter" at bounding box center [375, 110] width 52 height 11
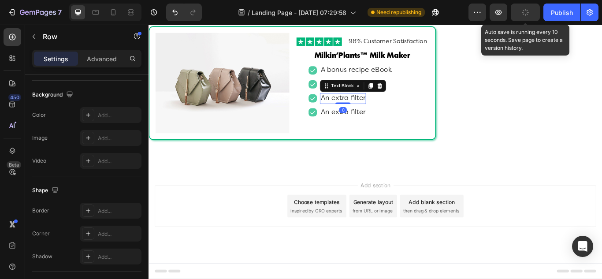
scroll to position [0, 0]
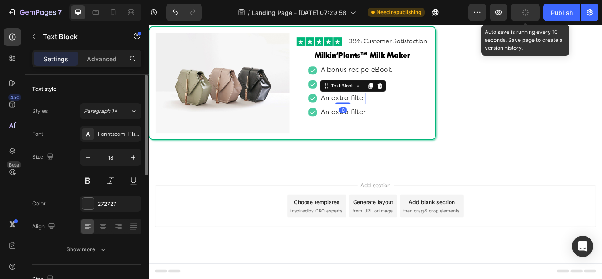
click at [369, 111] on p "An extra filter" at bounding box center [375, 110] width 52 height 11
click at [369, 112] on p "An extra filter" at bounding box center [375, 110] width 52 height 11
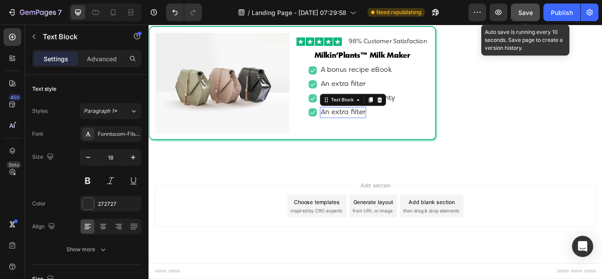
click at [362, 131] on p "An extra filter" at bounding box center [375, 127] width 52 height 11
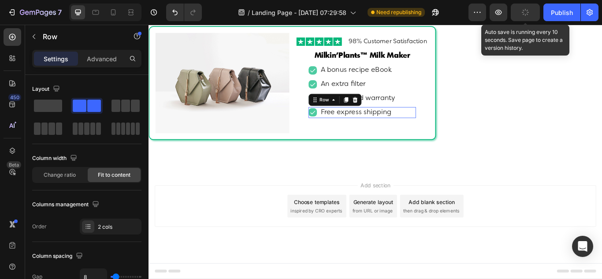
click at [345, 134] on div "Icon Free express shipping Text Block Row 0" at bounding box center [397, 127] width 125 height 13
click at [376, 118] on div at bounding box center [378, 112] width 11 height 11
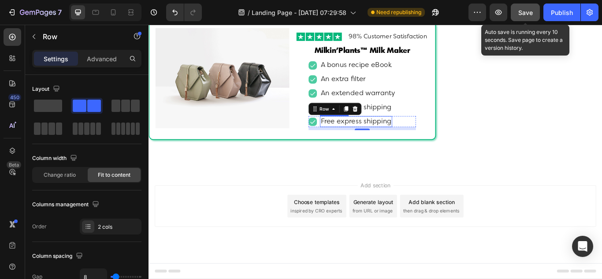
click at [368, 143] on p "Free express shipping" at bounding box center [390, 137] width 82 height 11
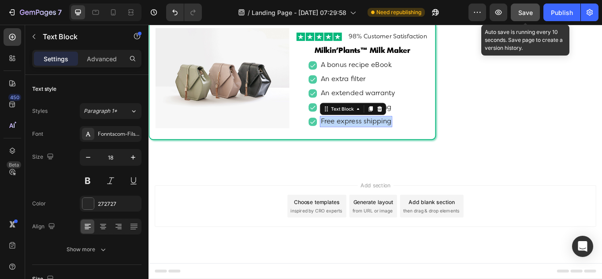
click at [368, 143] on p "Free express shipping" at bounding box center [390, 137] width 82 height 11
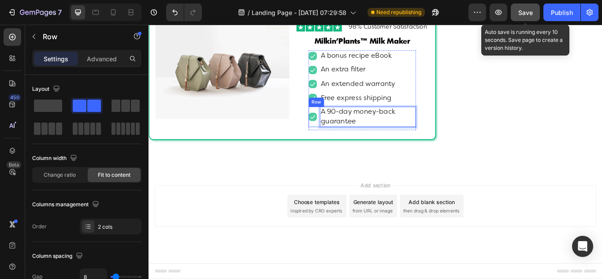
click at [337, 144] on div "Icon" at bounding box center [340, 132] width 10 height 24
click at [105, 61] on p "Advanced" at bounding box center [102, 58] width 30 height 9
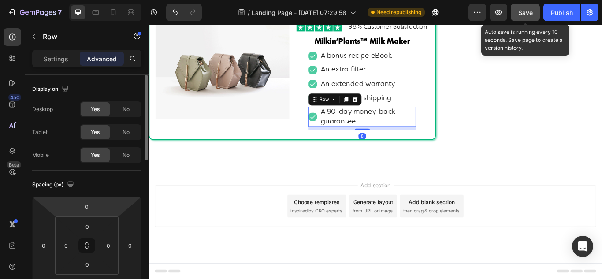
scroll to position [132, 0]
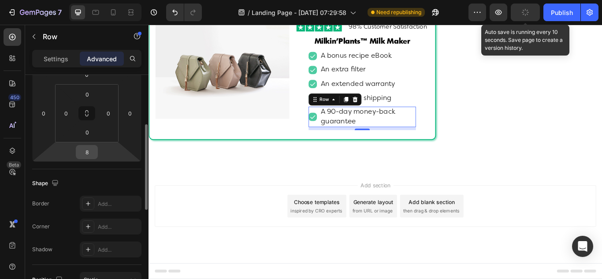
click at [88, 147] on input "8" at bounding box center [87, 151] width 18 height 13
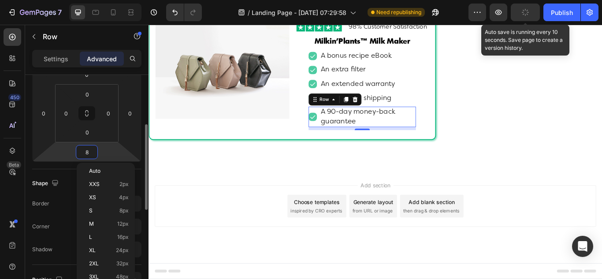
type input "0"
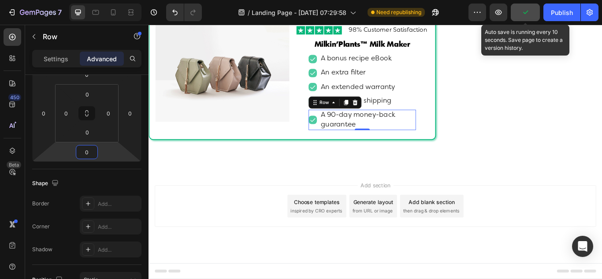
click at [227, 261] on div "Add section Choose templates inspired by CRO experts Generate layout from URL o…" at bounding box center [413, 236] width 515 height 48
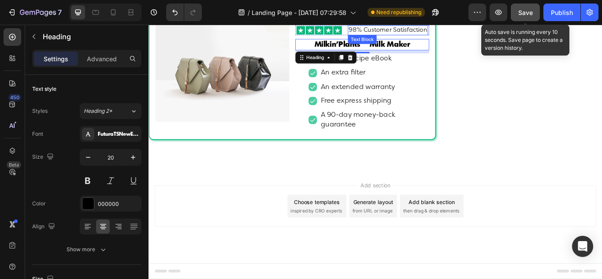
click at [385, 36] on p "98% Customer Satisfaction" at bounding box center [428, 31] width 92 height 10
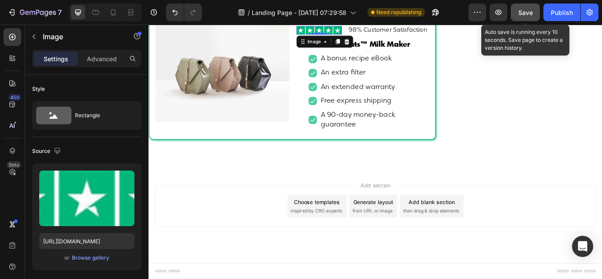
click at [356, 37] on img at bounding box center [347, 31] width 53 height 10
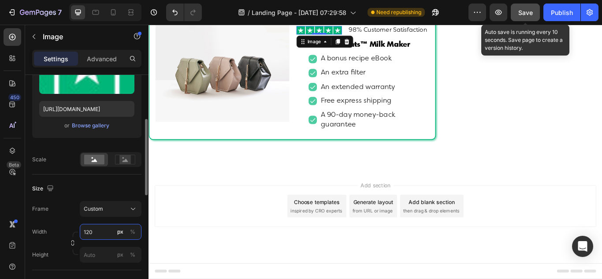
click at [101, 236] on input "120" at bounding box center [111, 232] width 62 height 16
type input "80"
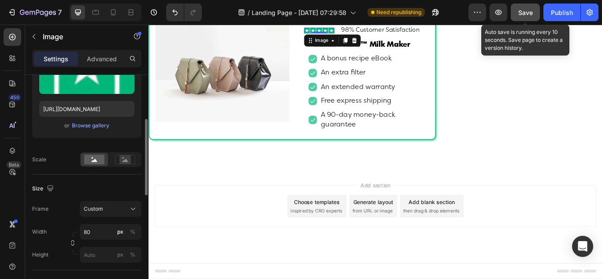
click at [63, 229] on div "Width 80 px %" at bounding box center [86, 232] width 109 height 16
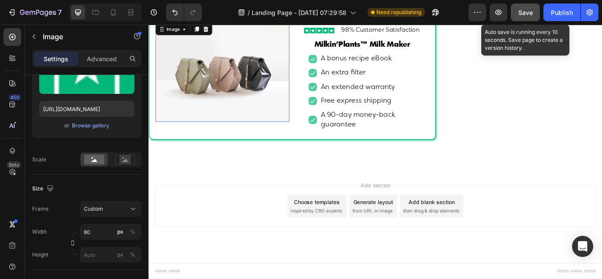
click at [265, 138] on img at bounding box center [234, 79] width 156 height 117
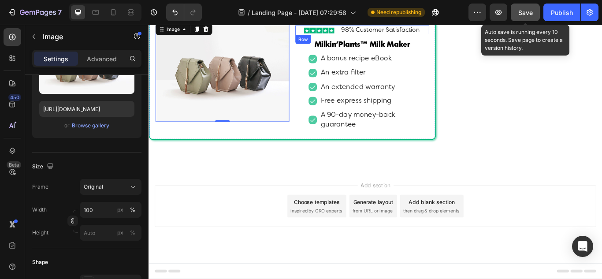
click at [362, 37] on div "Image 98% Customer Satisfaction Text Block Row" at bounding box center [398, 31] width 156 height 11
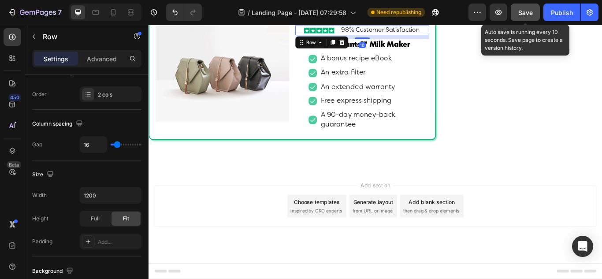
scroll to position [0, 0]
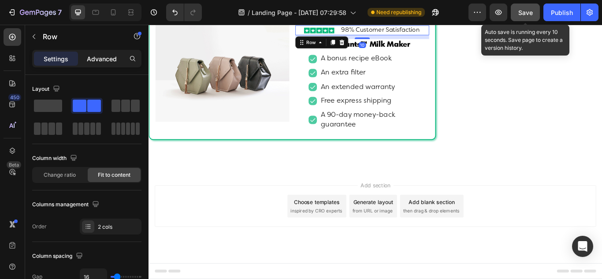
click at [91, 57] on p "Advanced" at bounding box center [102, 58] width 30 height 9
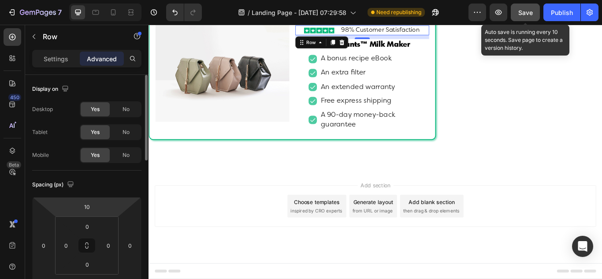
scroll to position [44, 0]
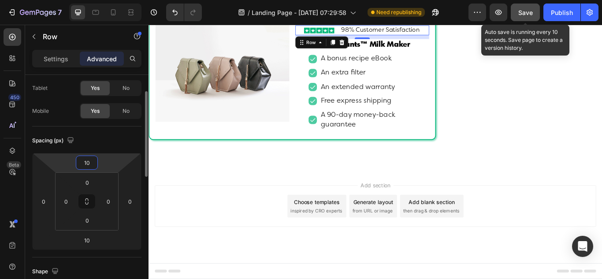
click at [92, 165] on input "10" at bounding box center [87, 162] width 18 height 13
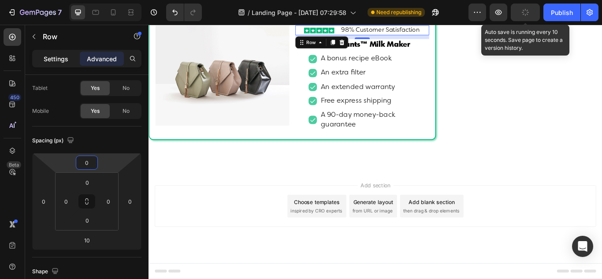
type input "0"
click at [60, 61] on p "Settings" at bounding box center [56, 58] width 25 height 9
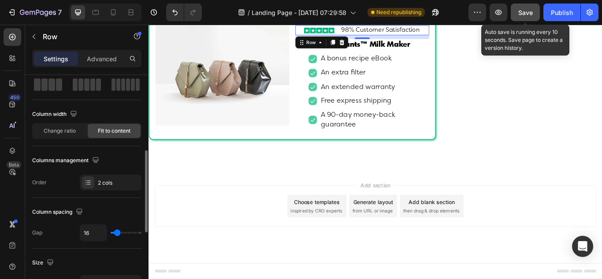
scroll to position [88, 0]
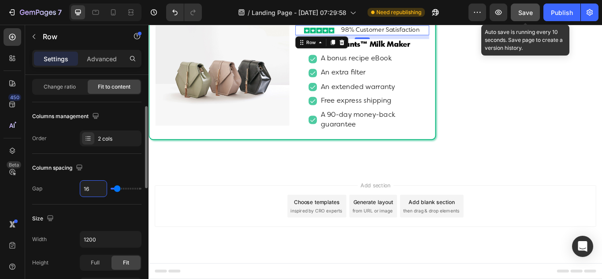
click at [90, 192] on input "16" at bounding box center [93, 189] width 26 height 16
type input "8"
click at [83, 194] on input "8" at bounding box center [93, 189] width 26 height 16
type input "0"
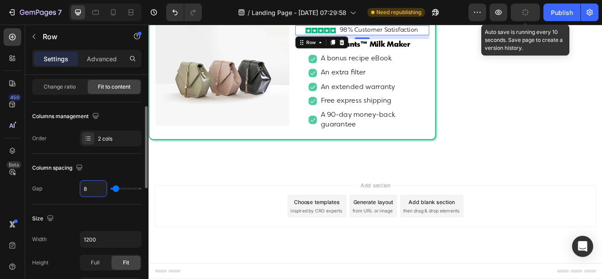
type input "0"
type input "04"
type input "4"
click at [73, 193] on div "Gap 4" at bounding box center [86, 188] width 109 height 17
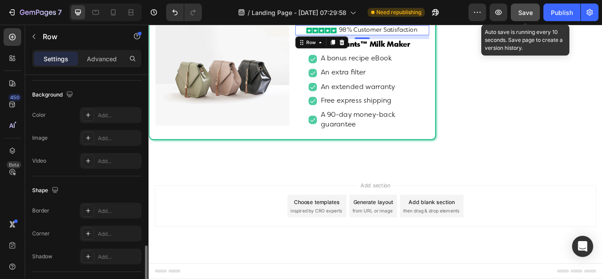
scroll to position [397, 0]
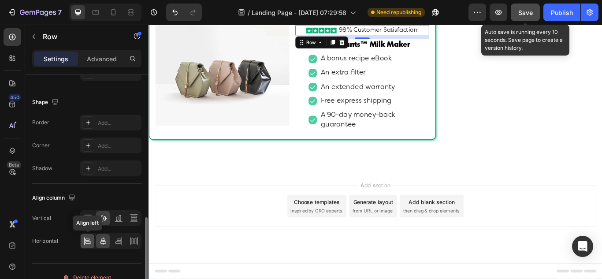
click at [88, 245] on icon at bounding box center [87, 241] width 9 height 9
click at [101, 246] on div at bounding box center [103, 241] width 14 height 14
drag, startPoint x: 56, startPoint y: 253, endPoint x: 117, endPoint y: 251, distance: 61.3
click at [57, 253] on div "Align column Vertical Horizontal" at bounding box center [86, 220] width 109 height 72
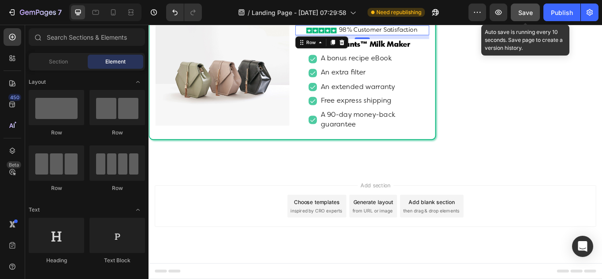
click at [282, 229] on div "Add section Choose templates inspired by CRO experts Generate layout from URL o…" at bounding box center [413, 236] width 515 height 48
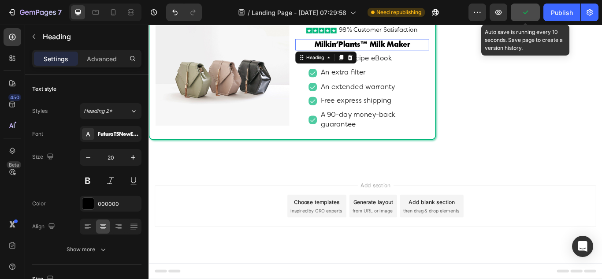
click at [358, 54] on p "Milkin’Plants™ Milk Maker" at bounding box center [397, 47] width 154 height 11
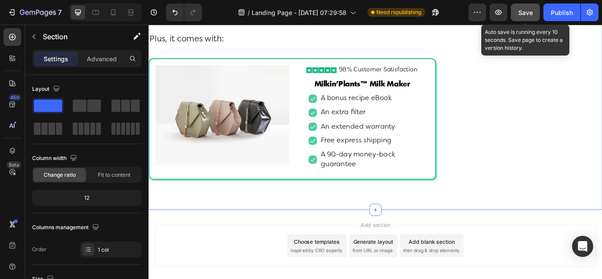
scroll to position [5423, 0]
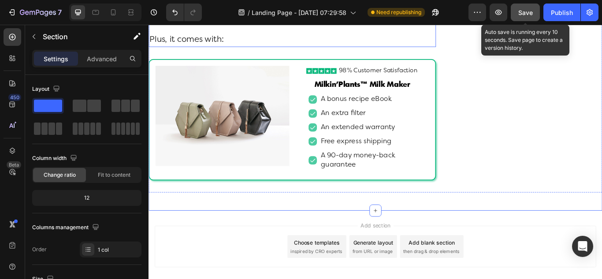
click at [270, 36] on p "But [DATE], it’s available for much less." at bounding box center [315, 22] width 333 height 27
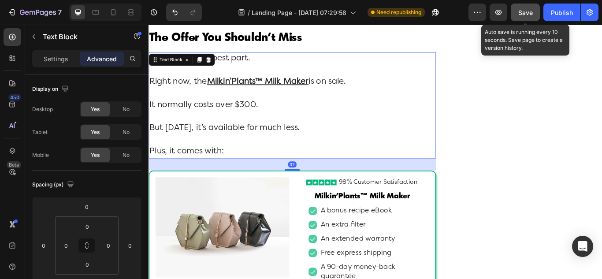
scroll to position [5291, 0]
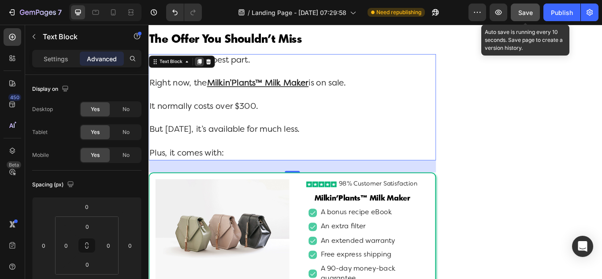
click at [207, 71] on icon at bounding box center [207, 68] width 5 height 6
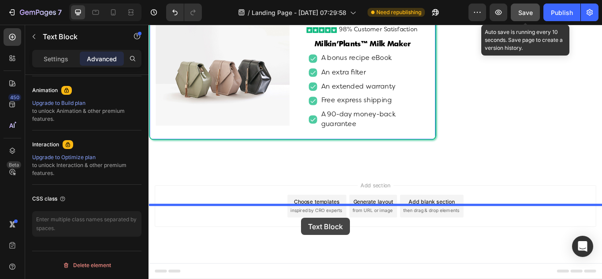
scroll to position [5649, 0]
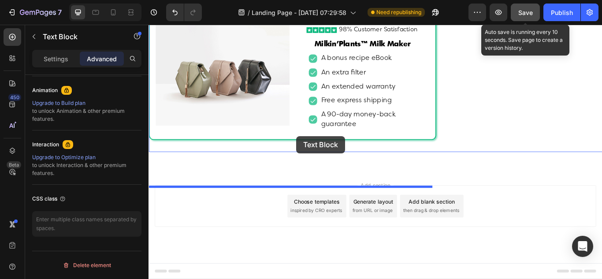
drag, startPoint x: 156, startPoint y: 44, endPoint x: 321, endPoint y: 155, distance: 199.2
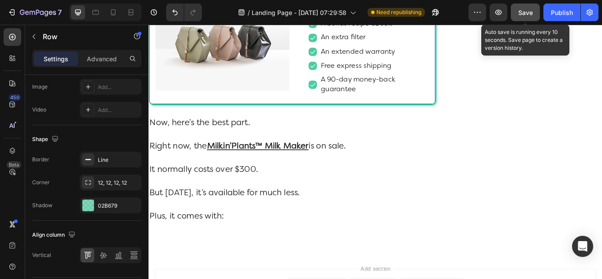
scroll to position [0, 0]
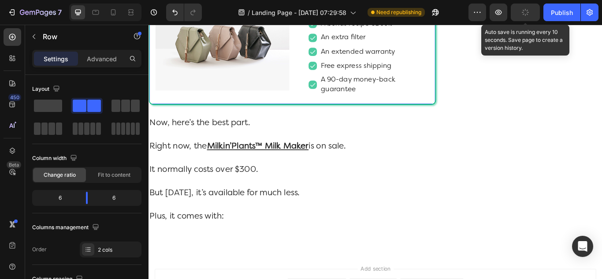
click at [157, 119] on div "Image Image 98% Customer Satisfaction Text Block Row Milkin’Plants™ Milk Maker …" at bounding box center [316, 48] width 335 height 142
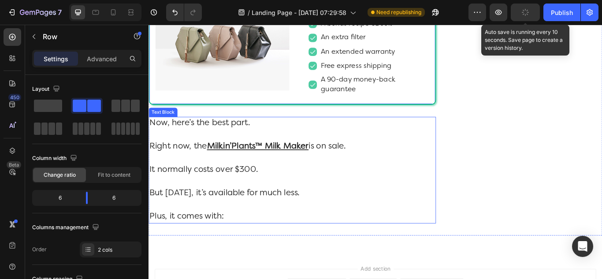
click at [277, 160] on p "Now, here’s the best part." at bounding box center [315, 146] width 333 height 27
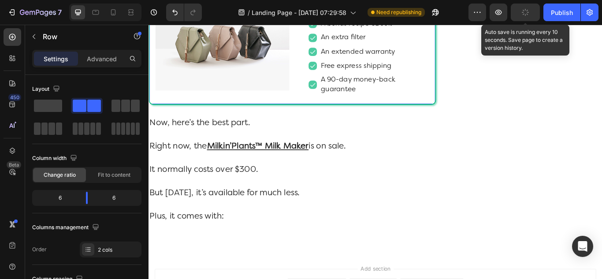
click at [254, 119] on div "Image Image 98% Customer Satisfaction Text Block Row Milkin’Plants™ Milk Maker …" at bounding box center [316, 48] width 335 height 142
click at [95, 61] on p "Advanced" at bounding box center [102, 58] width 30 height 9
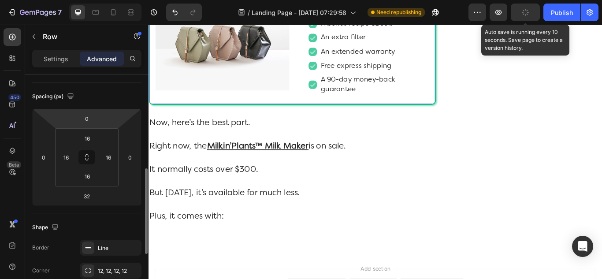
scroll to position [132, 0]
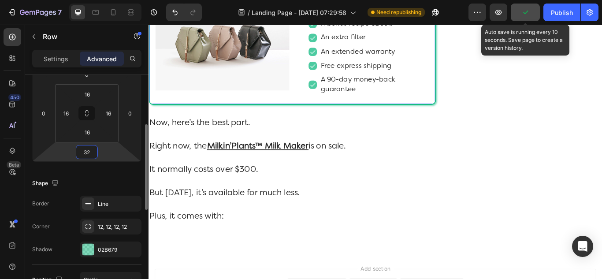
click at [91, 154] on input "32" at bounding box center [87, 151] width 18 height 13
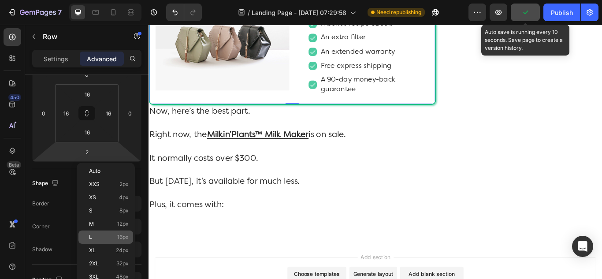
click at [96, 239] on p "L 16px" at bounding box center [109, 237] width 40 height 6
type input "16"
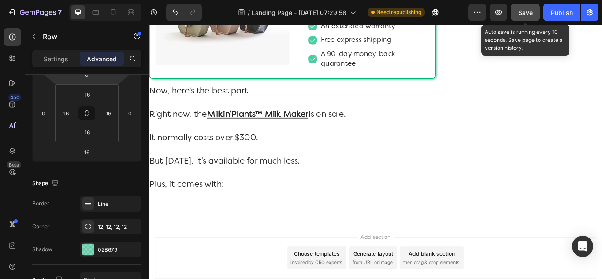
scroll to position [5592, 0]
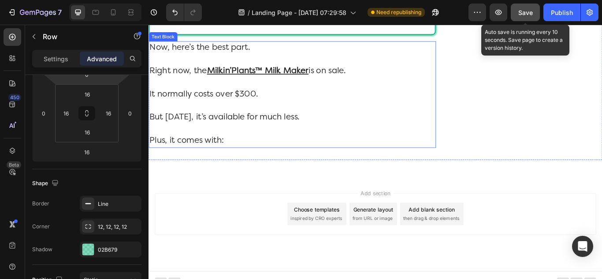
click at [214, 168] on p "Plus, it comes with:" at bounding box center [315, 161] width 333 height 14
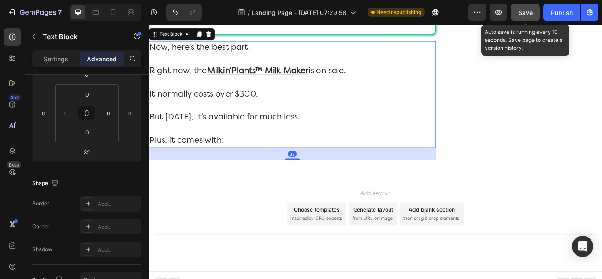
click at [214, 168] on p "Plus, it comes with:" at bounding box center [315, 161] width 333 height 14
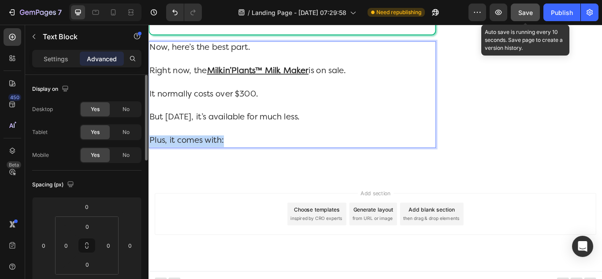
click at [214, 168] on p "Plus, it comes with:" at bounding box center [315, 161] width 333 height 14
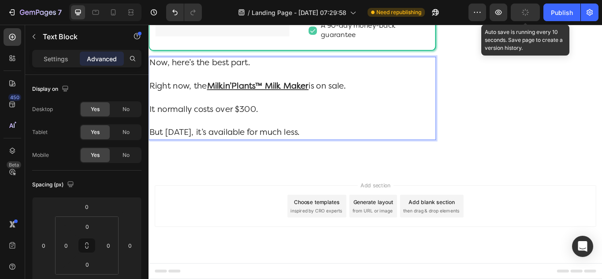
click at [215, 158] on p "But [DATE], it’s available for much less." at bounding box center [315, 152] width 333 height 14
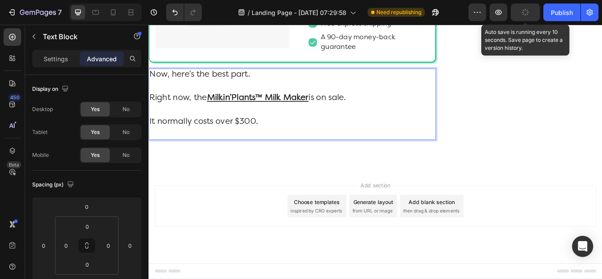
scroll to position [5588, 0]
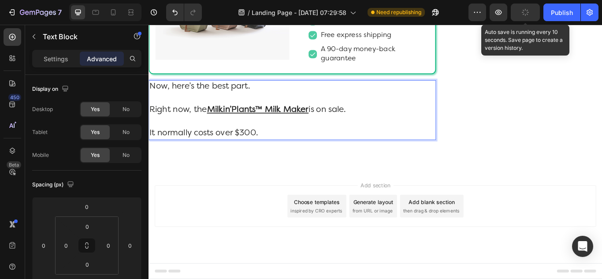
click at [202, 154] on p "It normally costs over $300." at bounding box center [315, 152] width 333 height 14
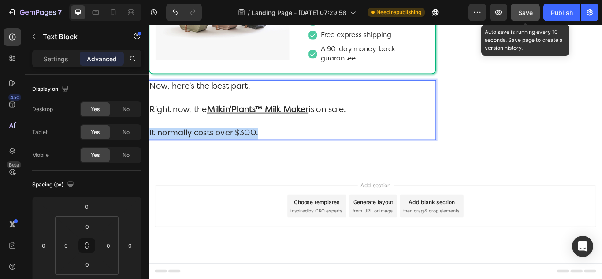
click at [202, 154] on p "It normally costs over $300." at bounding box center [315, 152] width 333 height 14
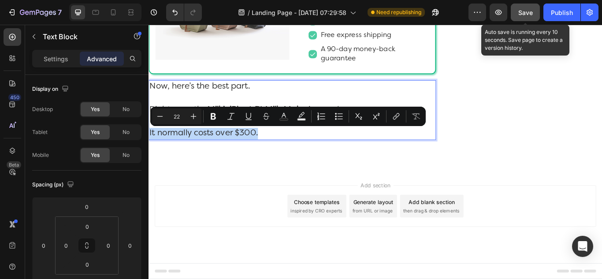
click at [202, 154] on p "It normally costs over $300." at bounding box center [315, 152] width 333 height 14
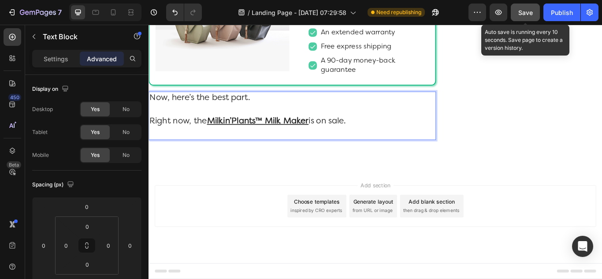
scroll to position [5561, 0]
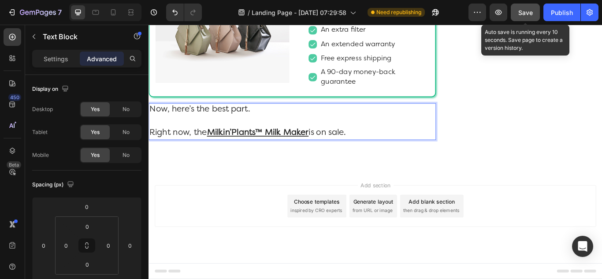
click at [197, 146] on p "Right now, the Milkin’Plants™ Milk Maker is on sale." at bounding box center [315, 152] width 333 height 14
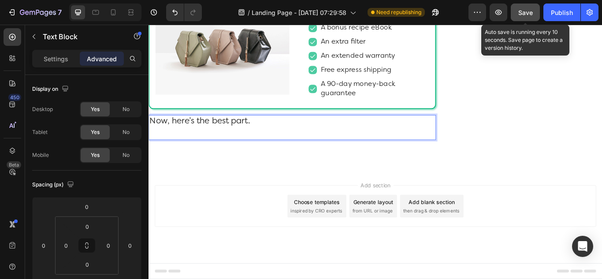
scroll to position [5534, 0]
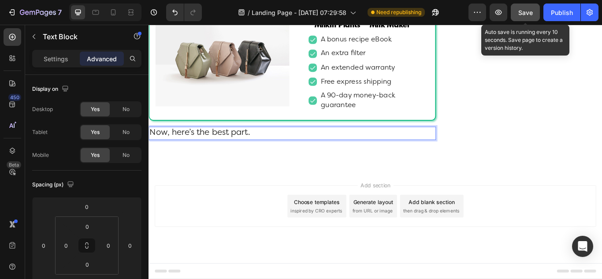
click at [197, 153] on p "Now, here’s the best part." at bounding box center [315, 152] width 333 height 14
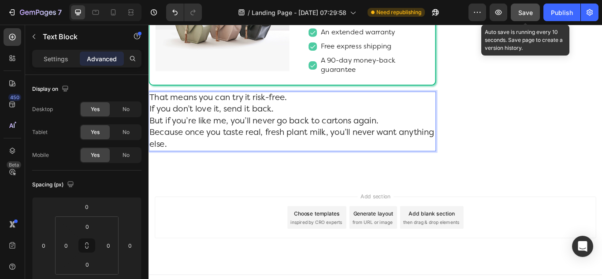
scroll to position [5588, 0]
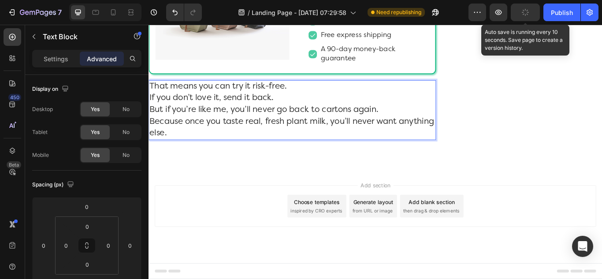
click at [149, 113] on p "That means you can try it risk-free. If you don’t love it, send it back. But if…" at bounding box center [315, 124] width 333 height 68
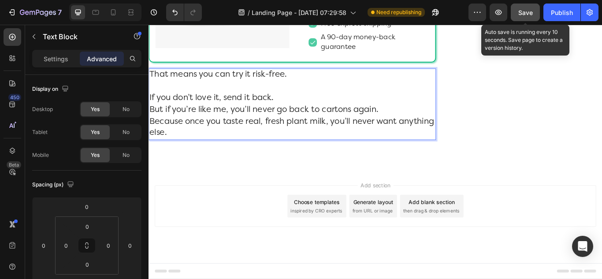
click at [153, 132] on p "If you don’t love it, send it back. But if you’re like me, you’ll never go back…" at bounding box center [315, 131] width 333 height 54
click at [151, 134] on p "If you don’t love it, send it back. But if you’re like me, you’ll never go back…" at bounding box center [315, 131] width 333 height 54
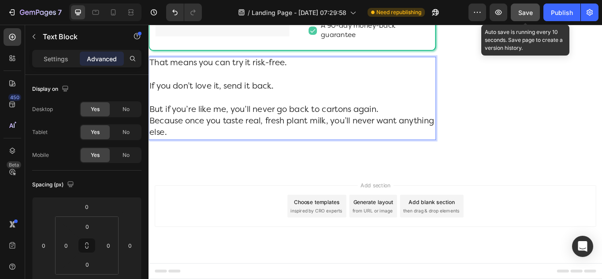
click at [149, 158] on p "But if you’re like me, you’ll never go back to cartons again. Because once you …" at bounding box center [315, 138] width 333 height 41
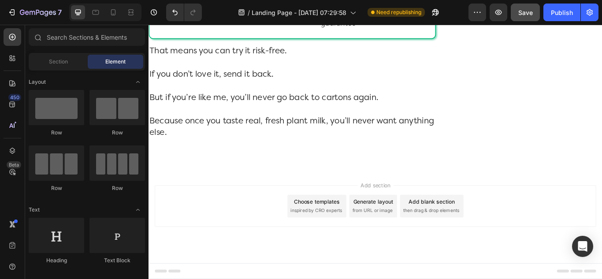
click at [473, 236] on div "Add blank section" at bounding box center [479, 231] width 54 height 9
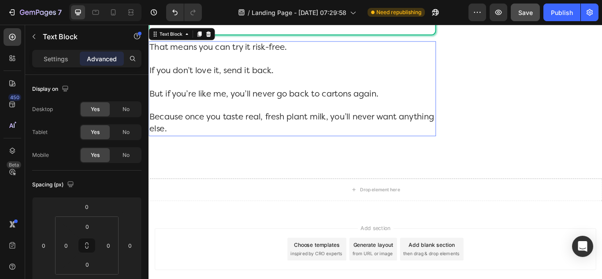
click at [359, 154] on p "Because once you taste real, fresh plant milk, you’ll never want anything else." at bounding box center [315, 140] width 333 height 27
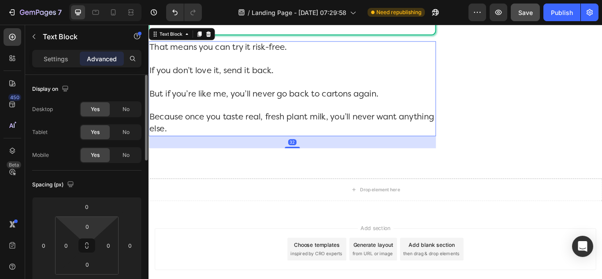
scroll to position [88, 0]
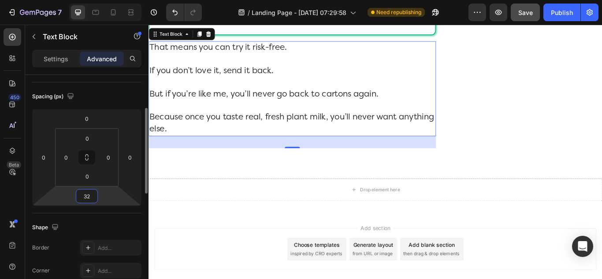
click at [90, 200] on input "32" at bounding box center [87, 196] width 18 height 13
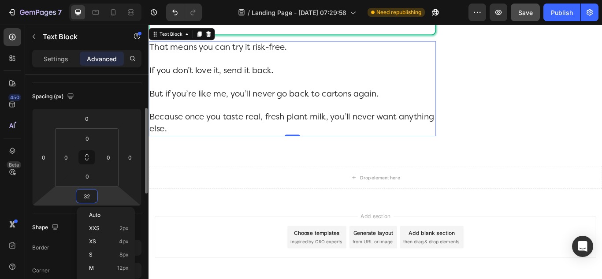
type input "0"
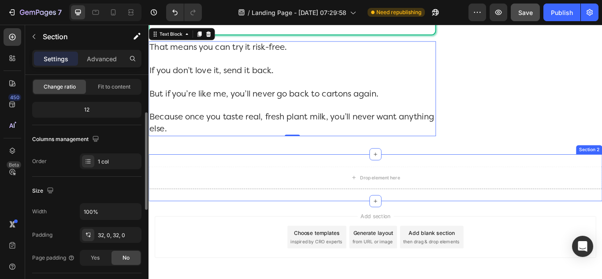
click at [363, 223] on div "Drop element here Section 2" at bounding box center [413, 203] width 529 height 55
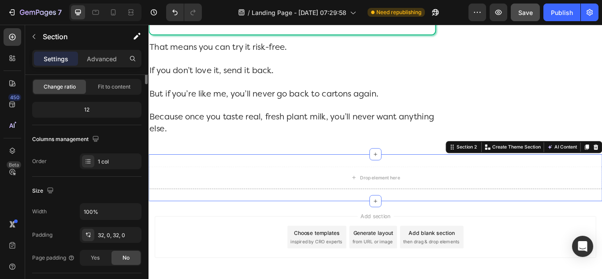
scroll to position [0, 0]
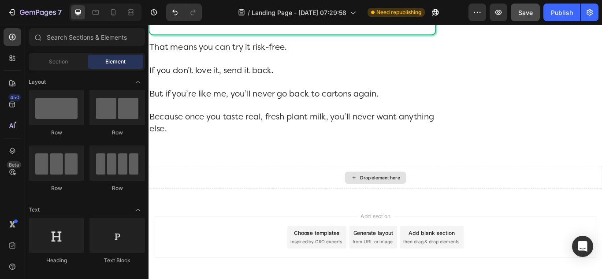
click at [398, 207] on div "Drop element here" at bounding box center [418, 203] width 47 height 7
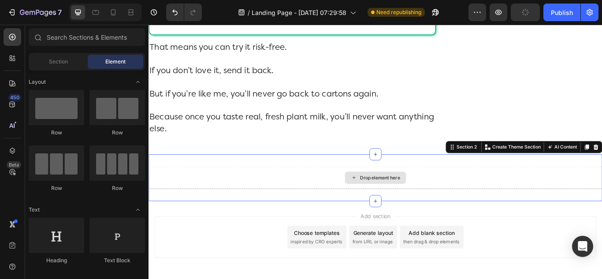
click at [538, 216] on div "Drop element here" at bounding box center [413, 203] width 529 height 26
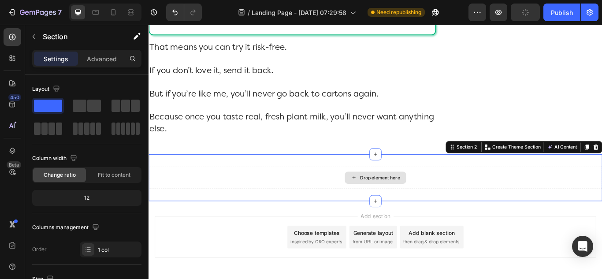
click at [416, 207] on div "Drop element here" at bounding box center [418, 203] width 47 height 7
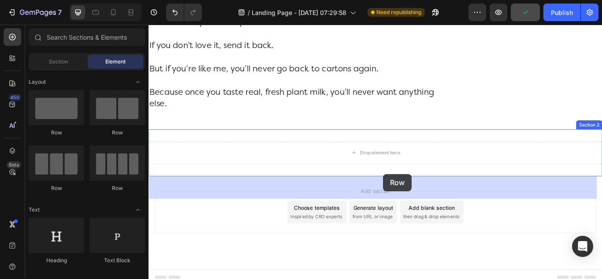
scroll to position [5640, 0]
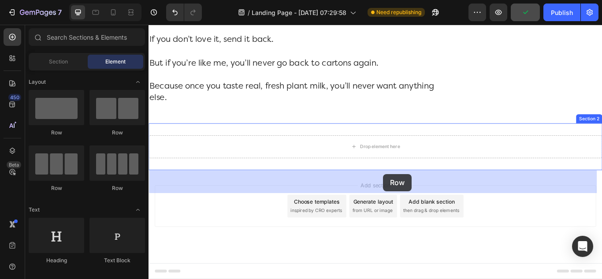
drag, startPoint x: 216, startPoint y: 133, endPoint x: 422, endPoint y: 199, distance: 215.7
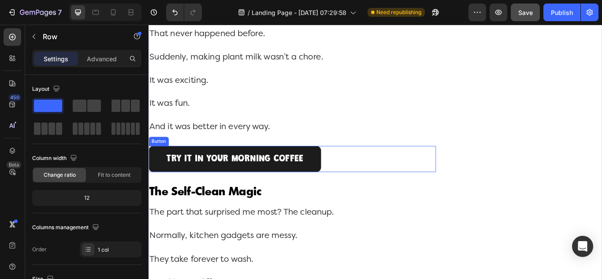
scroll to position [3965, 0]
click at [344, 196] on link "Try It in Your Morning Coffee" at bounding box center [249, 181] width 201 height 30
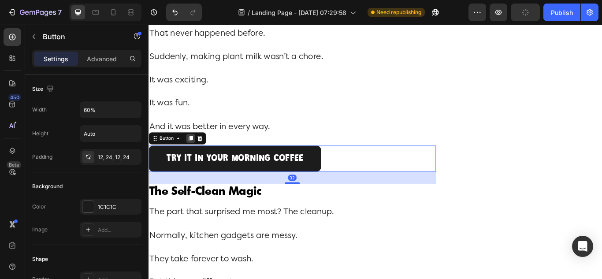
click at [197, 163] on div at bounding box center [197, 157] width 11 height 11
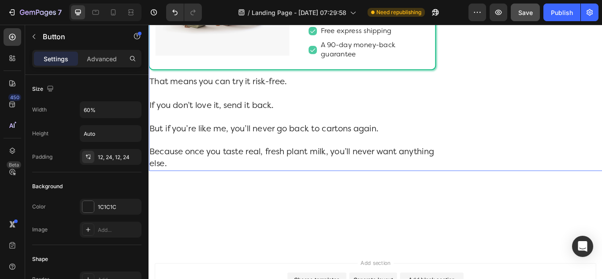
scroll to position [5728, 0]
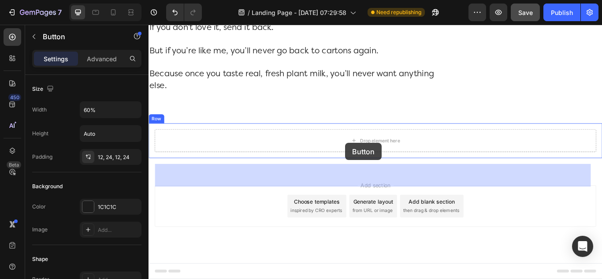
drag, startPoint x: 157, startPoint y: 231, endPoint x: 378, endPoint y: 163, distance: 231.2
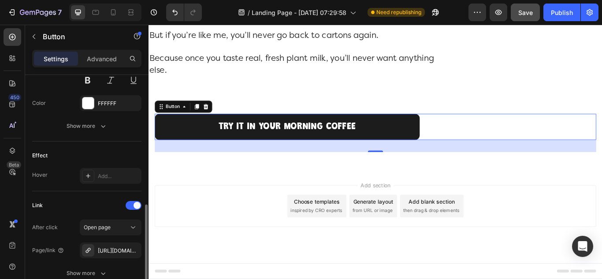
scroll to position [472, 0]
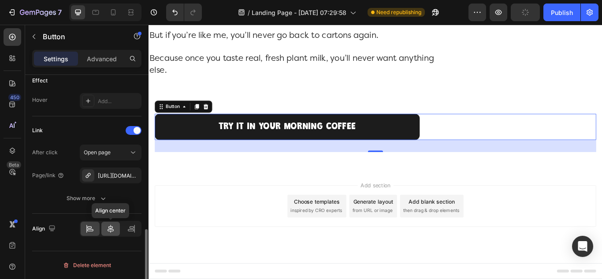
click at [108, 228] on icon at bounding box center [110, 228] width 9 height 9
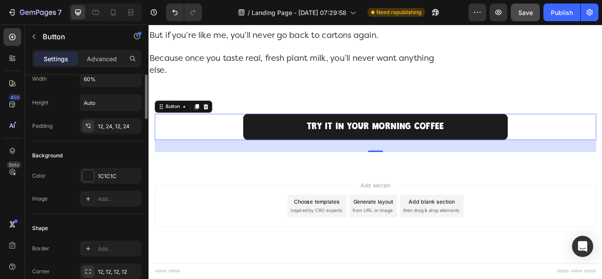
scroll to position [0, 0]
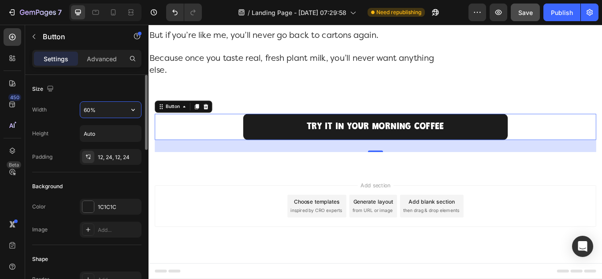
click at [87, 112] on input "60%" at bounding box center [110, 110] width 61 height 16
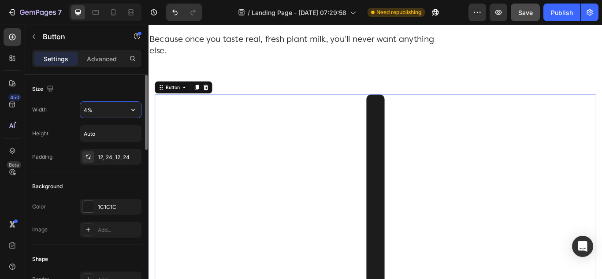
type input "40%"
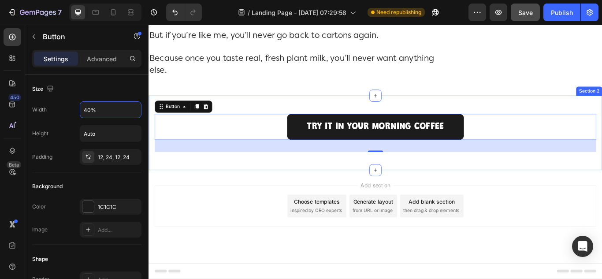
click at [262, 135] on div "Try It in Your Morning Coffee Button 32 Row Section 2" at bounding box center [413, 151] width 529 height 87
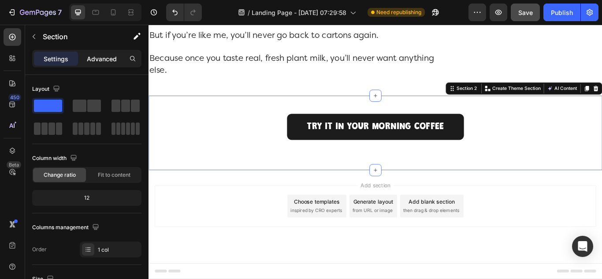
click at [99, 64] on div "Advanced" at bounding box center [102, 59] width 44 height 14
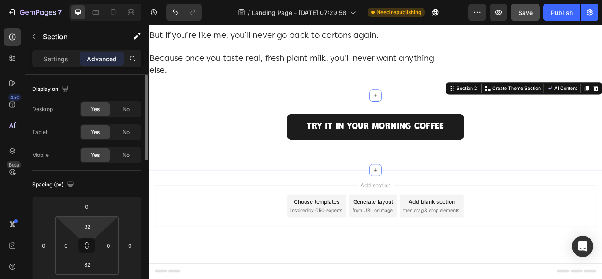
scroll to position [44, 0]
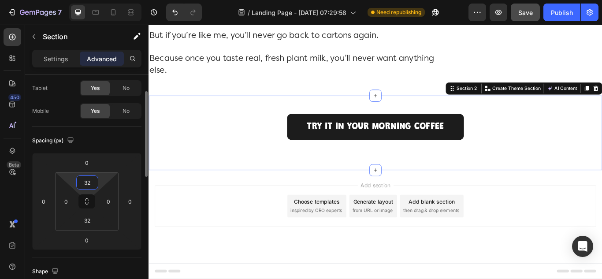
click at [91, 177] on input "32" at bounding box center [87, 182] width 18 height 13
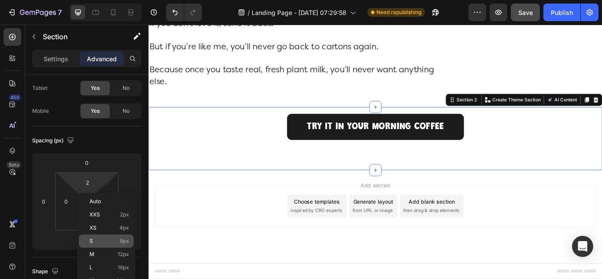
click at [98, 238] on div "S 8px" at bounding box center [106, 241] width 55 height 13
type input "8"
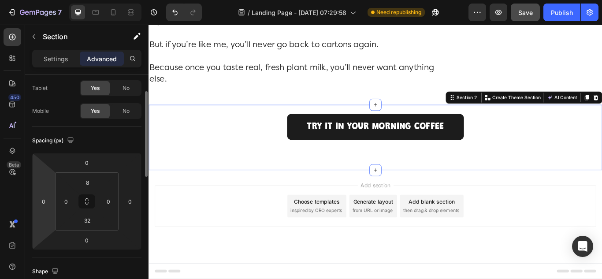
scroll to position [132, 0]
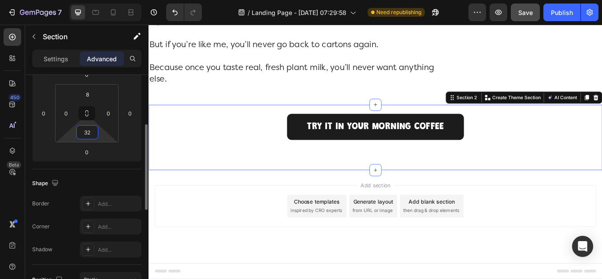
click at [88, 138] on input "32" at bounding box center [87, 132] width 18 height 13
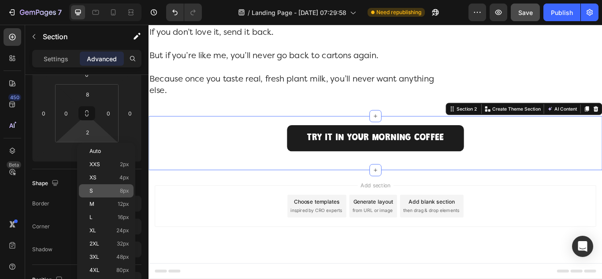
scroll to position [5680, 0]
click at [92, 194] on div "S 8px" at bounding box center [106, 190] width 55 height 13
type input "8"
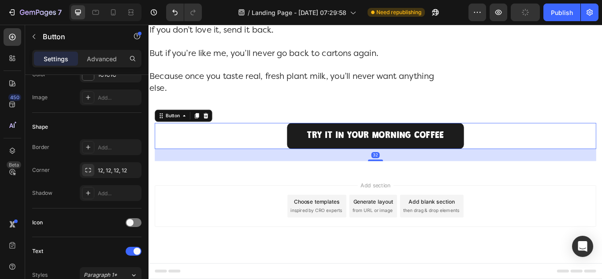
scroll to position [0, 0]
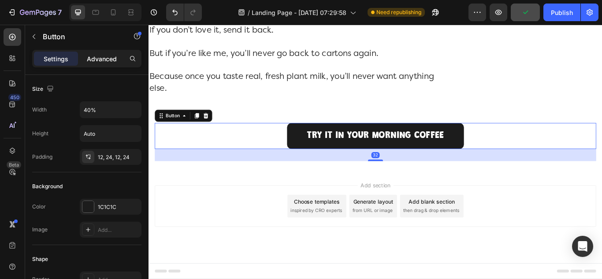
click at [98, 57] on p "Advanced" at bounding box center [102, 58] width 30 height 9
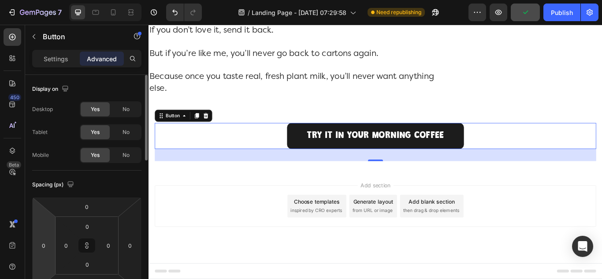
scroll to position [44, 0]
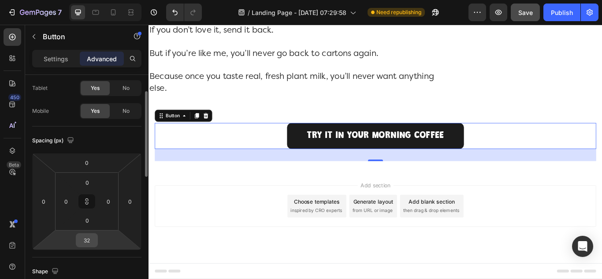
click at [88, 234] on input "32" at bounding box center [87, 240] width 18 height 13
type input "0"
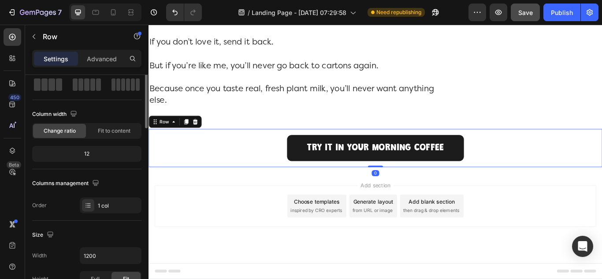
click at [308, 149] on div "Try It in Your Morning Coffee Button Row 0" at bounding box center [413, 168] width 529 height 45
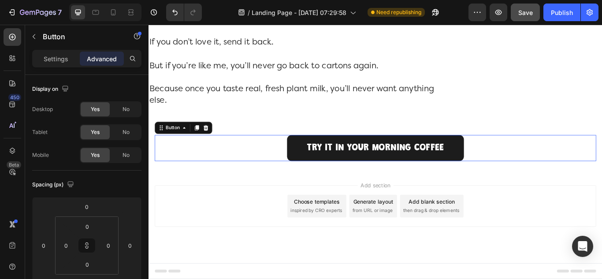
click at [288, 164] on div "Try It in Your Morning Coffee Button 0" at bounding box center [413, 168] width 515 height 30
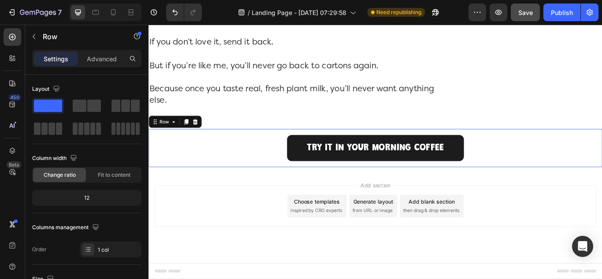
click at [217, 190] on div "Try It in Your Morning Coffee Button Row 0" at bounding box center [413, 168] width 529 height 45
click at [90, 55] on p "Advanced" at bounding box center [102, 58] width 30 height 9
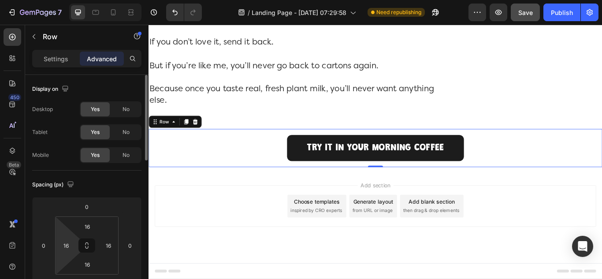
scroll to position [44, 0]
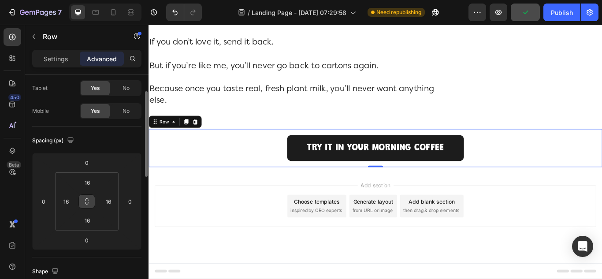
click at [85, 202] on icon at bounding box center [86, 201] width 7 height 7
click at [70, 198] on input "16" at bounding box center [66, 201] width 13 height 13
type input "0"
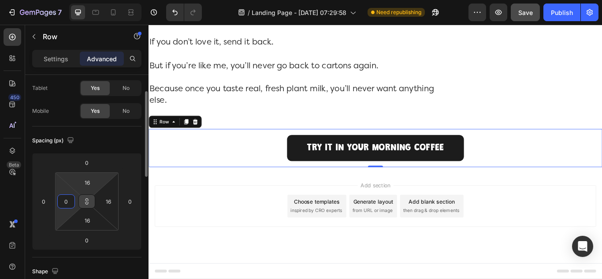
type input "0"
click at [74, 0] on html "7 / Landing Page - [DATE] 07:29:58 Need republishing Preview Save Publish 450 B…" at bounding box center [301, 0] width 602 height 0
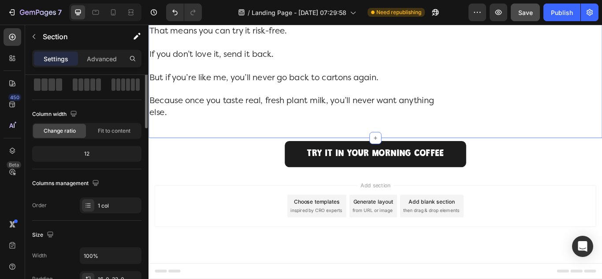
scroll to position [0, 0]
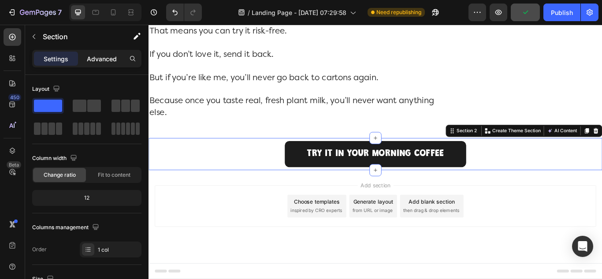
click at [91, 59] on p "Advanced" at bounding box center [102, 58] width 30 height 9
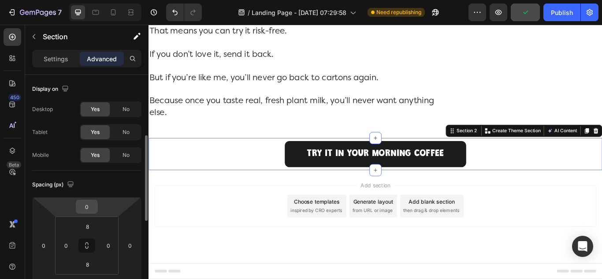
scroll to position [44, 0]
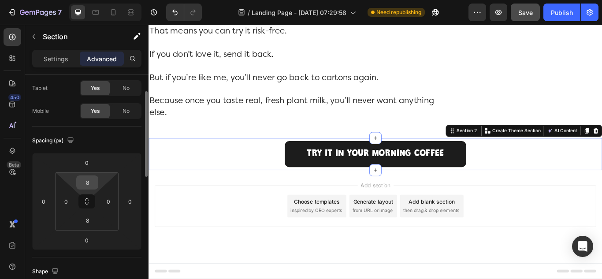
click at [91, 181] on input "8" at bounding box center [87, 182] width 18 height 13
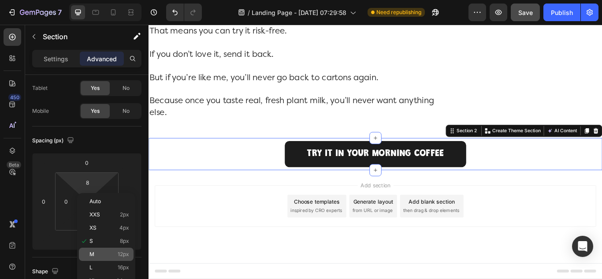
click at [91, 259] on div "M 12px" at bounding box center [106, 254] width 55 height 13
type input "12"
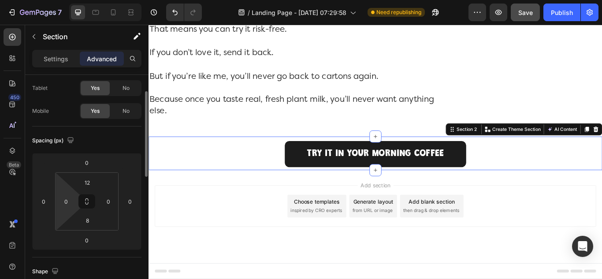
scroll to position [88, 0]
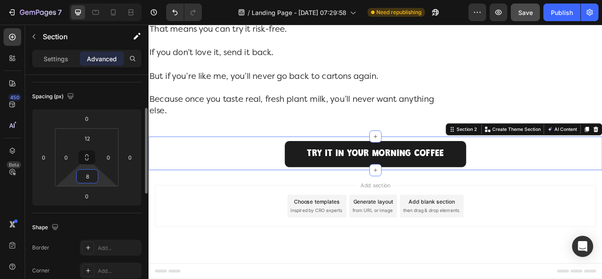
click at [87, 182] on input "8" at bounding box center [87, 176] width 18 height 13
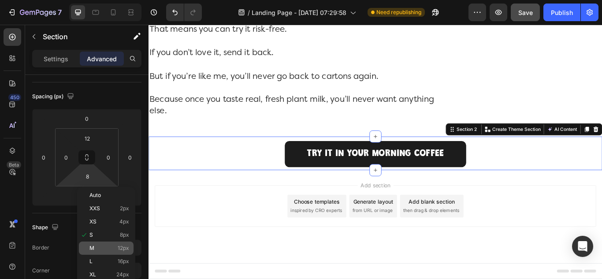
click at [90, 247] on span "M" at bounding box center [91, 248] width 5 height 6
type input "12"
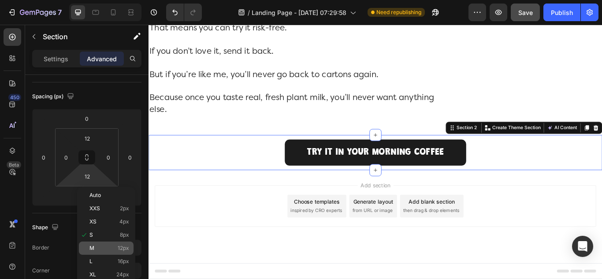
scroll to position [5655, 0]
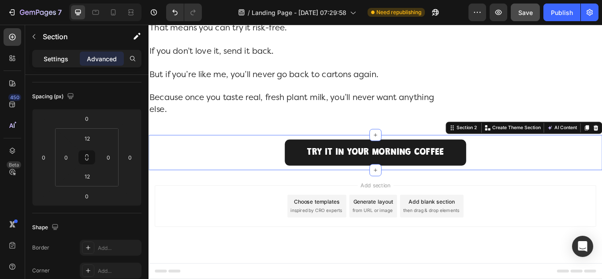
click at [46, 59] on p "Settings" at bounding box center [56, 58] width 25 height 9
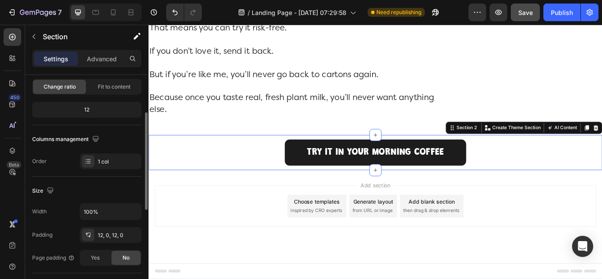
scroll to position [176, 0]
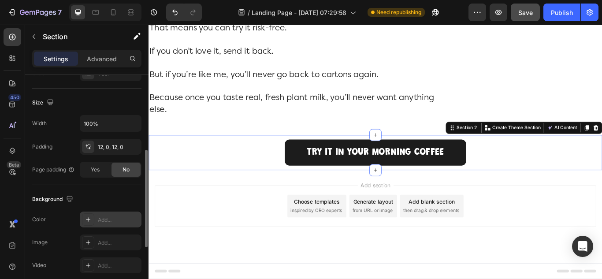
click at [104, 219] on div "Add..." at bounding box center [118, 220] width 41 height 8
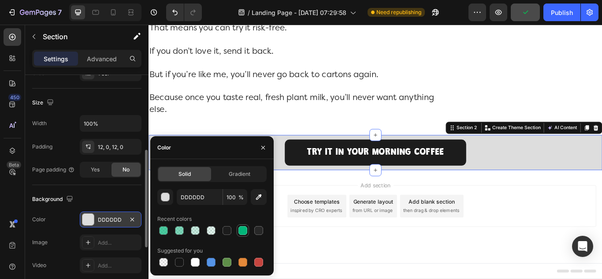
click at [242, 235] on div at bounding box center [243, 230] width 11 height 11
type input "02B679"
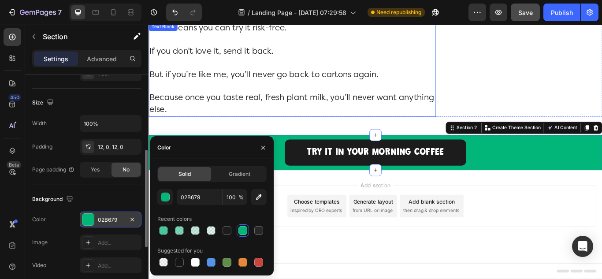
click at [309, 124] on p "Because once you taste real, fresh plant milk, you’ll never want anything else." at bounding box center [315, 117] width 333 height 27
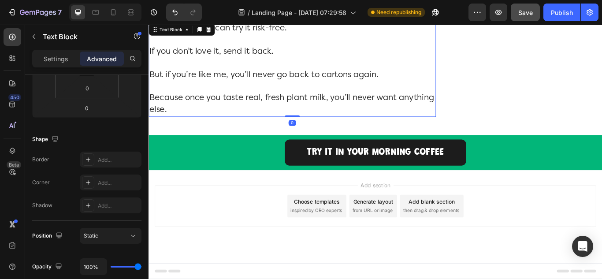
scroll to position [0, 0]
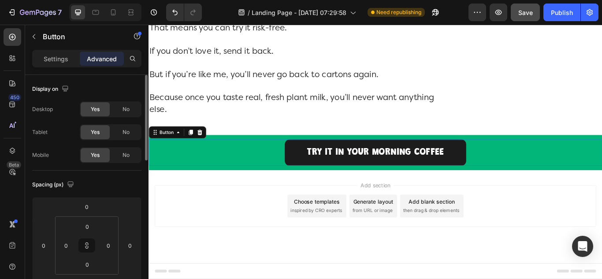
click at [325, 184] on link "Try It in Your Morning Coffee" at bounding box center [413, 174] width 212 height 30
click at [50, 59] on p "Settings" at bounding box center [56, 58] width 25 height 9
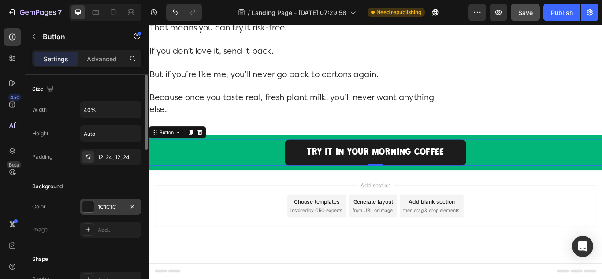
click at [106, 209] on div "1C1C1C" at bounding box center [111, 207] width 26 height 8
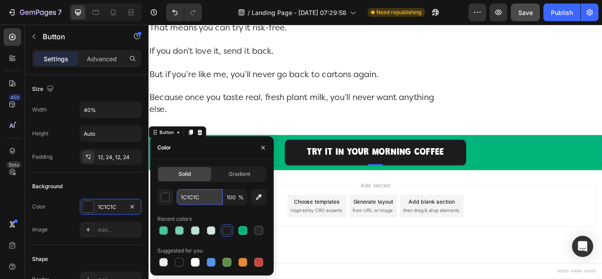
click at [206, 198] on input "1C1C1C" at bounding box center [200, 197] width 46 height 16
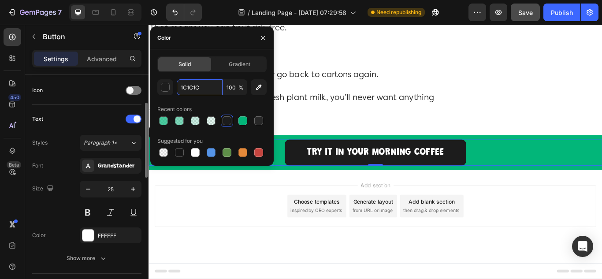
scroll to position [309, 0]
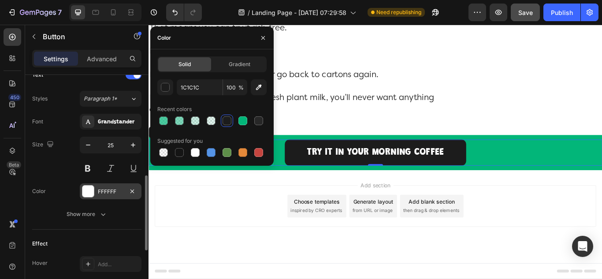
click at [103, 190] on div "FFFFFF" at bounding box center [111, 192] width 26 height 8
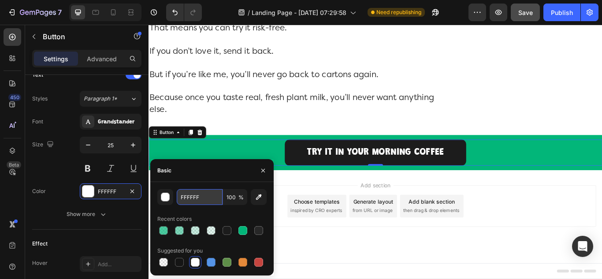
click at [0, 0] on input "FFFFFF" at bounding box center [0, 0] width 0 height 0
paste input "1C1C1C"
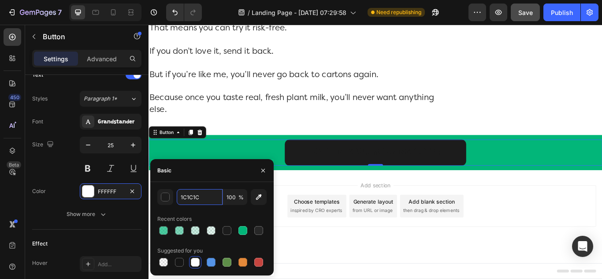
type input "1C1C1C"
click at [175, 187] on div "1C1C1C 100 % Recent colors Suggested for you" at bounding box center [211, 228] width 123 height 93
click at [64, 185] on div "Color 1C1C1C" at bounding box center [86, 191] width 109 height 16
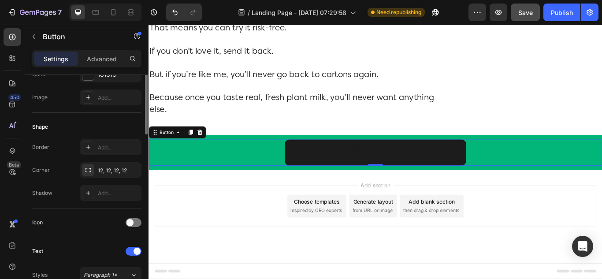
scroll to position [44, 0]
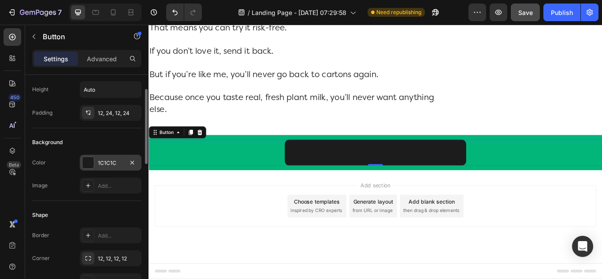
click at [90, 160] on div at bounding box center [87, 162] width 11 height 11
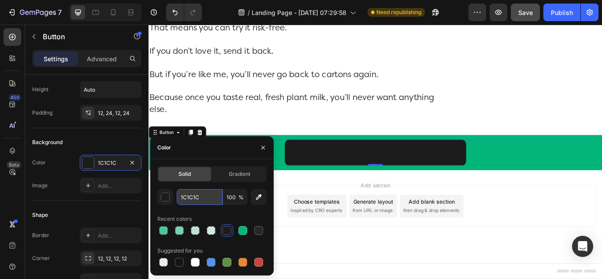
click at [201, 201] on input "1C1C1C" at bounding box center [200, 197] width 46 height 16
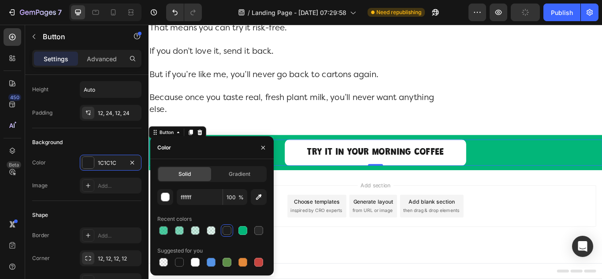
type input "FFFFFF"
click at [173, 207] on div "FFFFFF 100 % Recent colors Suggested for you" at bounding box center [211, 228] width 109 height 79
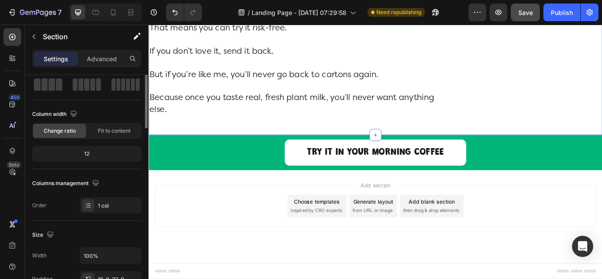
scroll to position [0, 0]
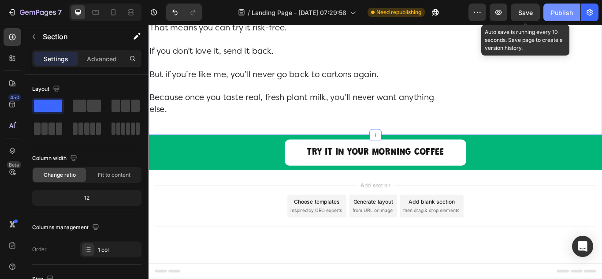
drag, startPoint x: 530, startPoint y: 12, endPoint x: 554, endPoint y: 13, distance: 23.4
click at [531, 12] on span "Save" at bounding box center [525, 12] width 15 height 7
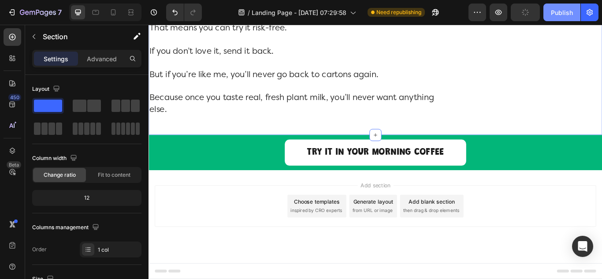
click at [565, 13] on div "Publish" at bounding box center [562, 12] width 22 height 9
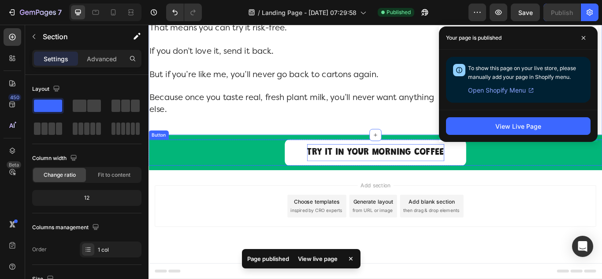
click at [395, 175] on p "Try It in Your Morning Coffee" at bounding box center [413, 174] width 160 height 20
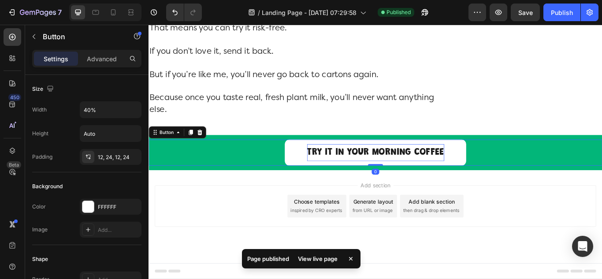
click at [395, 175] on p "Try It in Your Morning Coffee" at bounding box center [413, 174] width 160 height 20
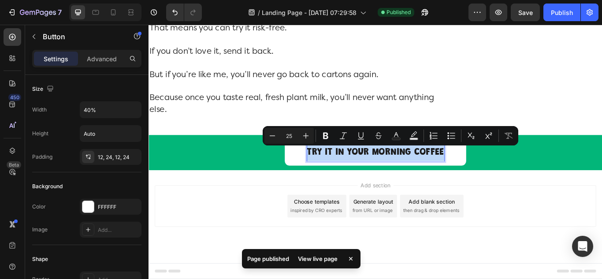
click at [395, 175] on p "Try It in Your Morning Coffee" at bounding box center [413, 174] width 160 height 20
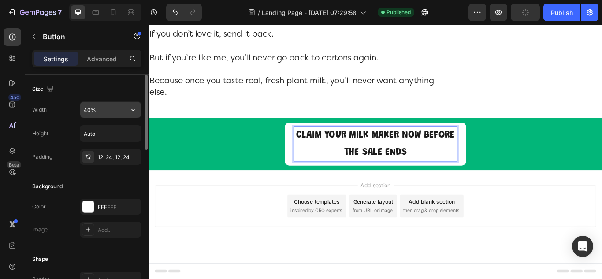
click at [99, 112] on input "40%" at bounding box center [110, 110] width 61 height 16
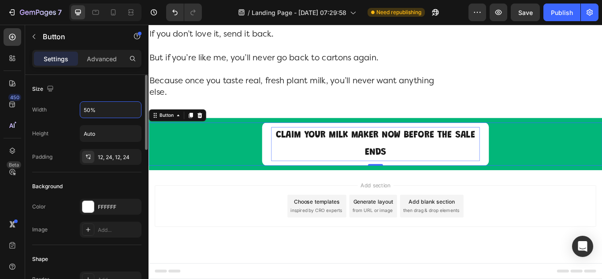
drag, startPoint x: 87, startPoint y: 112, endPoint x: 74, endPoint y: 112, distance: 12.8
click at [74, 112] on div "Width 50%" at bounding box center [86, 109] width 109 height 17
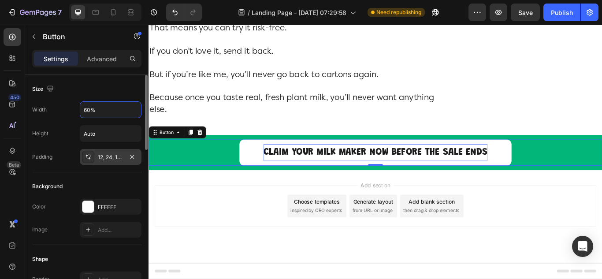
type input "60%"
click at [110, 156] on div "12, 24, 12, 24" at bounding box center [111, 157] width 26 height 8
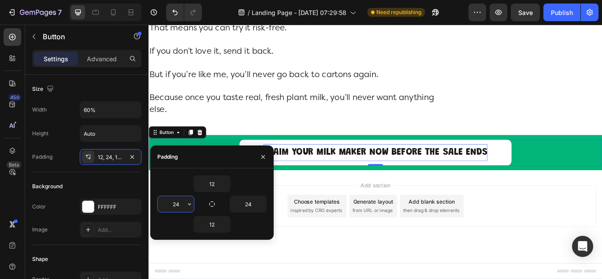
click at [176, 204] on input "24" at bounding box center [176, 204] width 36 height 16
type input "8"
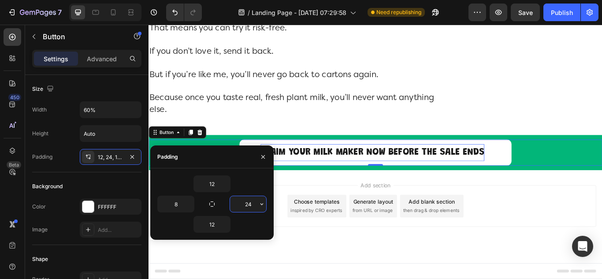
click at [245, 208] on input "24" at bounding box center [248, 204] width 36 height 16
type input "8"
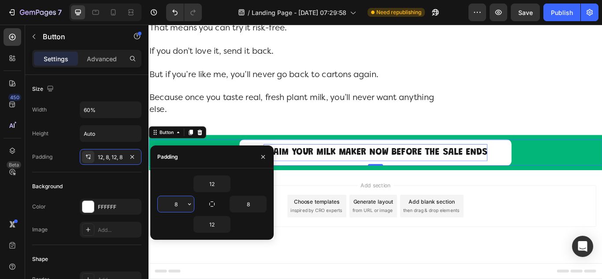
click at [181, 204] on input "8" at bounding box center [176, 204] width 36 height 16
type input "0"
click at [241, 208] on input "8" at bounding box center [248, 204] width 36 height 16
click at [242, 207] on input "8" at bounding box center [248, 204] width 36 height 16
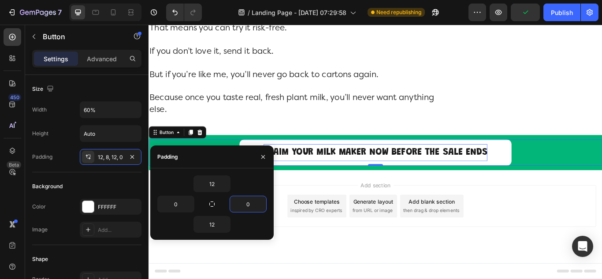
type input "0"
click at [179, 190] on div "12" at bounding box center [211, 183] width 109 height 17
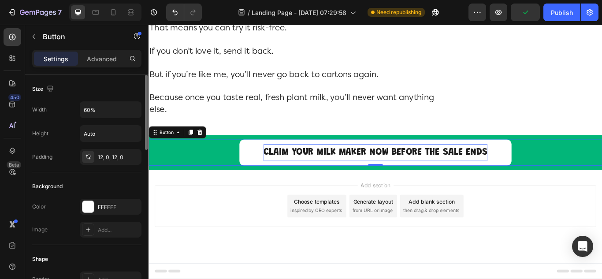
click at [86, 109] on input "60%" at bounding box center [110, 110] width 61 height 16
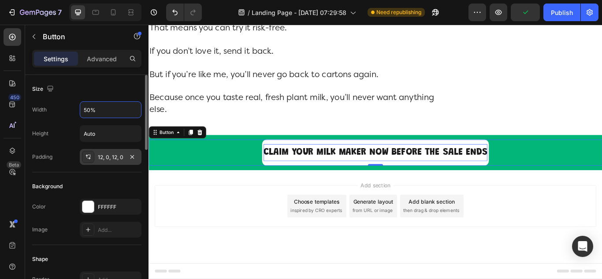
type input "50%"
click at [110, 160] on div "12, 0, 12, 0" at bounding box center [111, 157] width 26 height 8
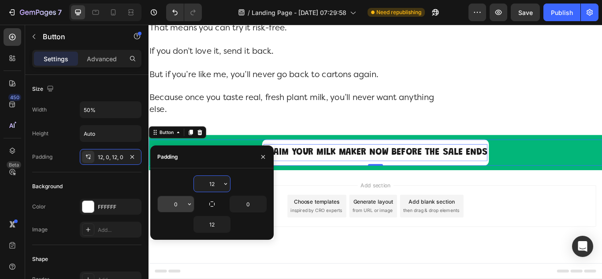
click at [169, 204] on input "0" at bounding box center [176, 204] width 36 height 16
type input "4"
click at [249, 206] on input "0" at bounding box center [248, 204] width 36 height 16
drag, startPoint x: 249, startPoint y: 205, endPoint x: 244, endPoint y: 204, distance: 4.9
click at [244, 204] on input "4" at bounding box center [248, 204] width 36 height 16
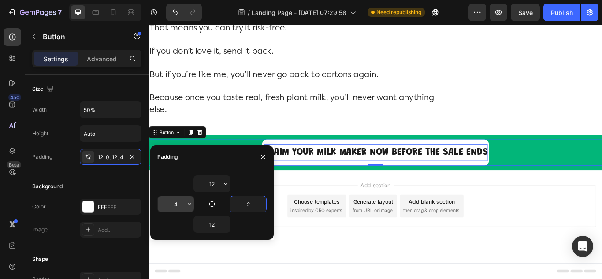
type input "2"
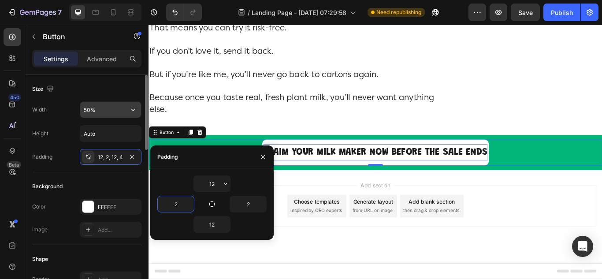
click at [86, 115] on input "50%" at bounding box center [110, 110] width 61 height 16
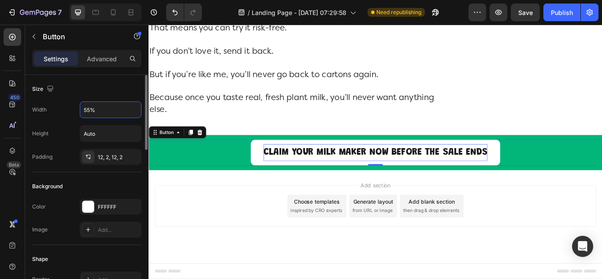
type input "55%"
click at [60, 119] on div "Width 55% Height Auto Padding 12, 2, 12, 2" at bounding box center [86, 132] width 109 height 63
click at [99, 158] on div "12, 2, 12, 2" at bounding box center [111, 157] width 26 height 8
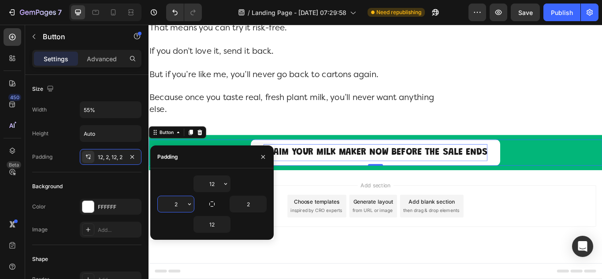
click at [175, 204] on input "2" at bounding box center [176, 204] width 36 height 16
click at [181, 202] on input "2" at bounding box center [176, 204] width 36 height 16
click at [172, 205] on input "20" at bounding box center [176, 204] width 36 height 16
type input "0"
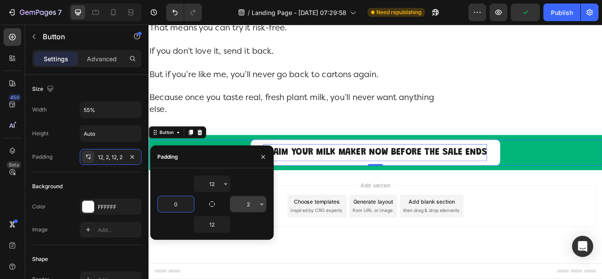
click at [251, 209] on input "2" at bounding box center [248, 204] width 36 height 16
click at [251, 208] on input "2" at bounding box center [248, 204] width 36 height 16
type input "0"
click at [178, 192] on div "12" at bounding box center [211, 183] width 109 height 17
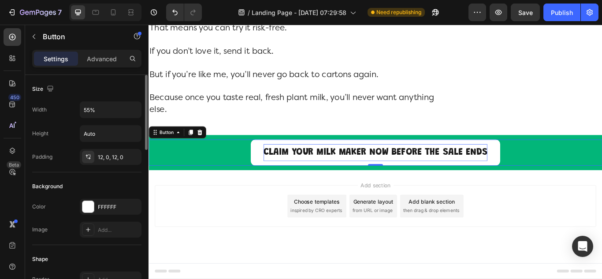
drag, startPoint x: 67, startPoint y: 145, endPoint x: 39, endPoint y: 112, distance: 42.5
click at [67, 145] on div "Width 55% Height Auto Padding 12, 0, 12, 0" at bounding box center [86, 132] width 109 height 63
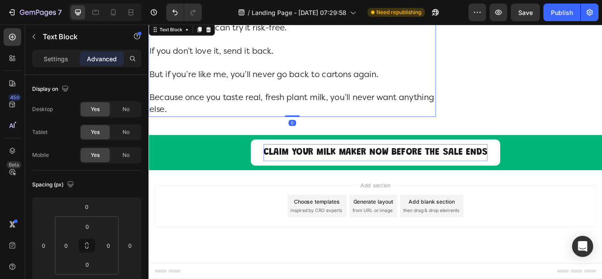
click at [283, 127] on p "Because once you taste real, fresh plant milk, you’ll never want anything else." at bounding box center [315, 117] width 333 height 27
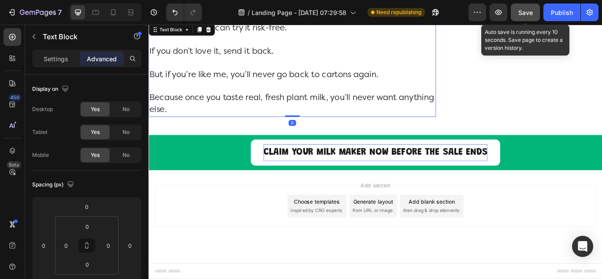
click at [520, 16] on span "Save" at bounding box center [525, 12] width 15 height 7
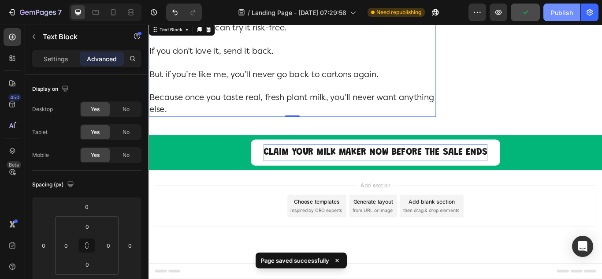
click at [567, 15] on div "Publish" at bounding box center [562, 12] width 22 height 9
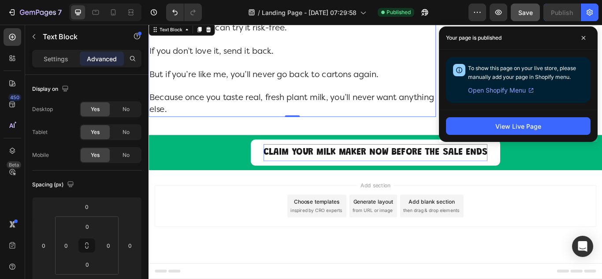
click at [196, 216] on div "Add section Choose templates inspired by CRO experts Generate layout from URL o…" at bounding box center [413, 236] width 515 height 48
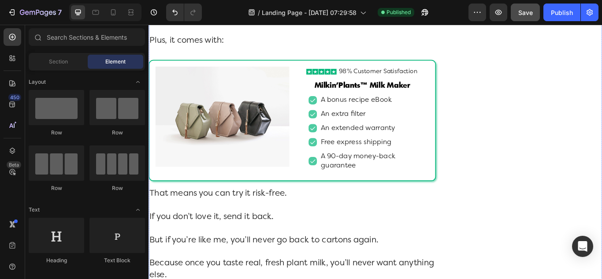
scroll to position [5435, 0]
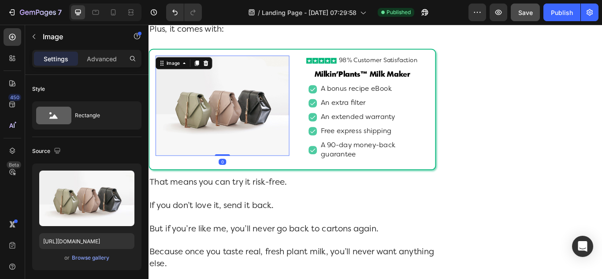
click at [205, 149] on img at bounding box center [234, 119] width 156 height 117
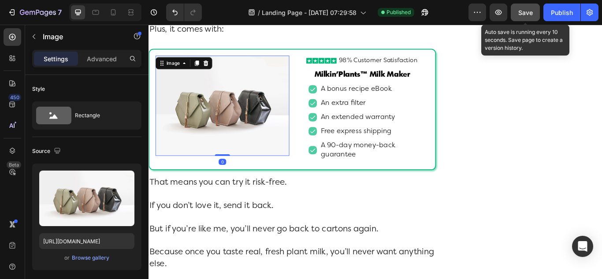
click at [521, 12] on span "Save" at bounding box center [525, 12] width 15 height 7
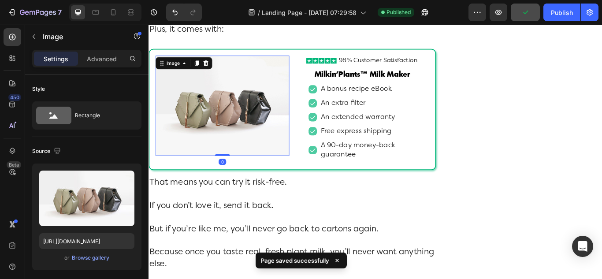
drag, startPoint x: 567, startPoint y: 11, endPoint x: 462, endPoint y: 10, distance: 104.9
click at [566, 12] on div "Publish" at bounding box center [562, 12] width 22 height 9
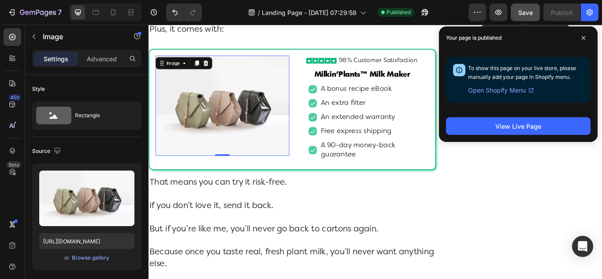
click at [527, 15] on span "Save" at bounding box center [525, 12] width 15 height 7
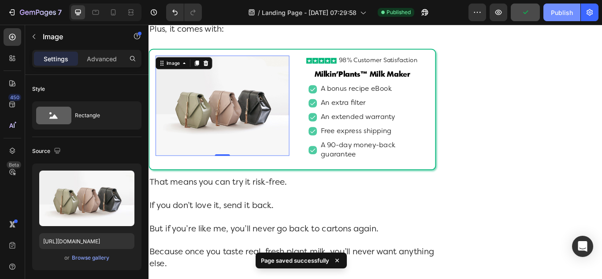
click at [559, 15] on div "Publish" at bounding box center [562, 12] width 22 height 9
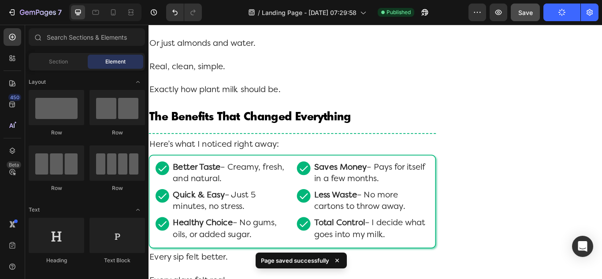
scroll to position [0, 0]
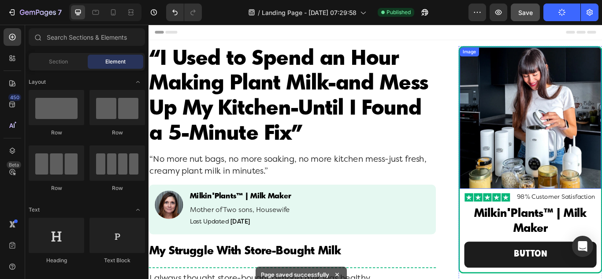
click at [521, 82] on img at bounding box center [593, 133] width 165 height 165
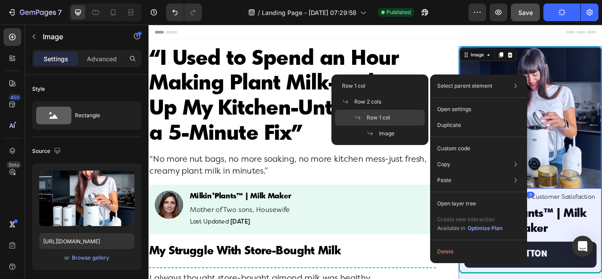
click at [380, 126] on div "Row 1 col" at bounding box center [380, 134] width 90 height 16
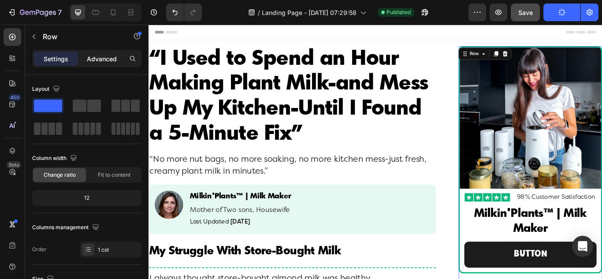
click at [93, 57] on p "Advanced" at bounding box center [102, 58] width 30 height 9
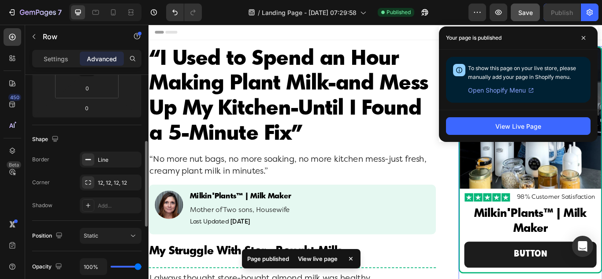
scroll to position [264, 0]
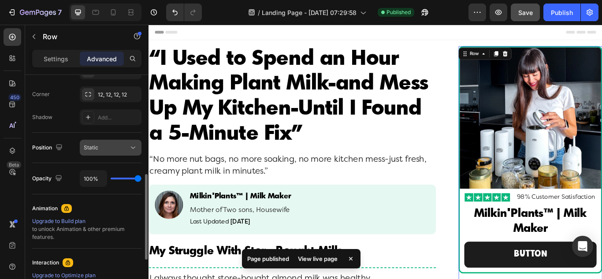
click at [93, 150] on span "Static" at bounding box center [91, 147] width 15 height 7
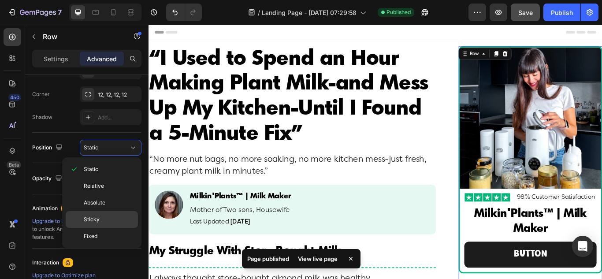
click at [99, 217] on span "Sticky" at bounding box center [92, 220] width 16 height 8
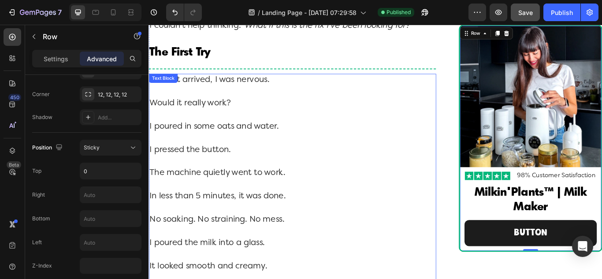
scroll to position [2204, 0]
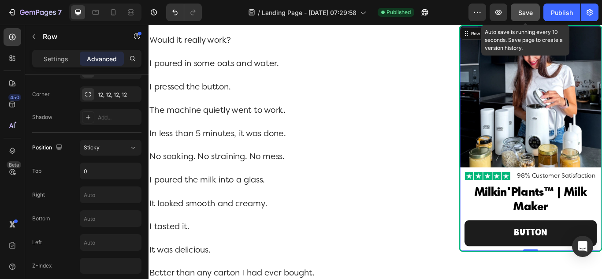
click at [526, 17] on div "Save" at bounding box center [525, 12] width 15 height 9
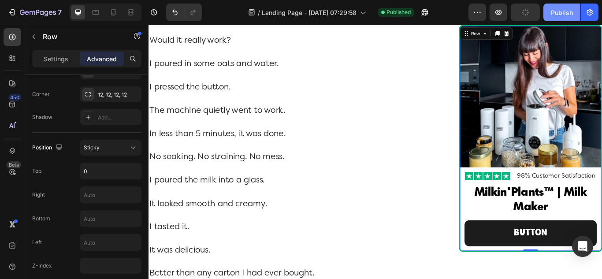
click at [556, 15] on div "Publish" at bounding box center [562, 12] width 22 height 9
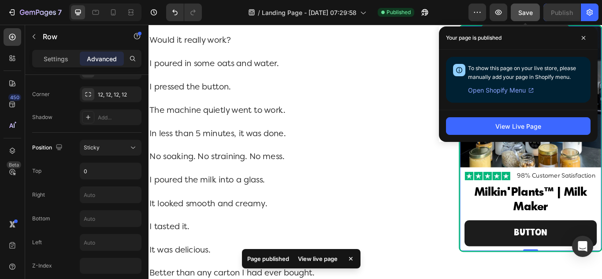
click at [524, 13] on span "Save" at bounding box center [525, 12] width 15 height 7
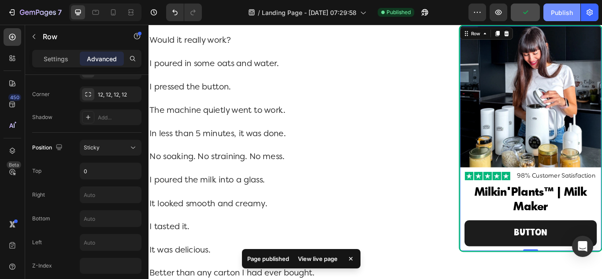
click at [562, 12] on div "Publish" at bounding box center [562, 12] width 22 height 9
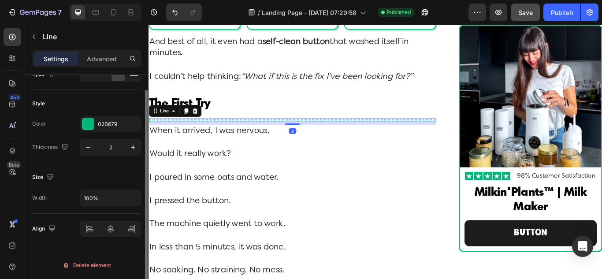
scroll to position [0, 0]
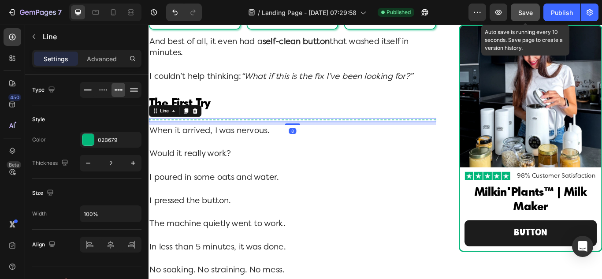
drag, startPoint x: 524, startPoint y: 14, endPoint x: 539, endPoint y: 14, distance: 14.6
click at [527, 14] on span "Save" at bounding box center [525, 12] width 15 height 7
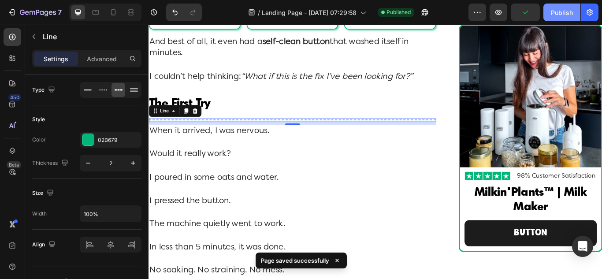
click at [558, 14] on div "Publish" at bounding box center [562, 12] width 22 height 9
